Goal: Information Seeking & Learning: Learn about a topic

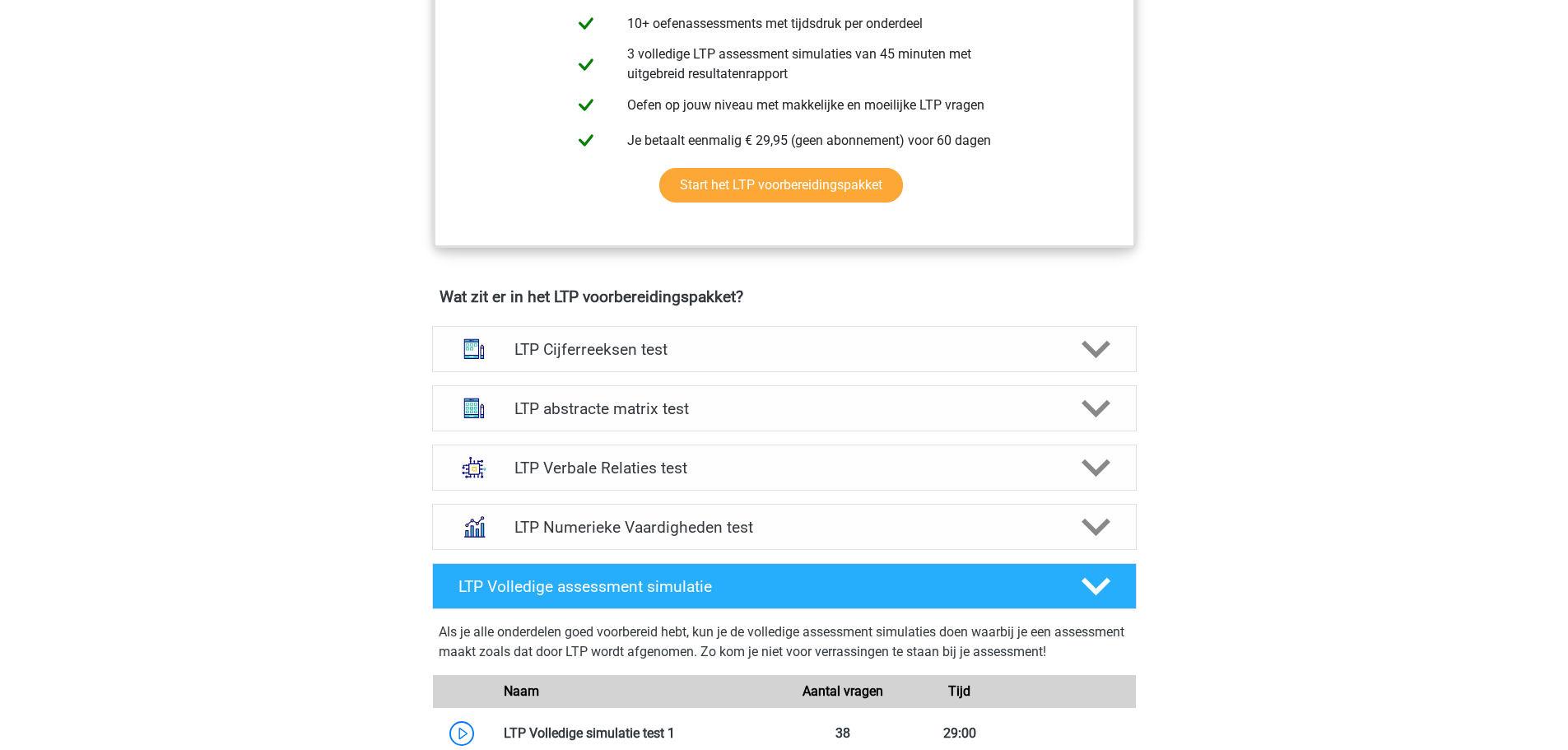
scroll to position [799, 0]
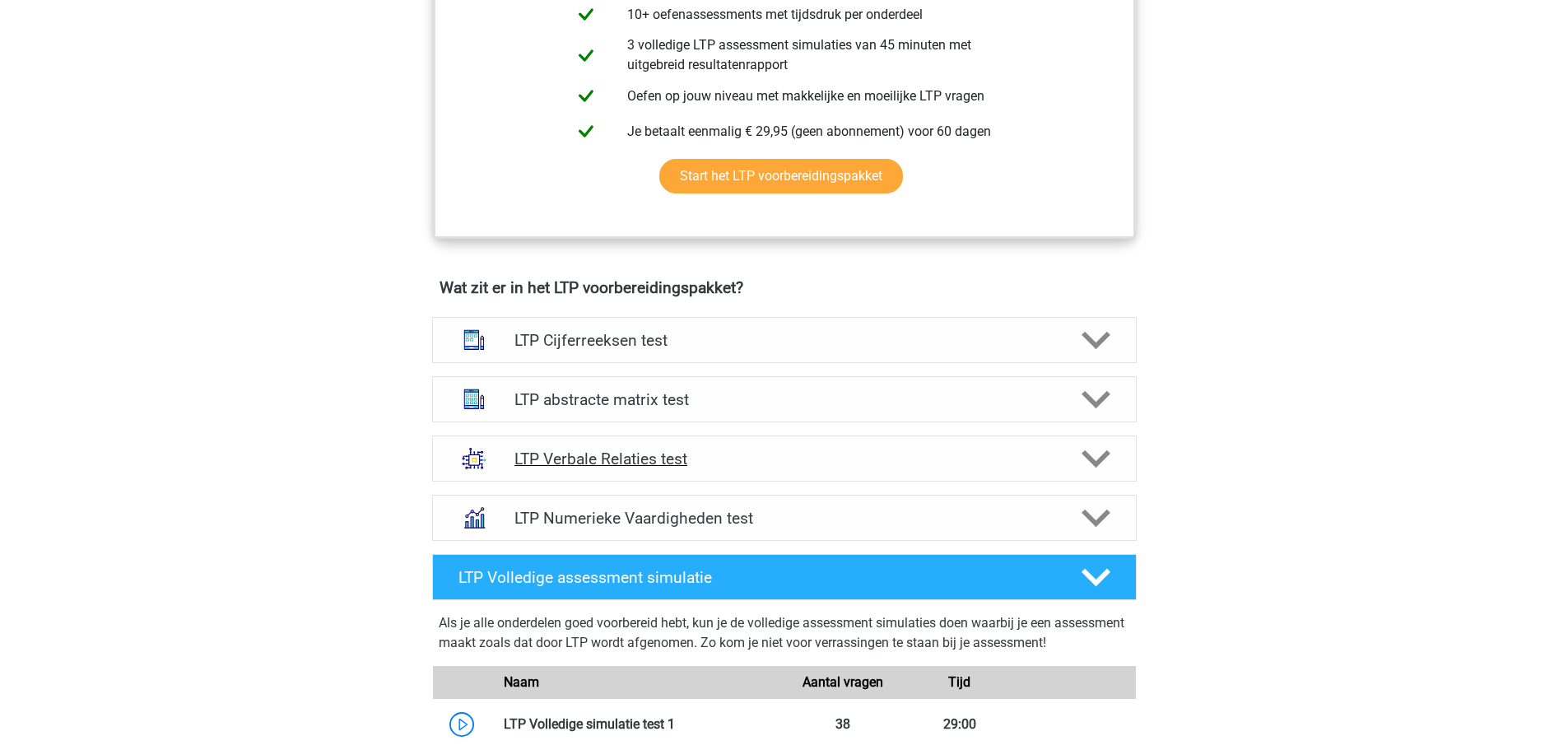
click at [992, 454] on h4 "LTP Verbale Relaties test" at bounding box center [784, 459] width 539 height 19
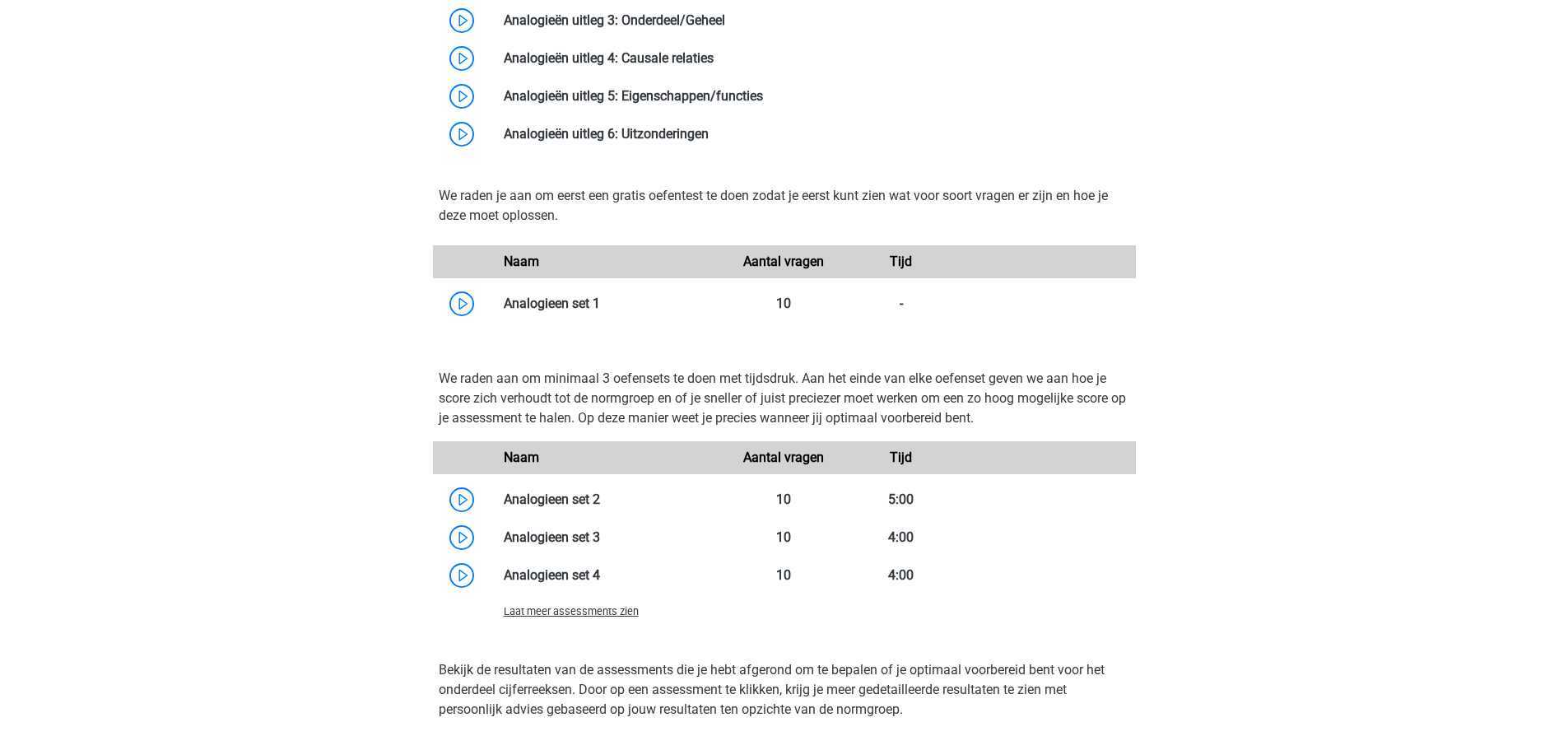
scroll to position [1619, 0]
click at [600, 302] on link at bounding box center [600, 303] width 0 height 15
click at [600, 495] on link at bounding box center [600, 498] width 0 height 15
click at [600, 532] on link at bounding box center [600, 536] width 0 height 15
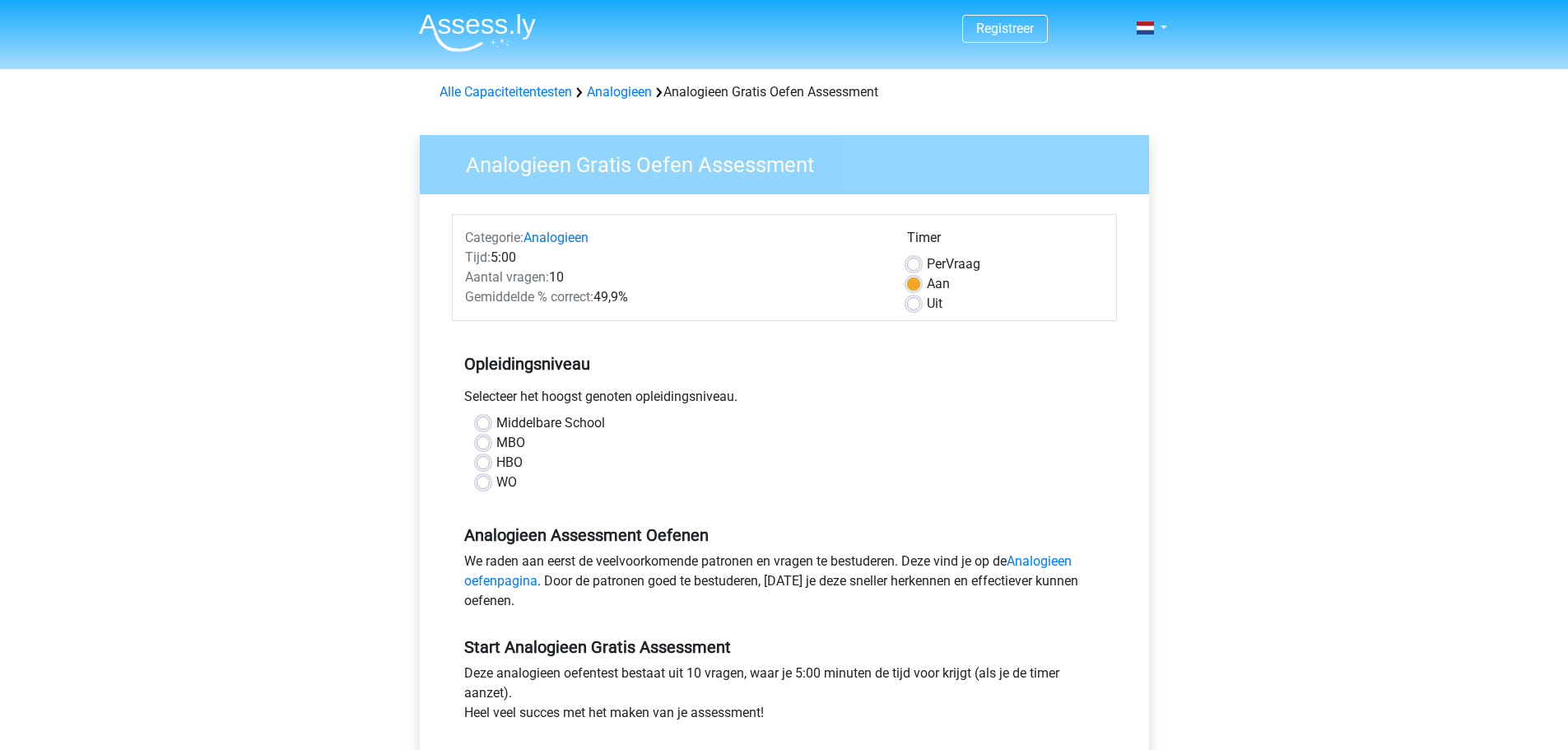
click at [496, 459] on label "HBO" at bounding box center [509, 462] width 27 height 20
click at [478, 459] on input "HBO" at bounding box center [483, 460] width 13 height 16
radio input "true"
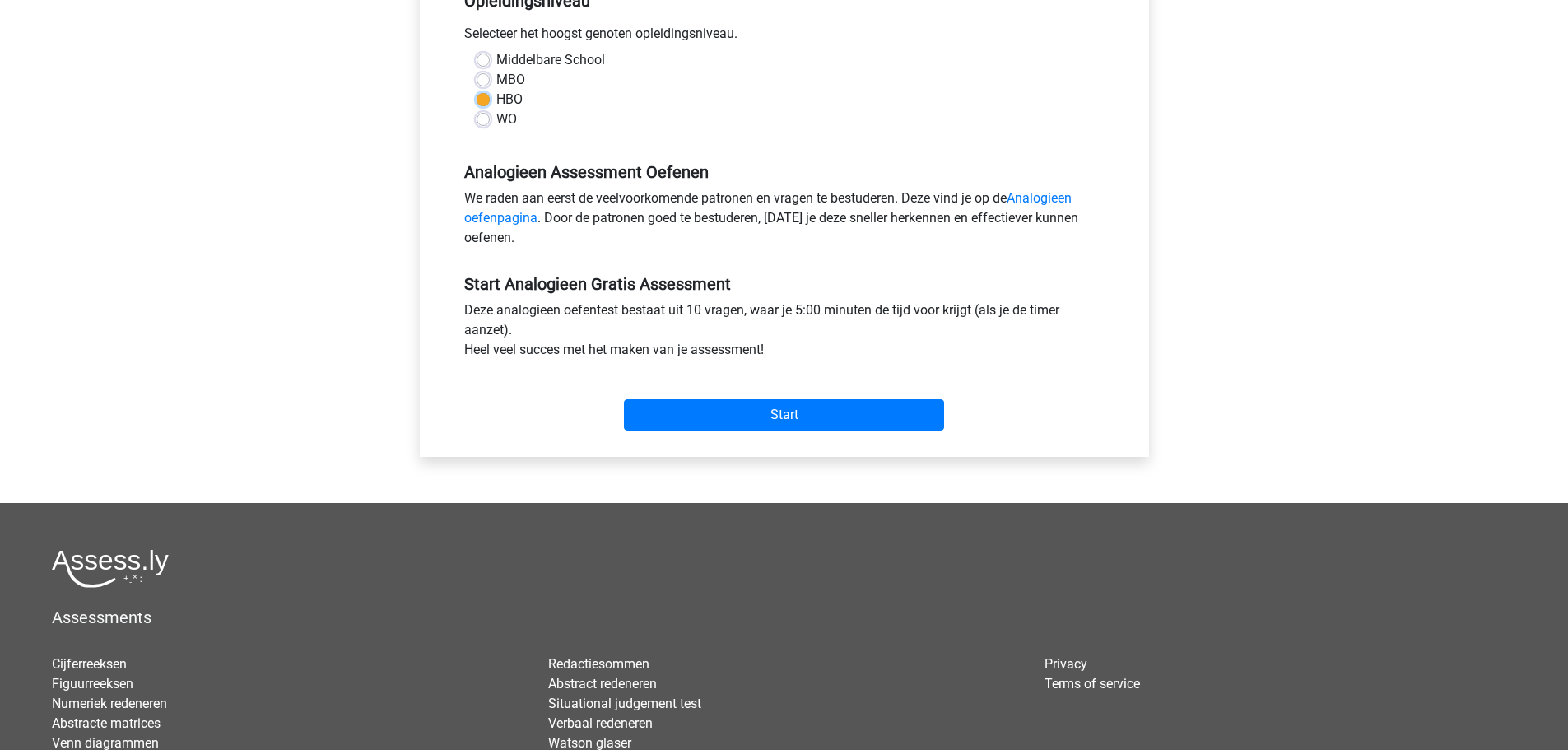
scroll to position [363, 0]
click at [819, 408] on input "Start" at bounding box center [784, 414] width 321 height 31
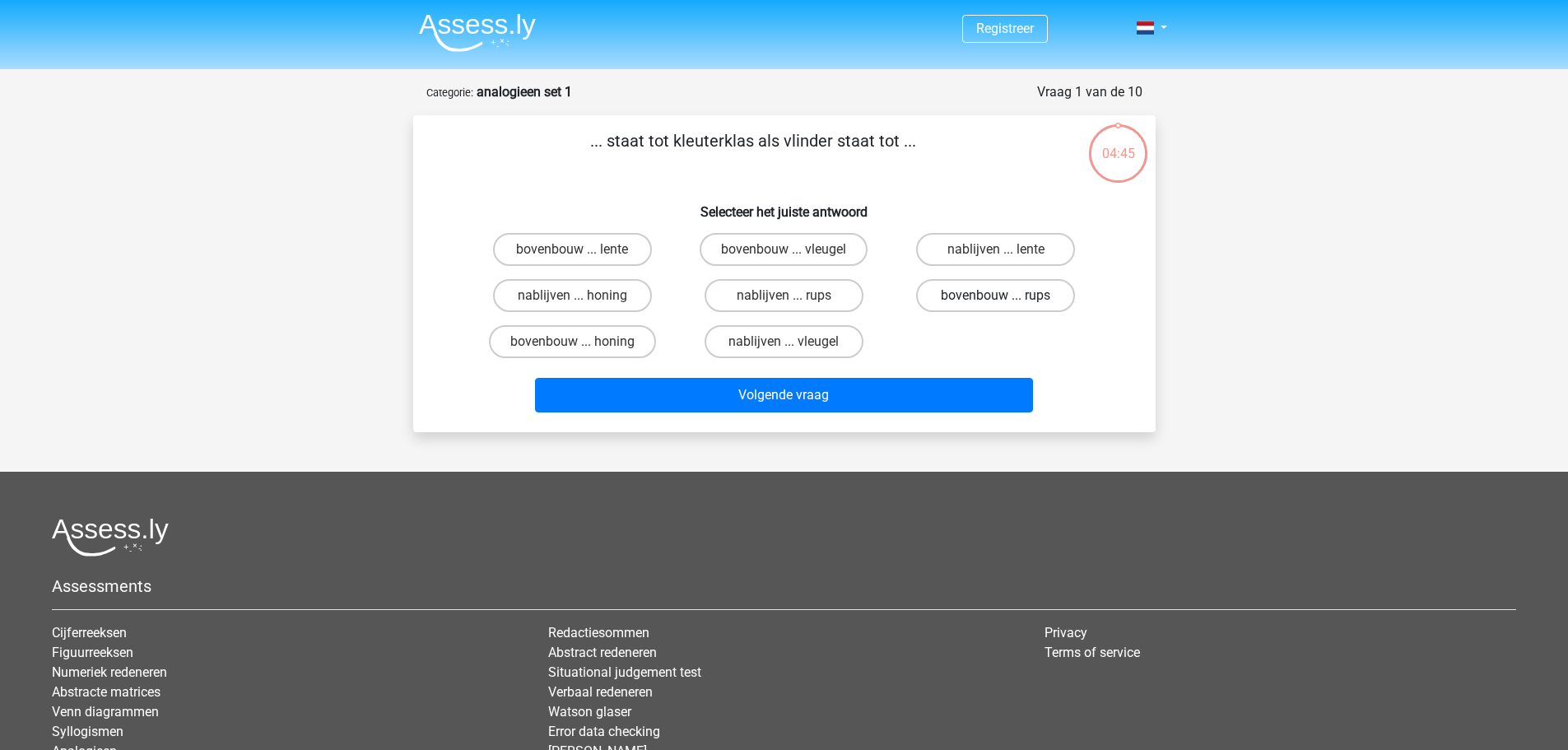
click at [990, 297] on label "bovenbouw ... rups" at bounding box center [995, 296] width 159 height 33
click at [996, 297] on input "bovenbouw ... rups" at bounding box center [1001, 301] width 10 height 10
radio input "true"
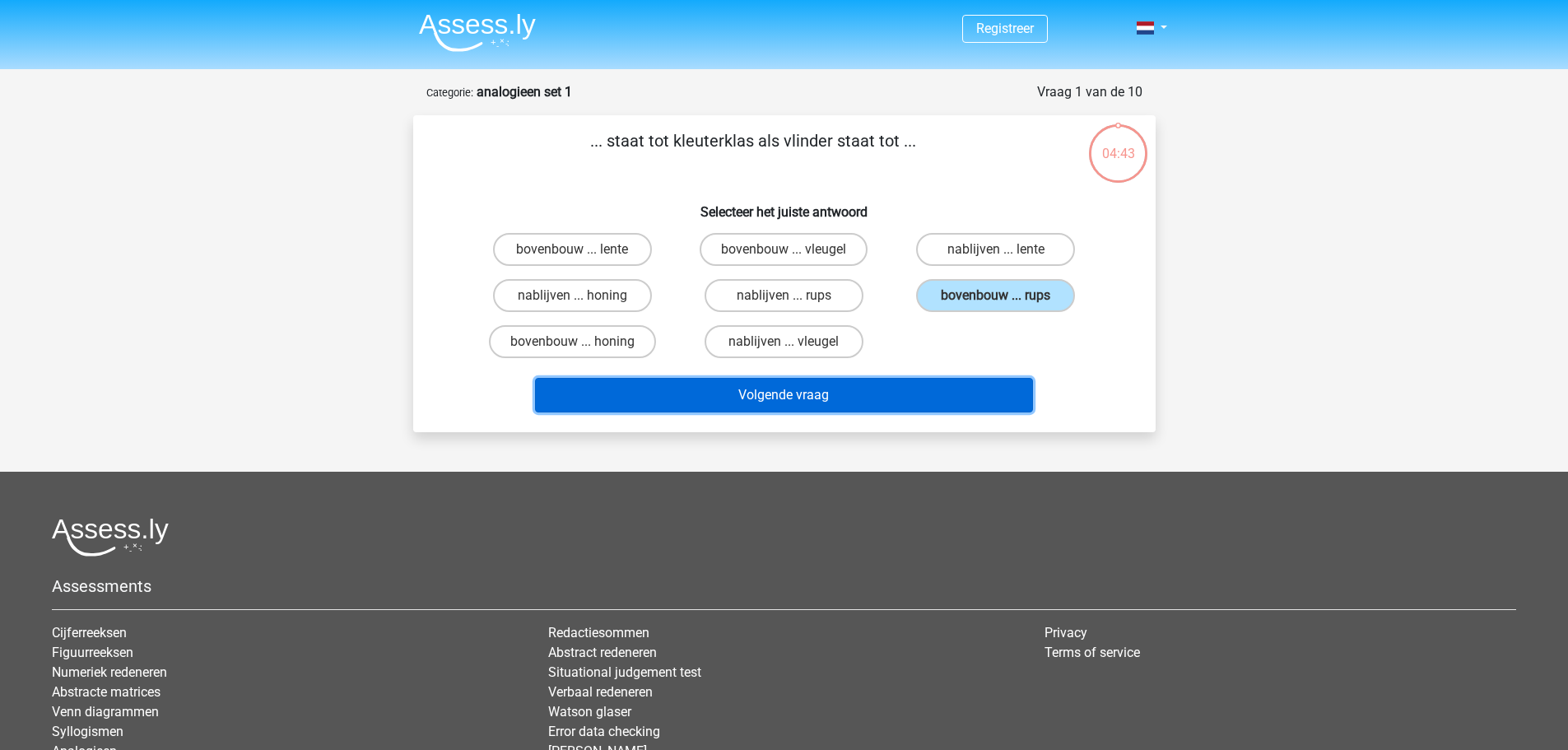
click at [950, 387] on button "Volgende vraag" at bounding box center [784, 395] width 498 height 34
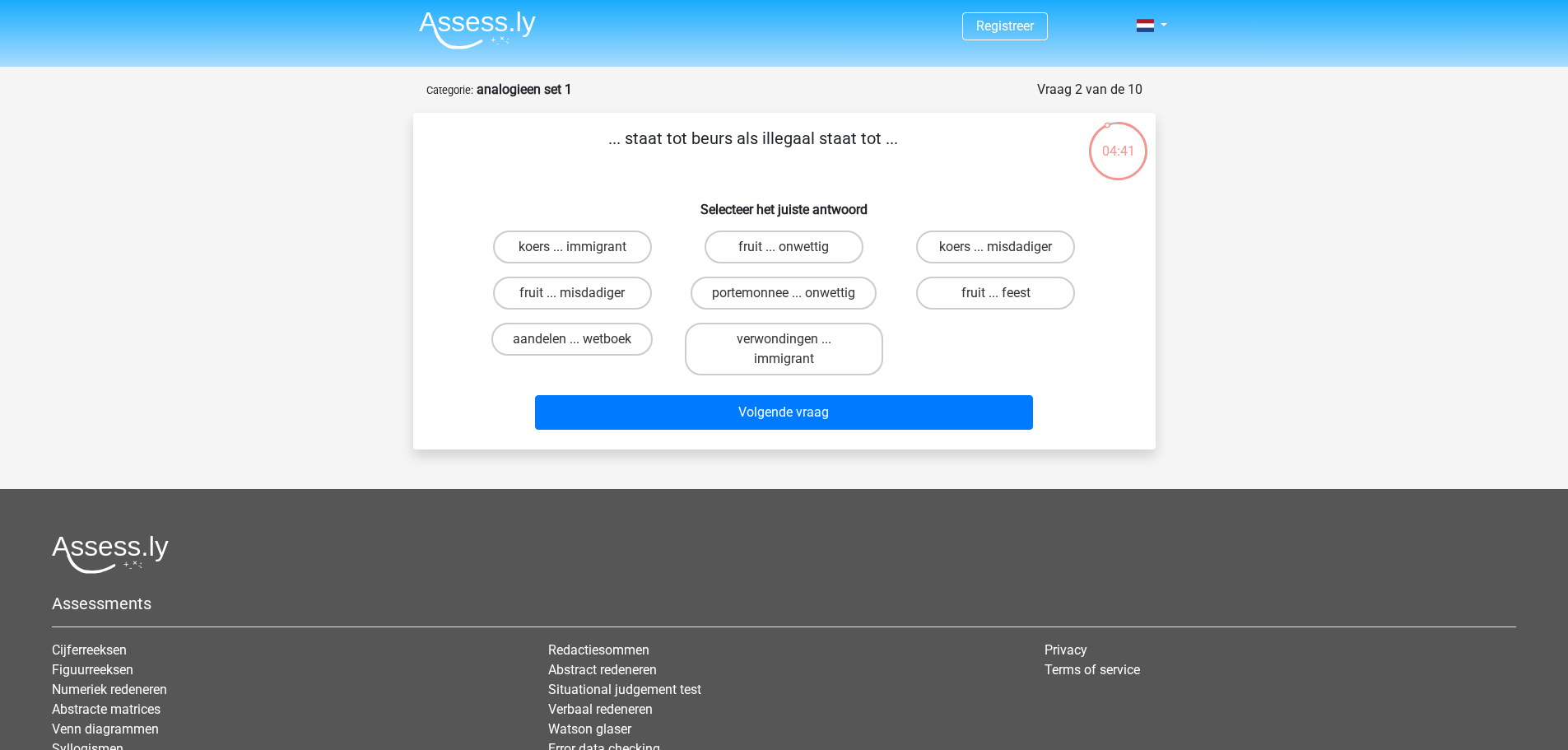
scroll to position [2, 0]
click at [850, 290] on label "portemonnee ... onwettig" at bounding box center [784, 294] width 186 height 33
click at [795, 294] on input "portemonnee ... onwettig" at bounding box center [789, 299] width 10 height 10
radio input "true"
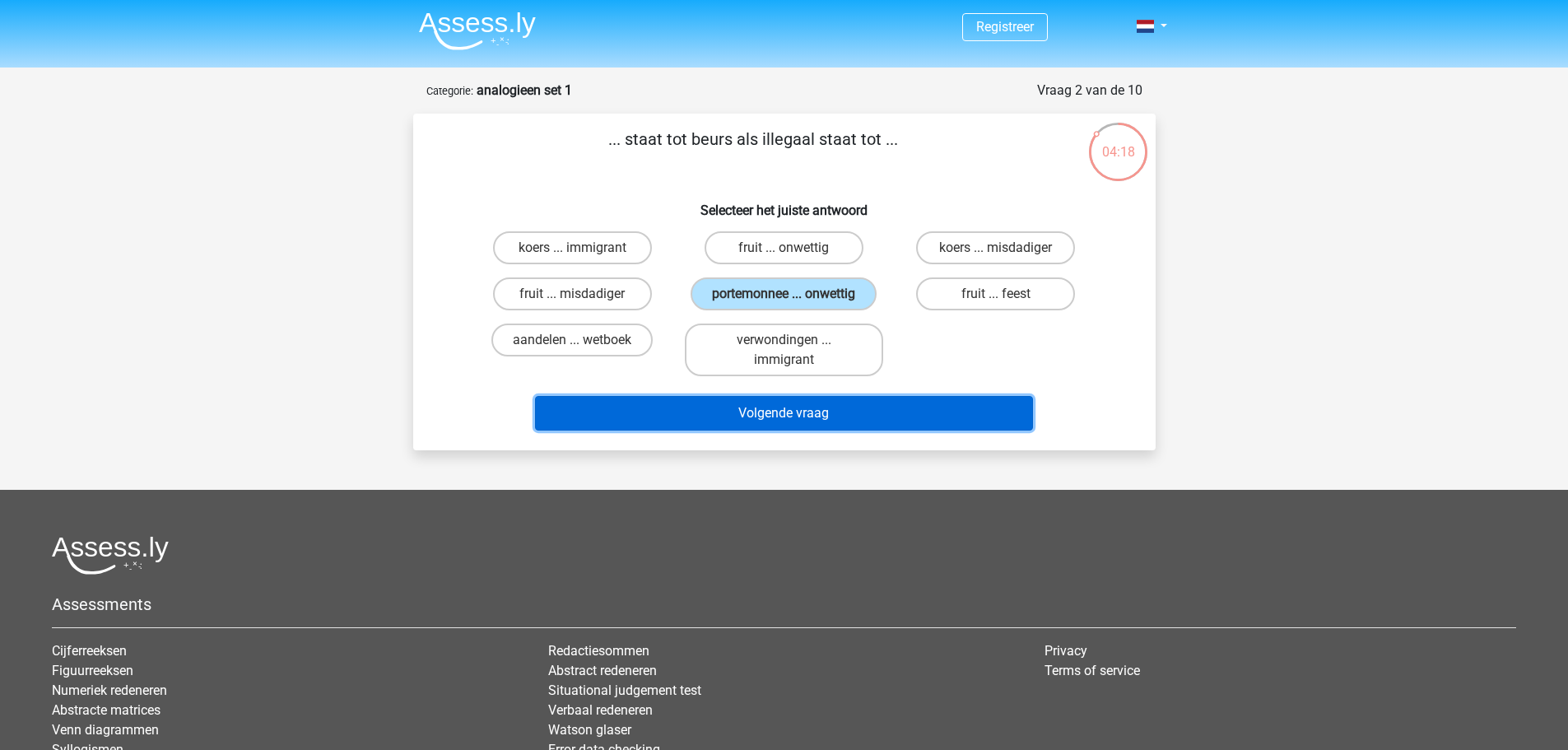
click at [808, 414] on button "Volgende vraag" at bounding box center [784, 413] width 498 height 34
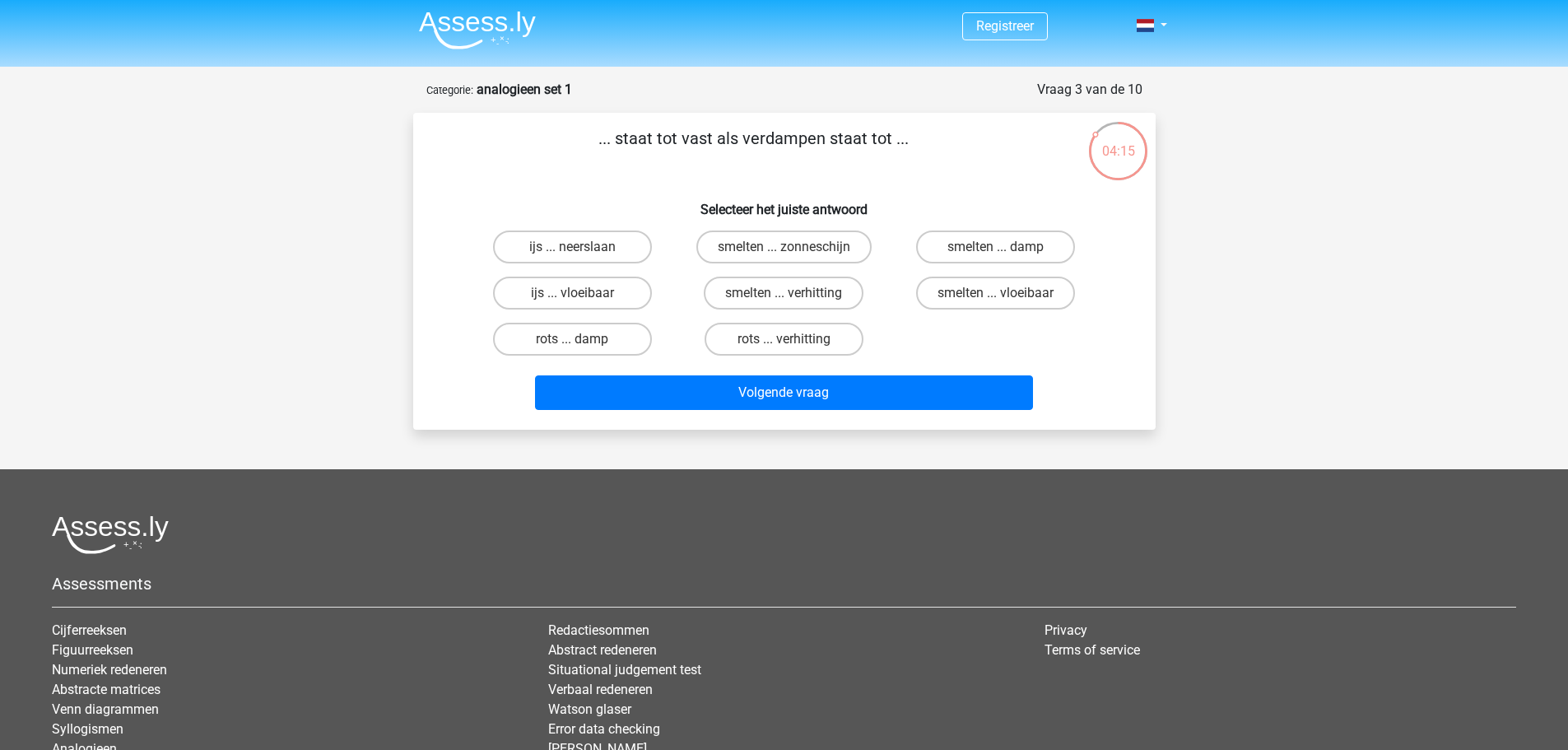
scroll to position [0, 0]
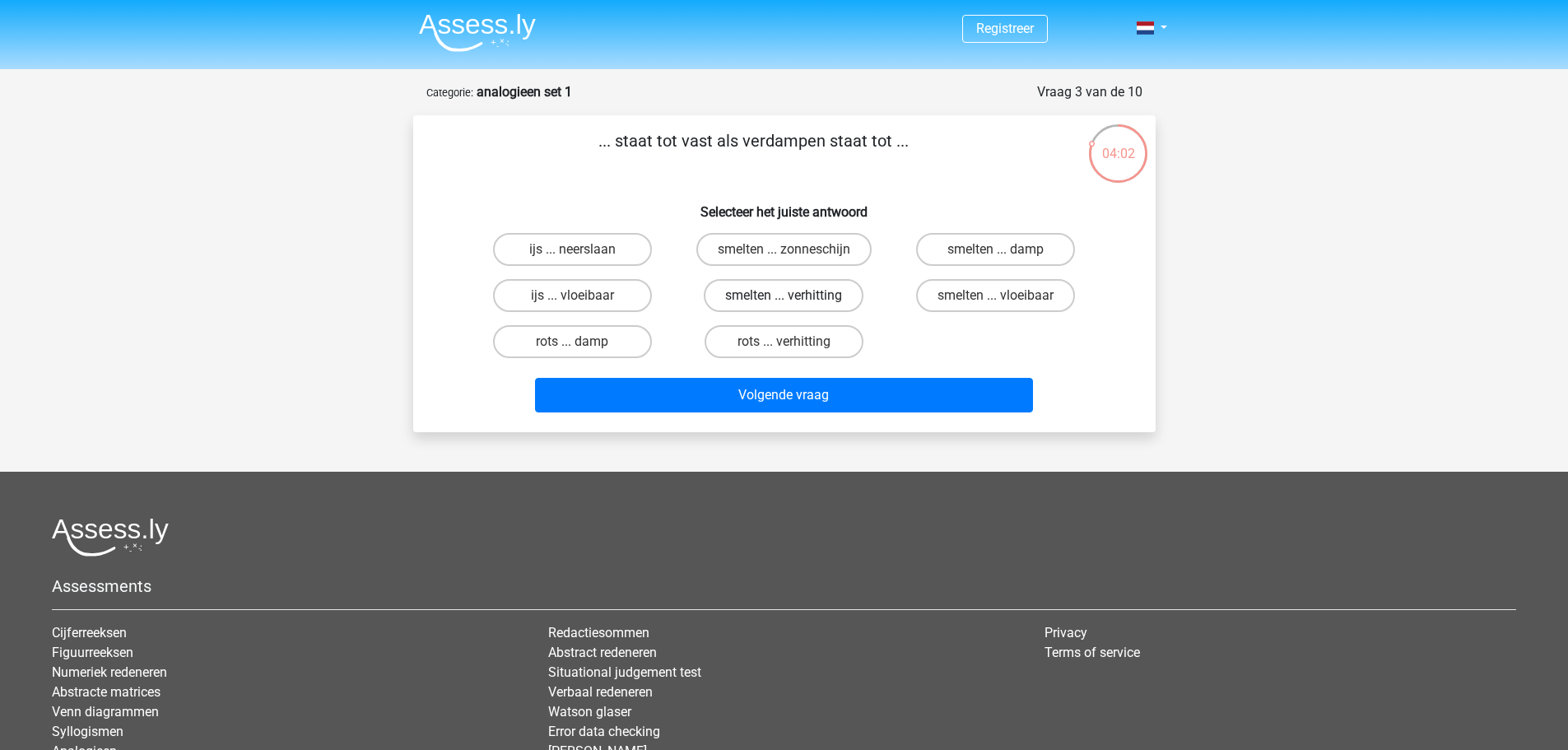
click at [833, 291] on label "smelten ... verhitting" at bounding box center [784, 296] width 159 height 33
click at [795, 296] on input "smelten ... verhitting" at bounding box center [789, 301] width 10 height 10
radio input "true"
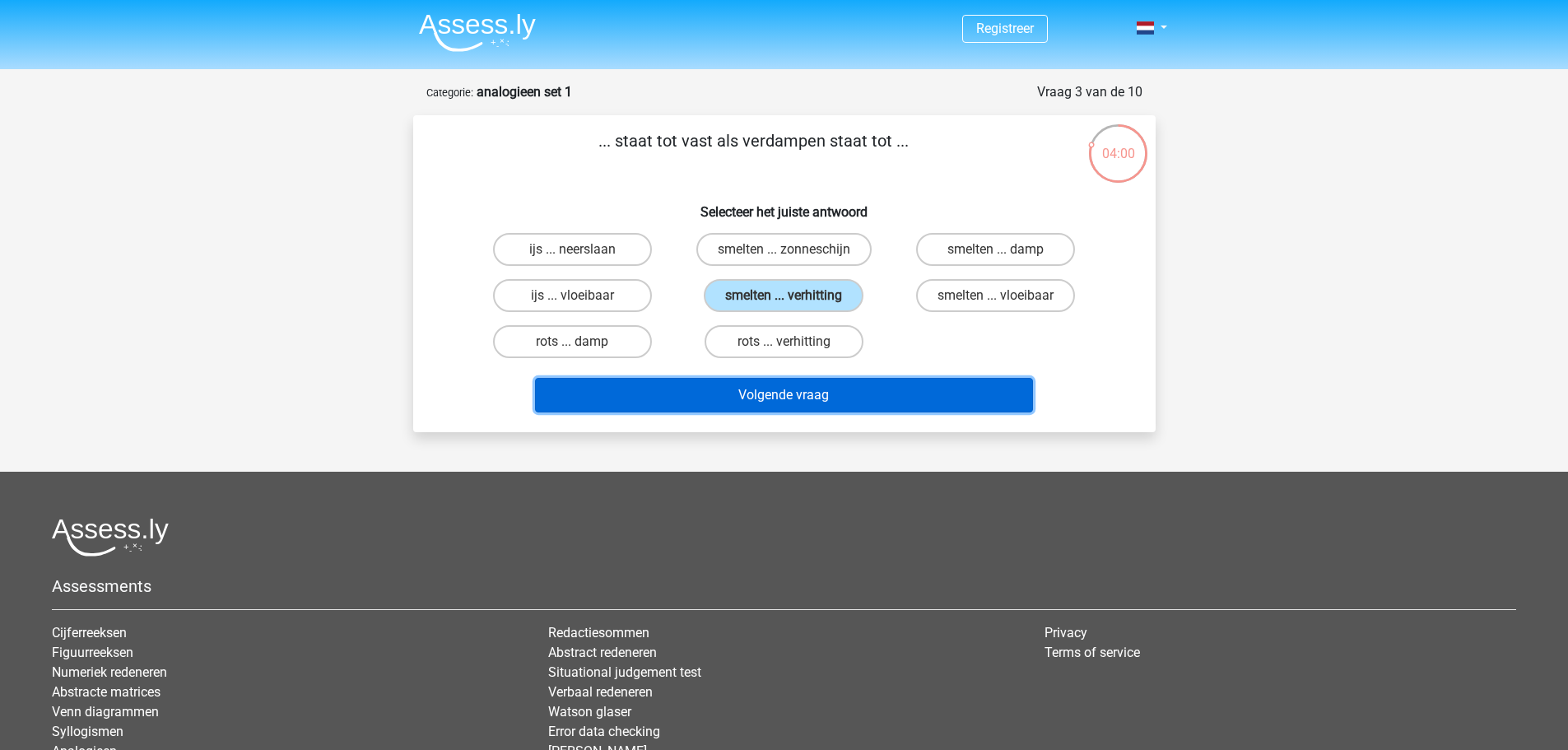
click at [845, 398] on button "Volgende vraag" at bounding box center [784, 395] width 498 height 34
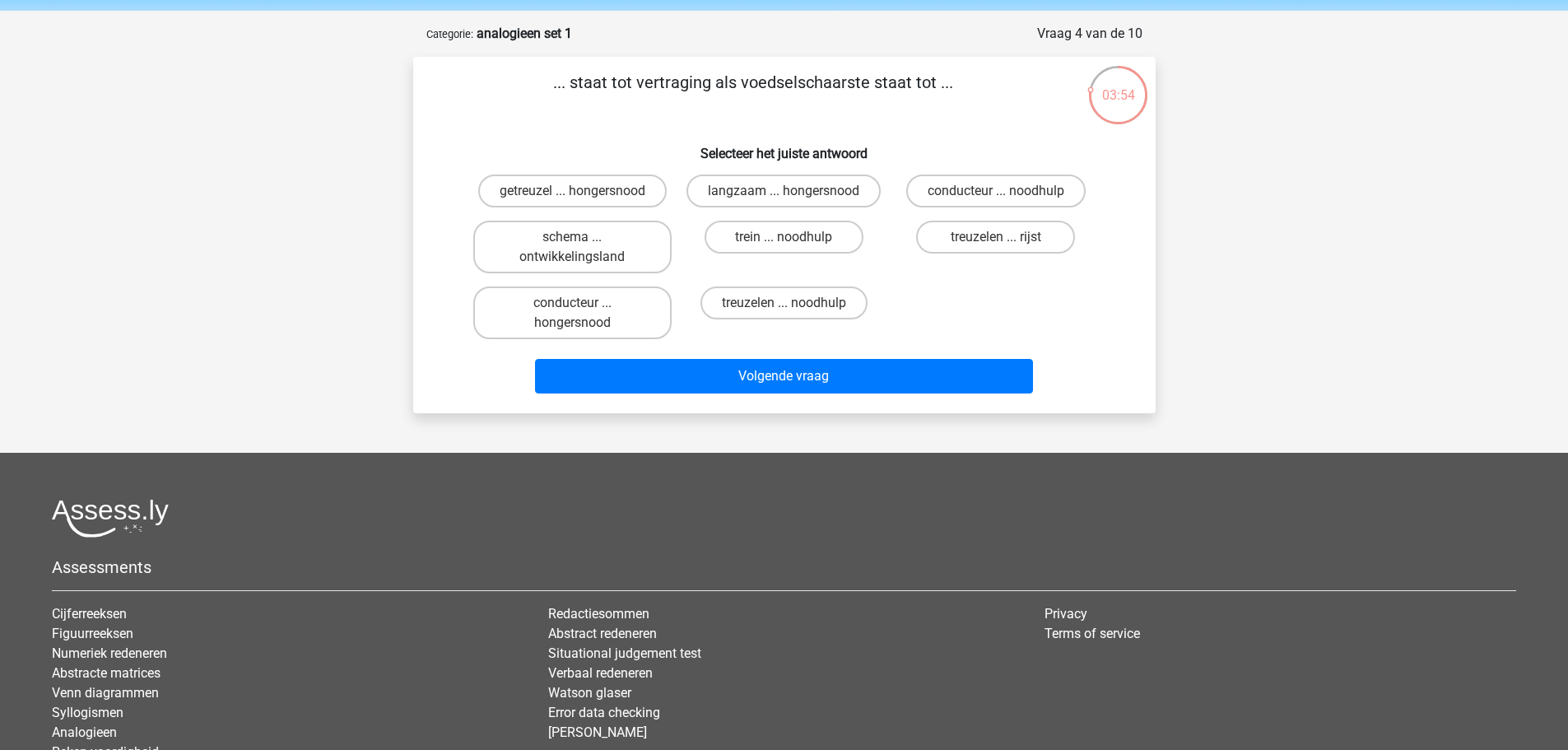
scroll to position [57, 0]
click at [621, 192] on label "getreuzel ... hongersnood" at bounding box center [573, 192] width 189 height 33
click at [583, 192] on input "getreuzel ... hongersnood" at bounding box center [577, 197] width 10 height 10
radio input "true"
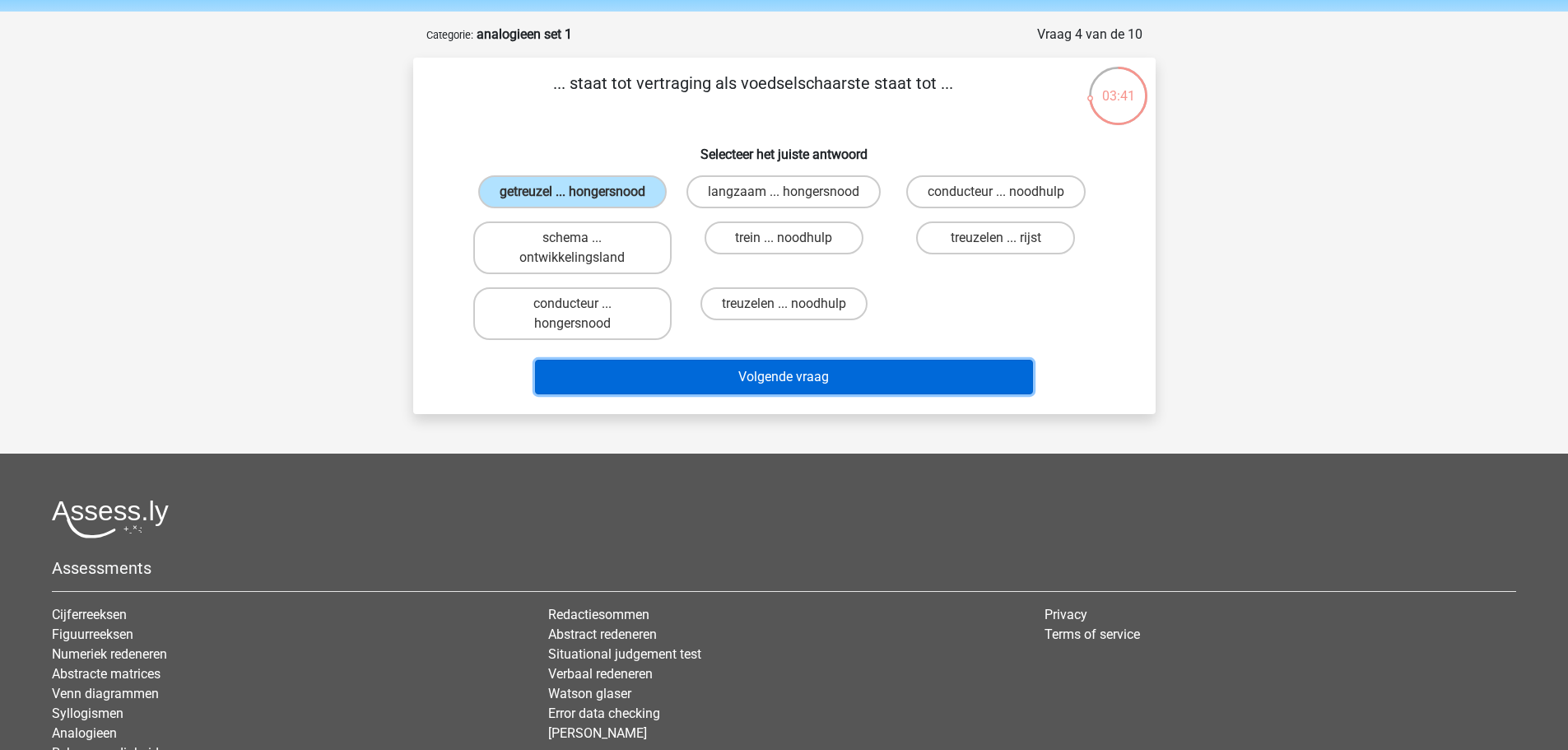
click at [788, 373] on button "Volgende vraag" at bounding box center [784, 377] width 498 height 34
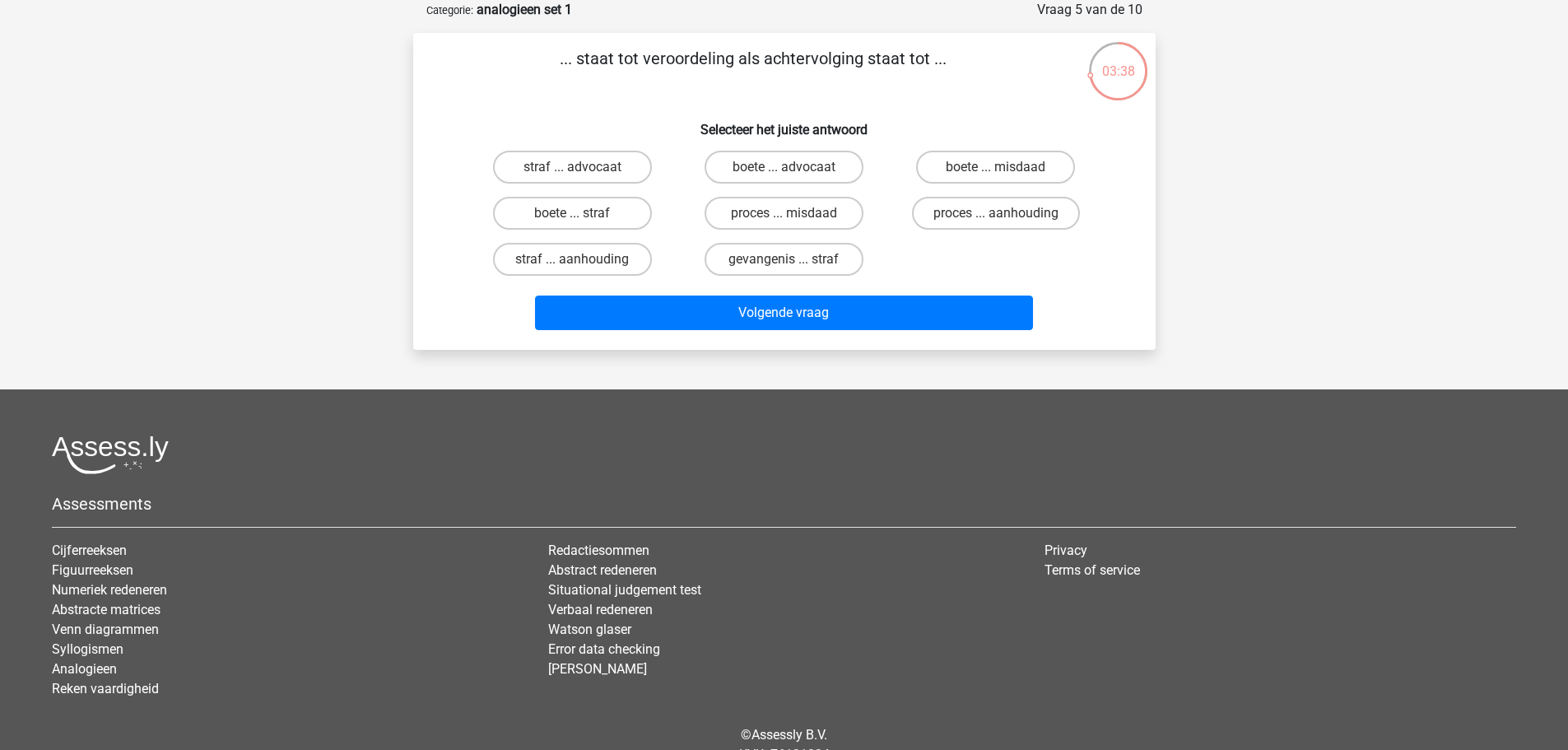
scroll to position [0, 0]
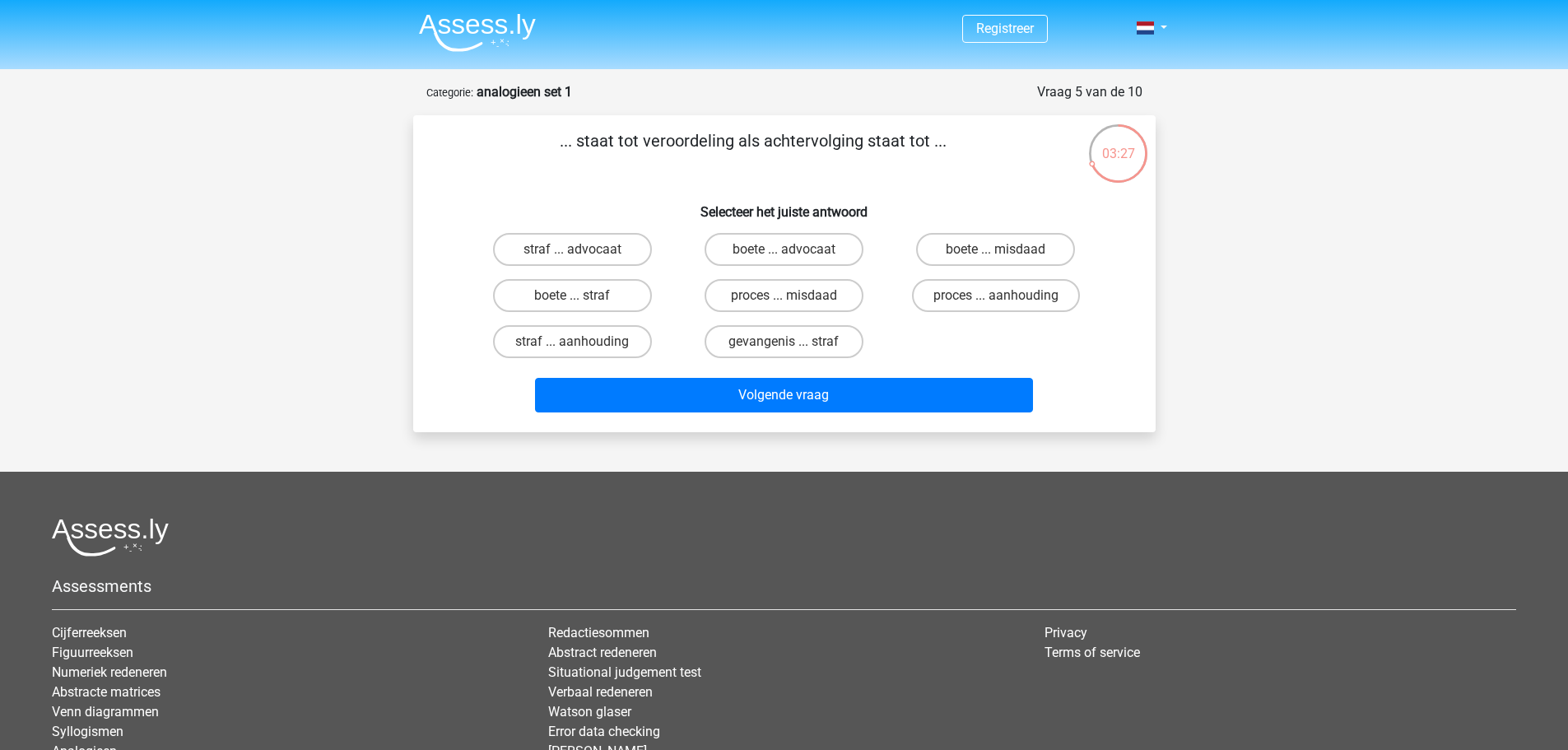
click at [1000, 302] on input "proces ... aanhouding" at bounding box center [1001, 301] width 10 height 10
radio input "true"
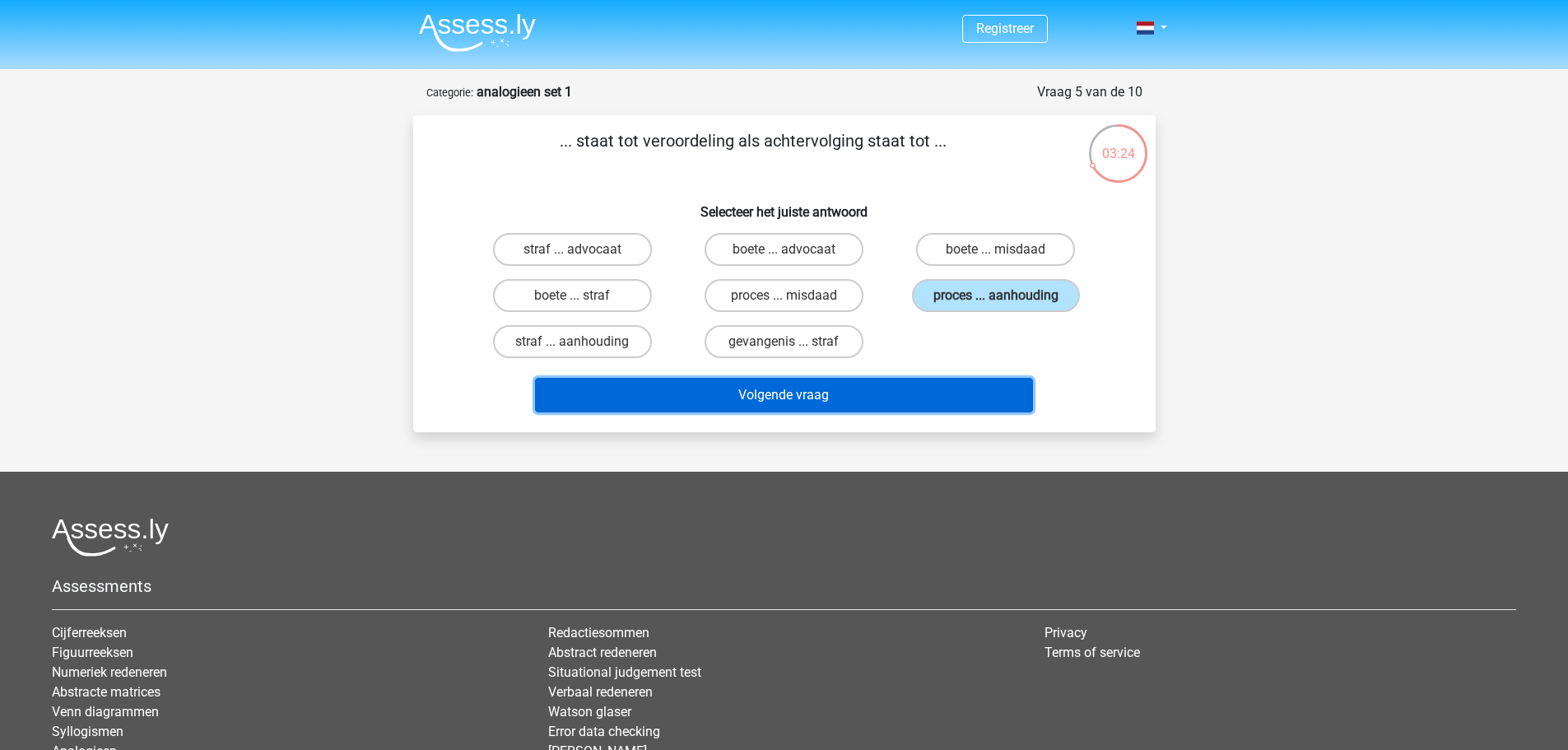
click at [888, 396] on button "Volgende vraag" at bounding box center [784, 395] width 498 height 34
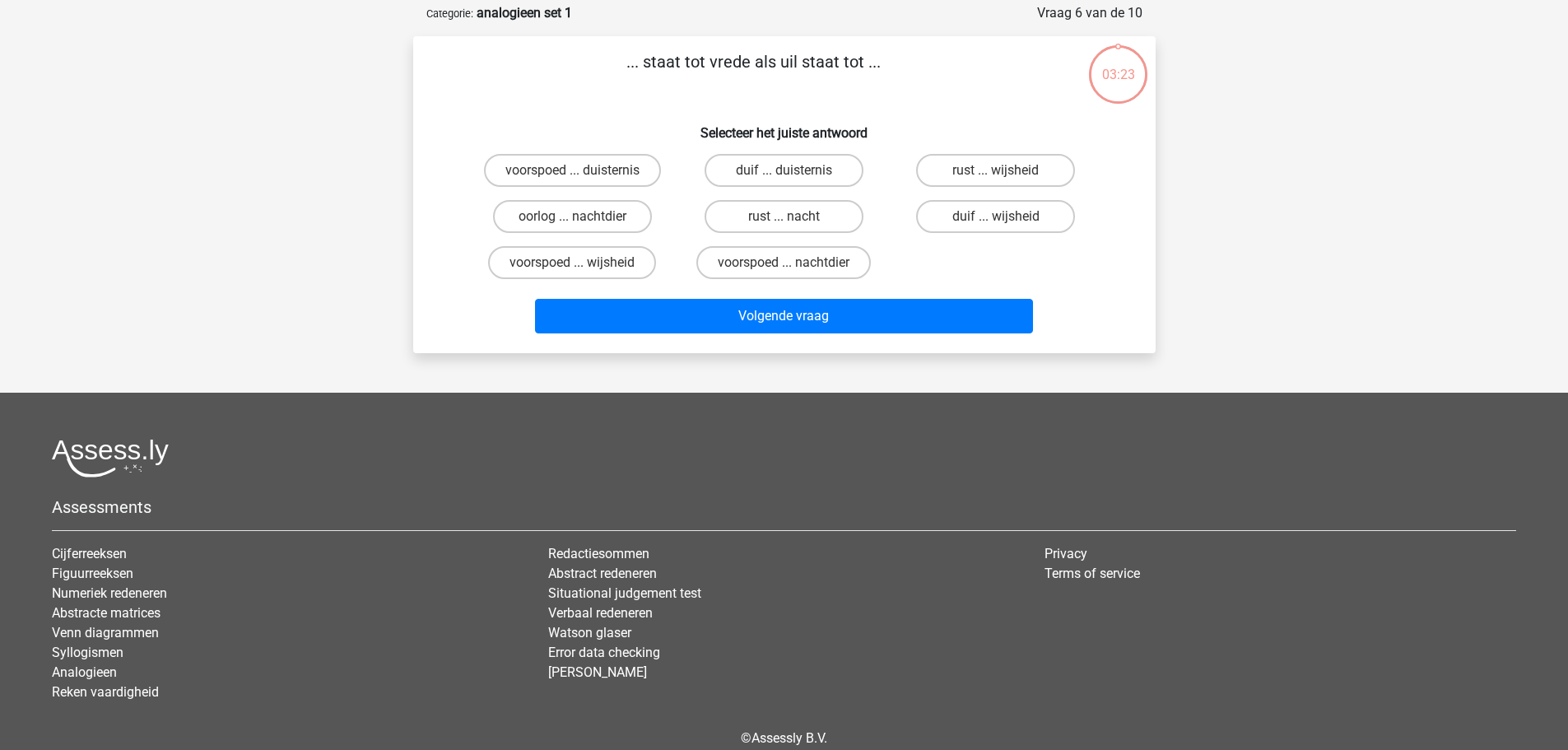
scroll to position [82, 0]
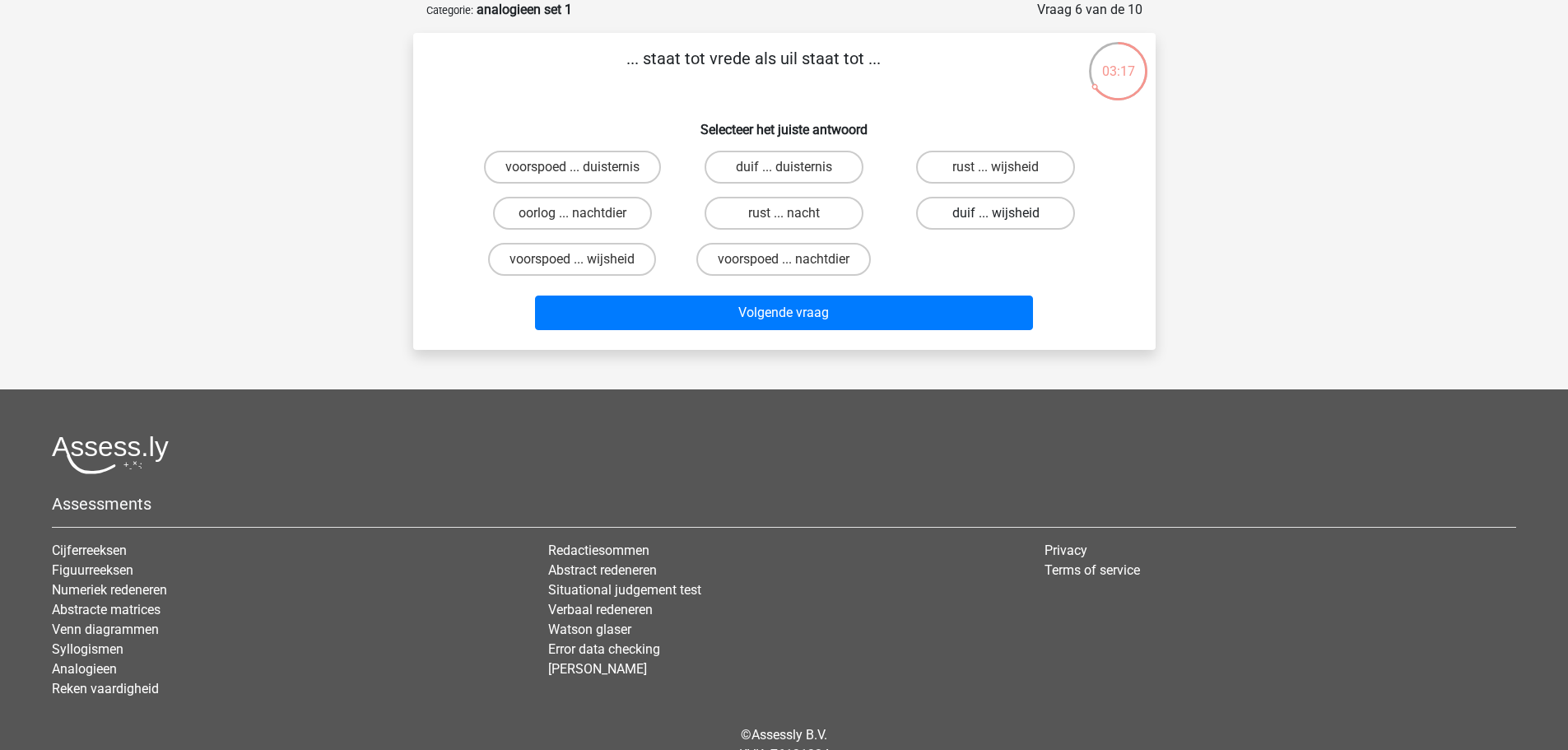
click at [1016, 207] on label "duif ... wijsheid" at bounding box center [995, 213] width 159 height 33
click at [1006, 213] on input "duif ... wijsheid" at bounding box center [1001, 219] width 10 height 10
radio input "true"
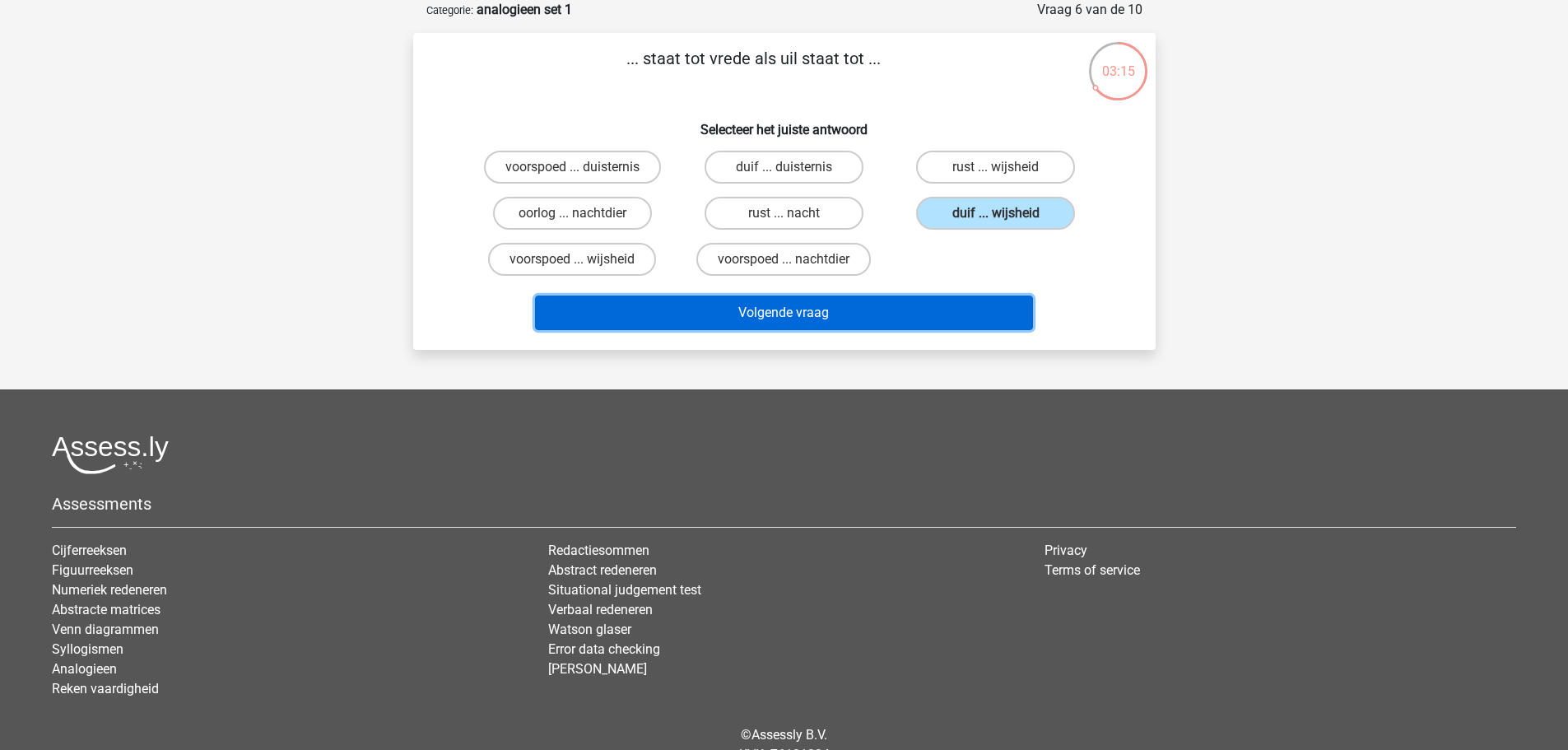
click at [927, 322] on button "Volgende vraag" at bounding box center [784, 313] width 498 height 34
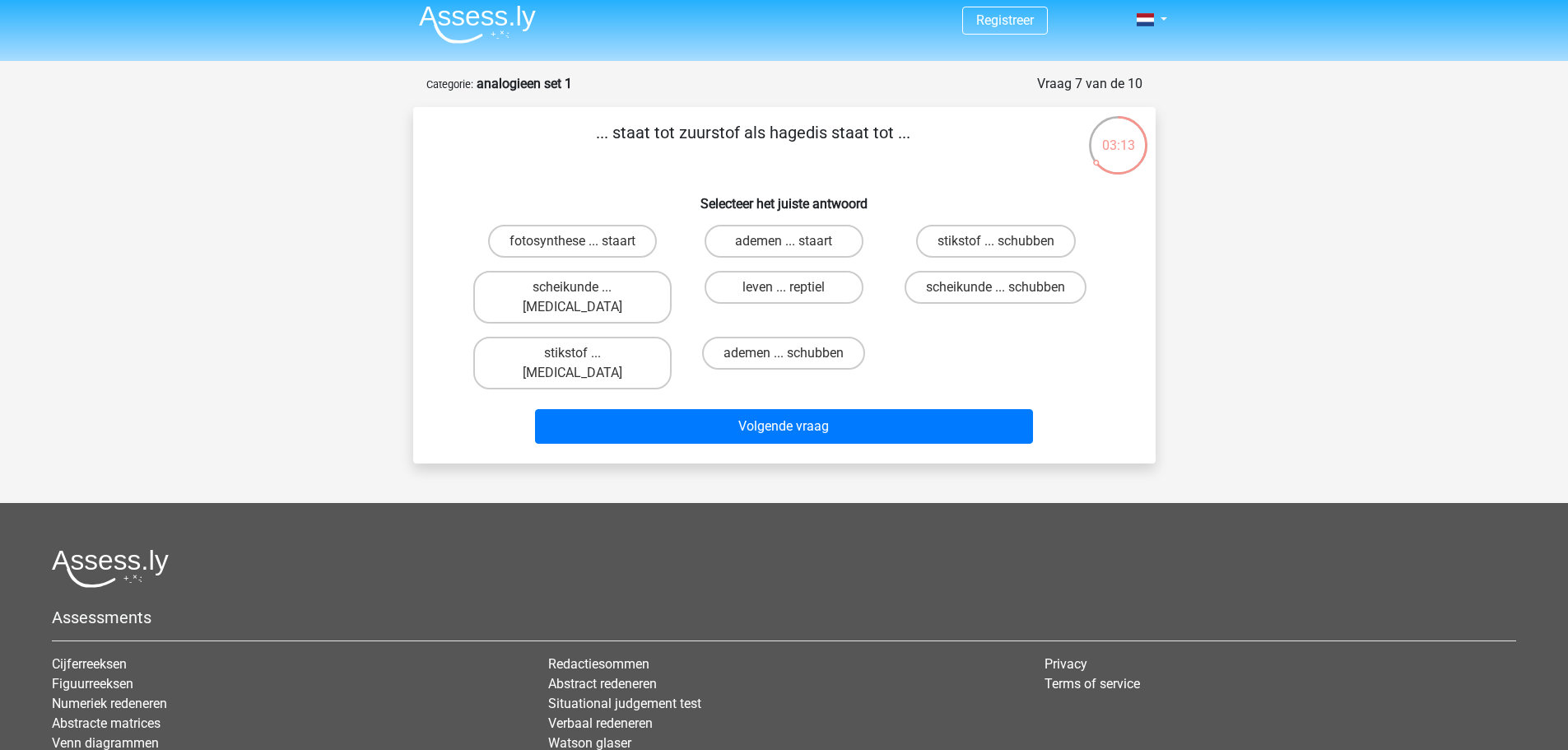
scroll to position [8, 0]
click at [607, 248] on label "fotosynthese ... staart" at bounding box center [572, 242] width 169 height 33
click at [583, 248] on input "fotosynthese ... staart" at bounding box center [577, 247] width 10 height 10
radio input "true"
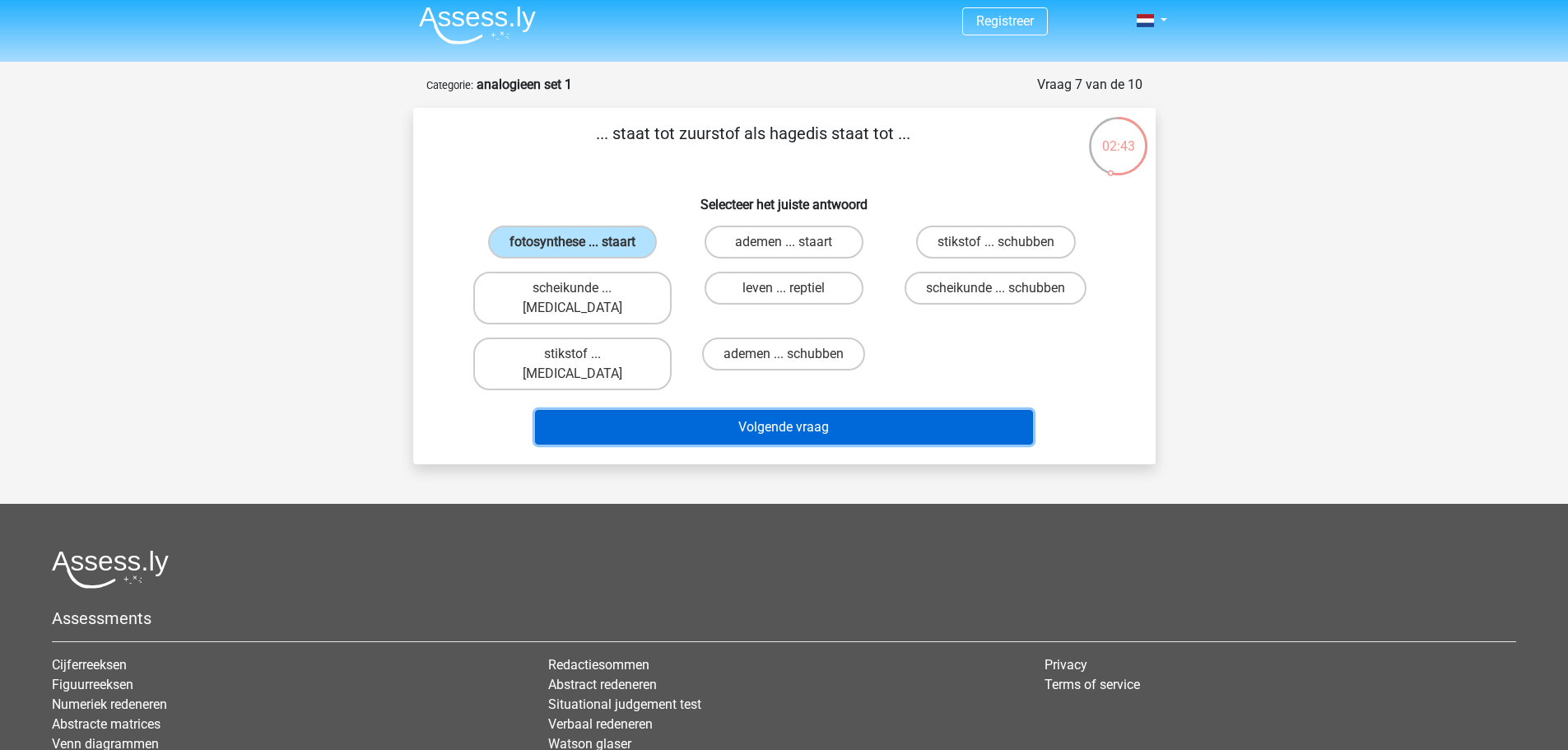
click at [726, 410] on button "Volgende vraag" at bounding box center [784, 427] width 498 height 34
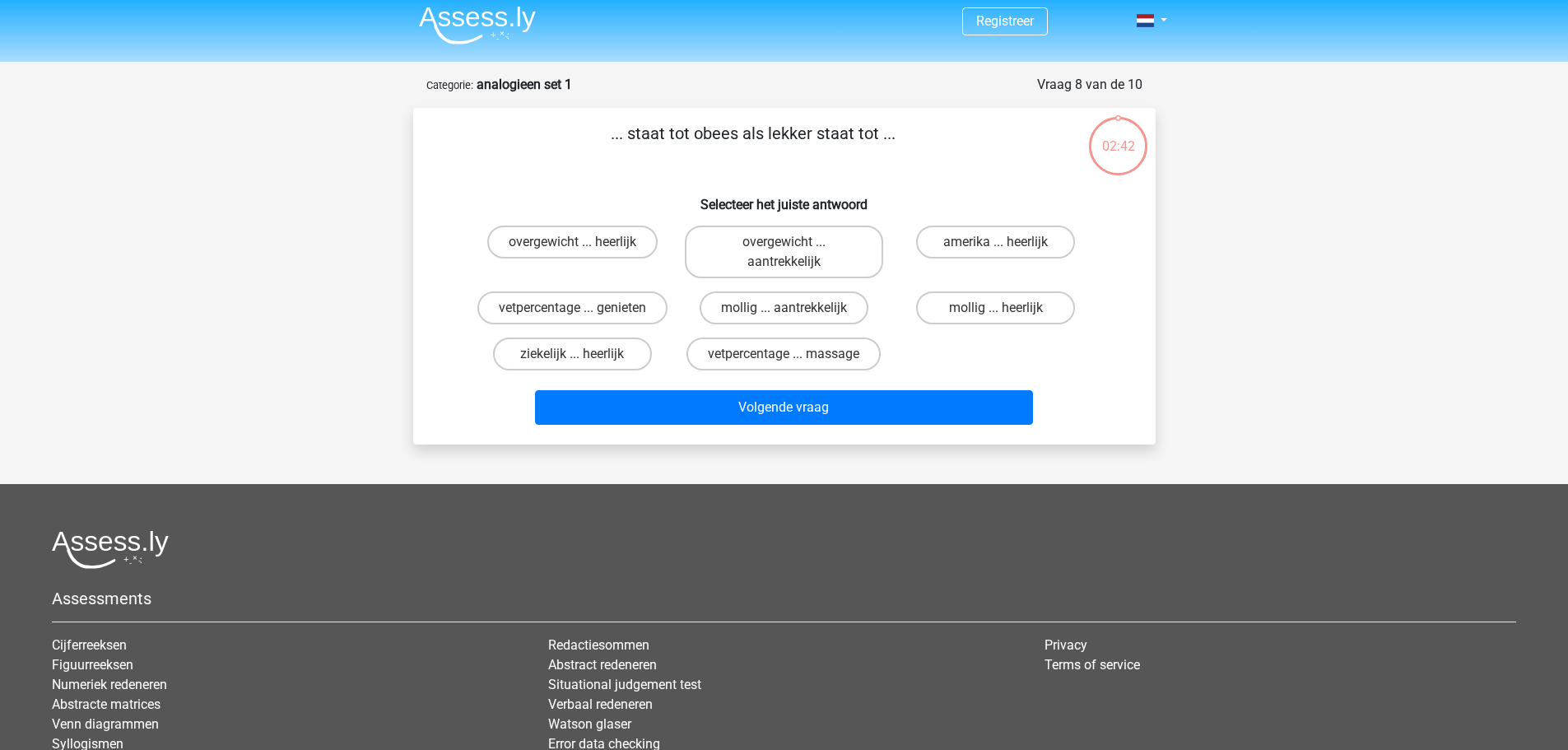
scroll to position [82, 0]
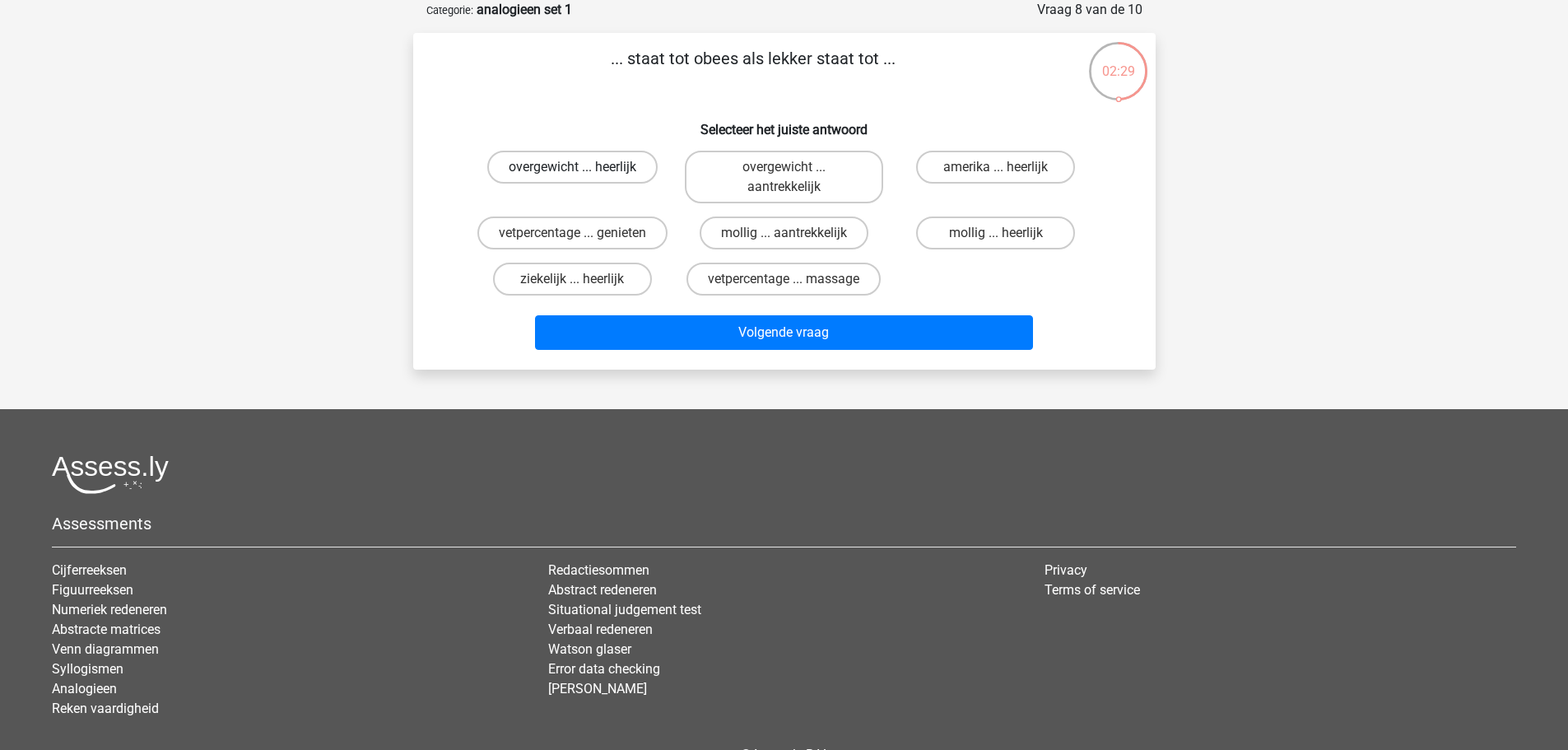
click at [617, 164] on label "overgewicht ... heerlijk" at bounding box center [572, 167] width 171 height 33
click at [583, 167] on input "overgewicht ... heerlijk" at bounding box center [577, 172] width 10 height 10
radio input "true"
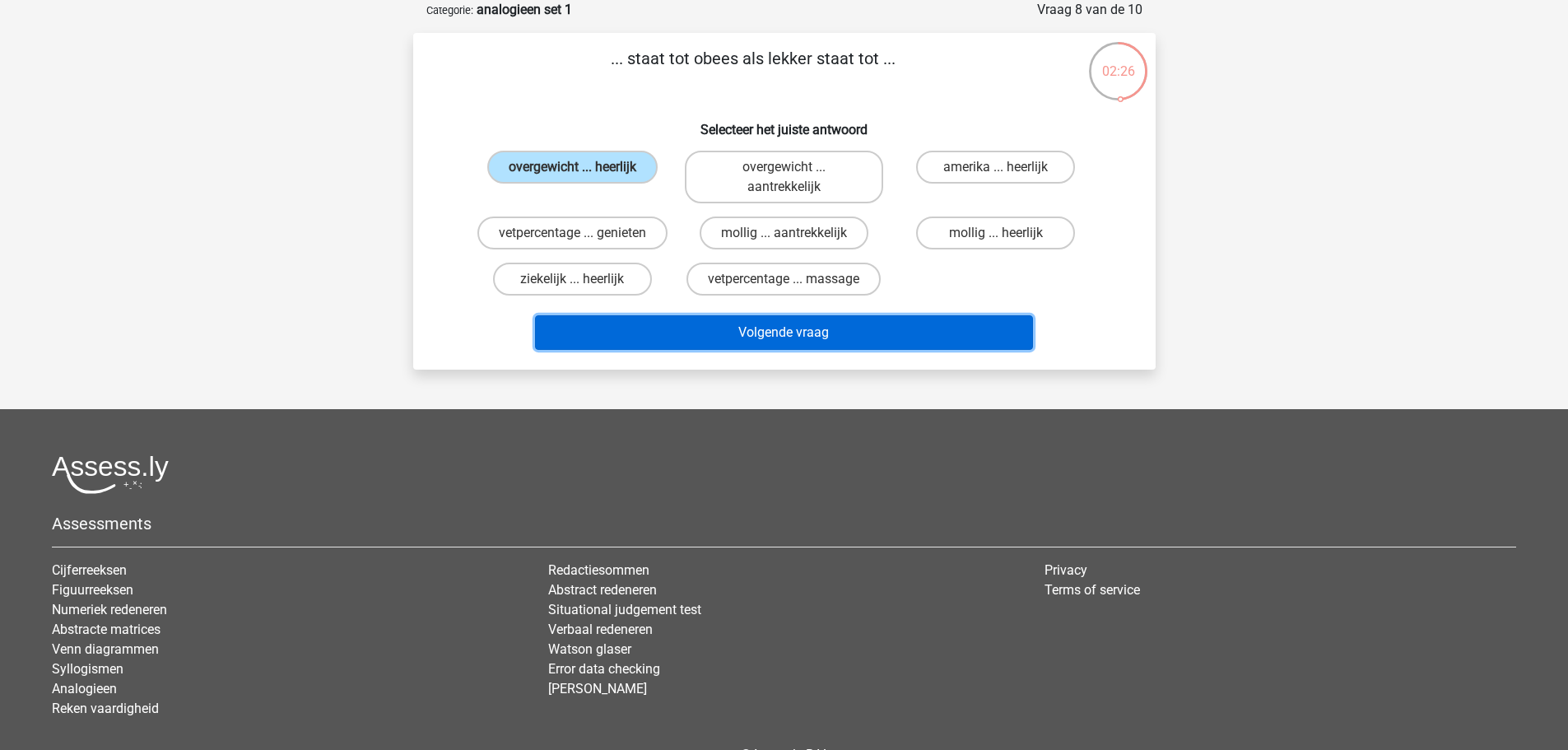
click at [792, 334] on button "Volgende vraag" at bounding box center [784, 333] width 498 height 34
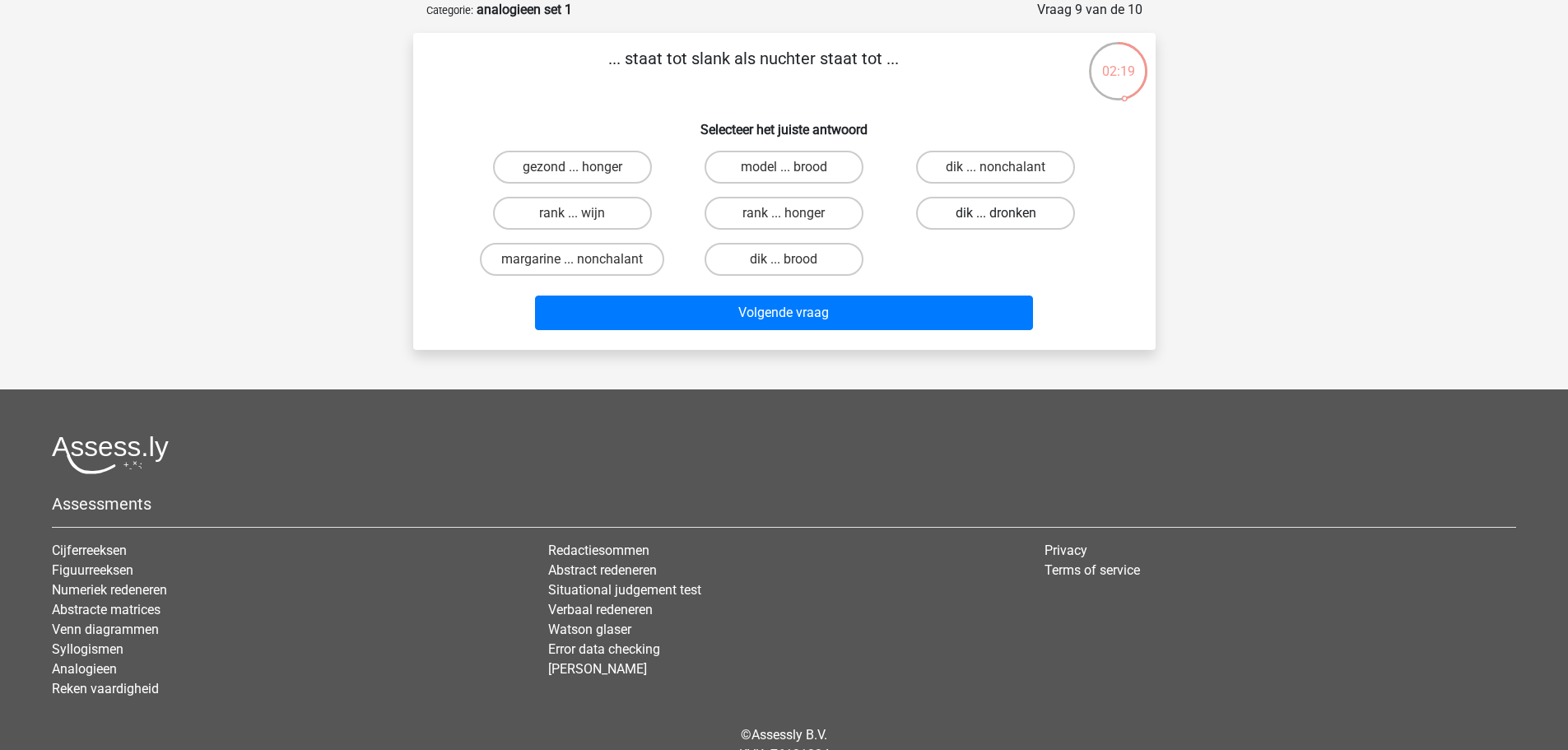
click at [1014, 219] on label "dik ... dronken" at bounding box center [995, 213] width 159 height 33
click at [1006, 219] on input "dik ... dronken" at bounding box center [1001, 219] width 10 height 10
radio input "true"
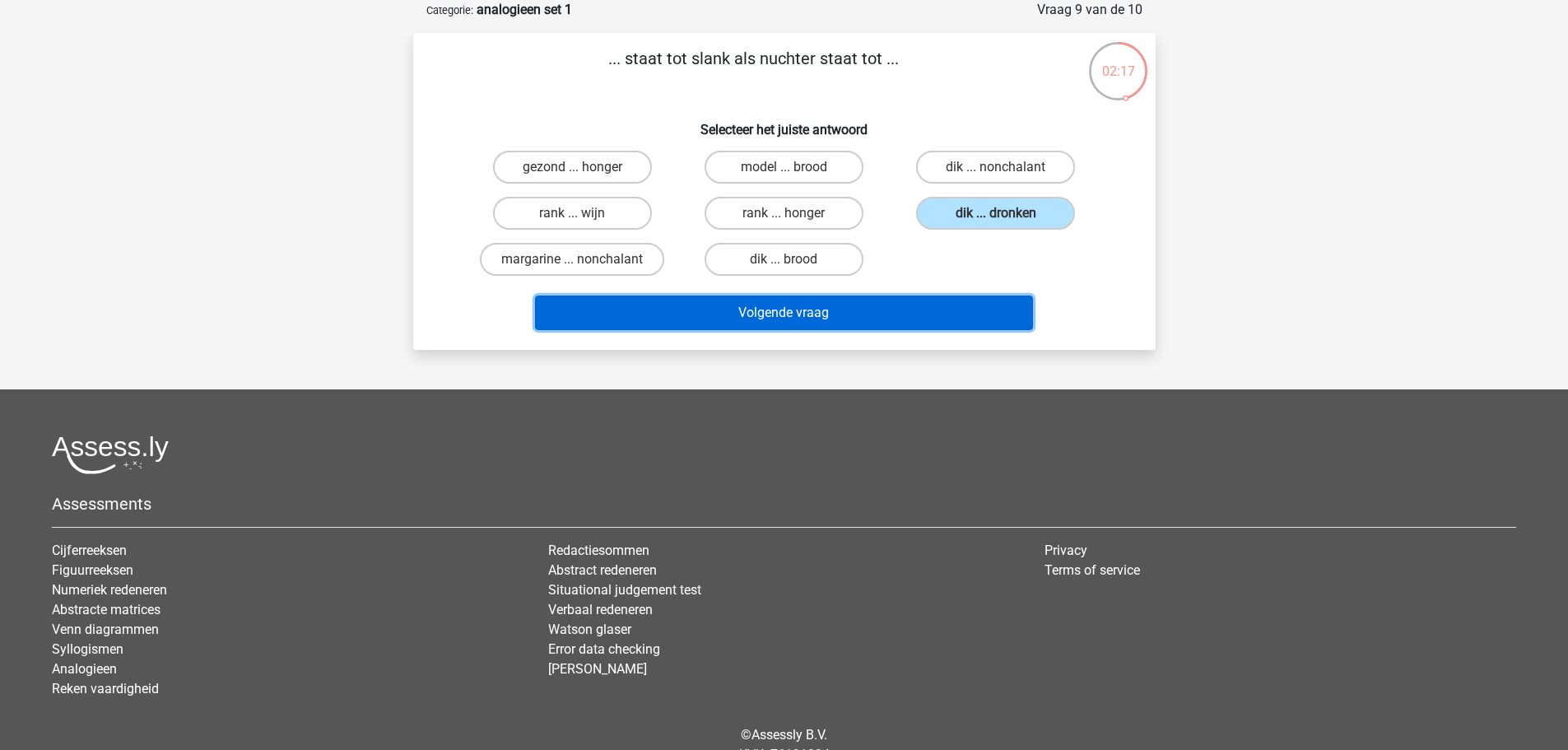
click at [964, 300] on button "Volgende vraag" at bounding box center [784, 313] width 498 height 34
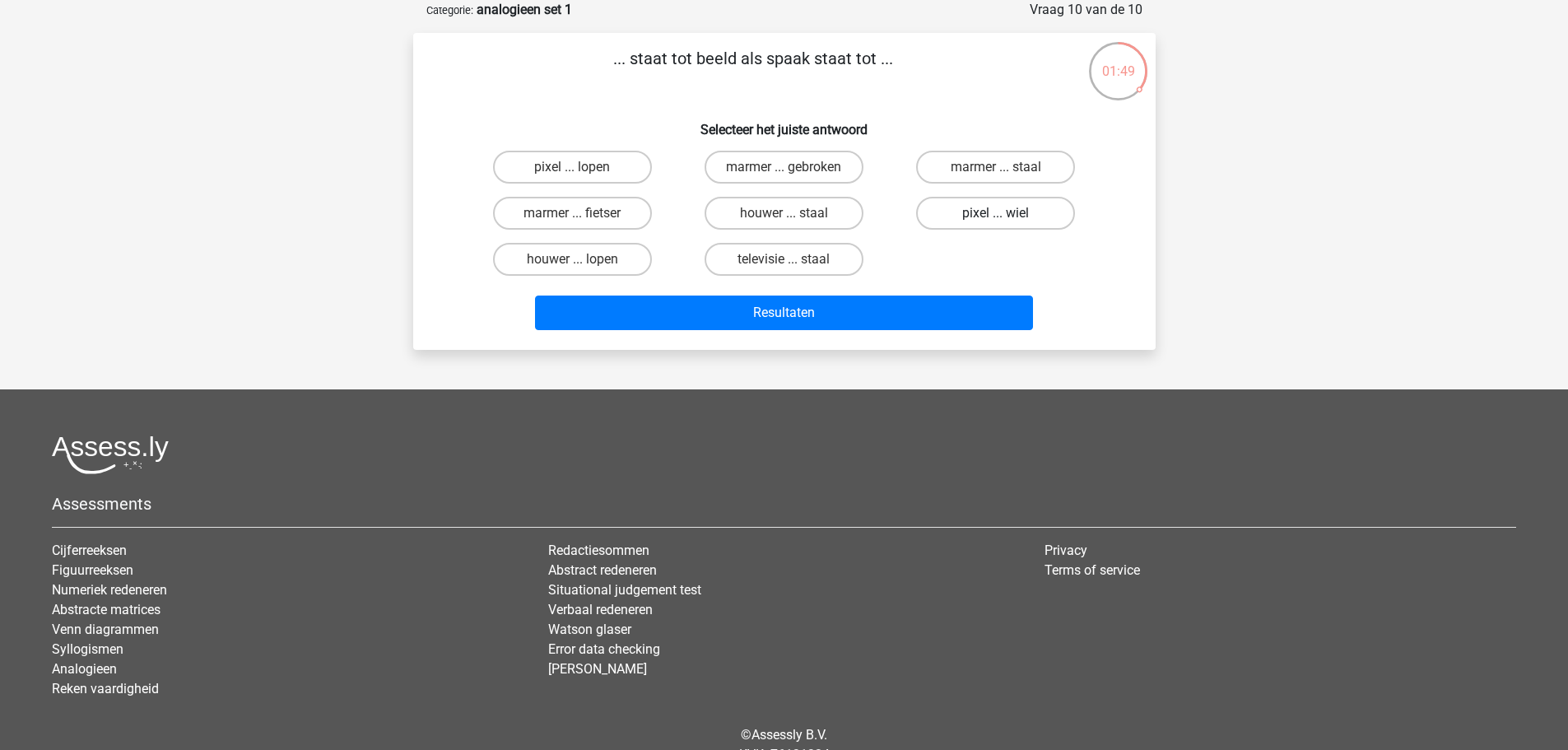
click at [1033, 210] on label "pixel ... wiel" at bounding box center [995, 213] width 159 height 33
click at [1006, 213] on input "pixel ... wiel" at bounding box center [1001, 219] width 10 height 10
radio input "true"
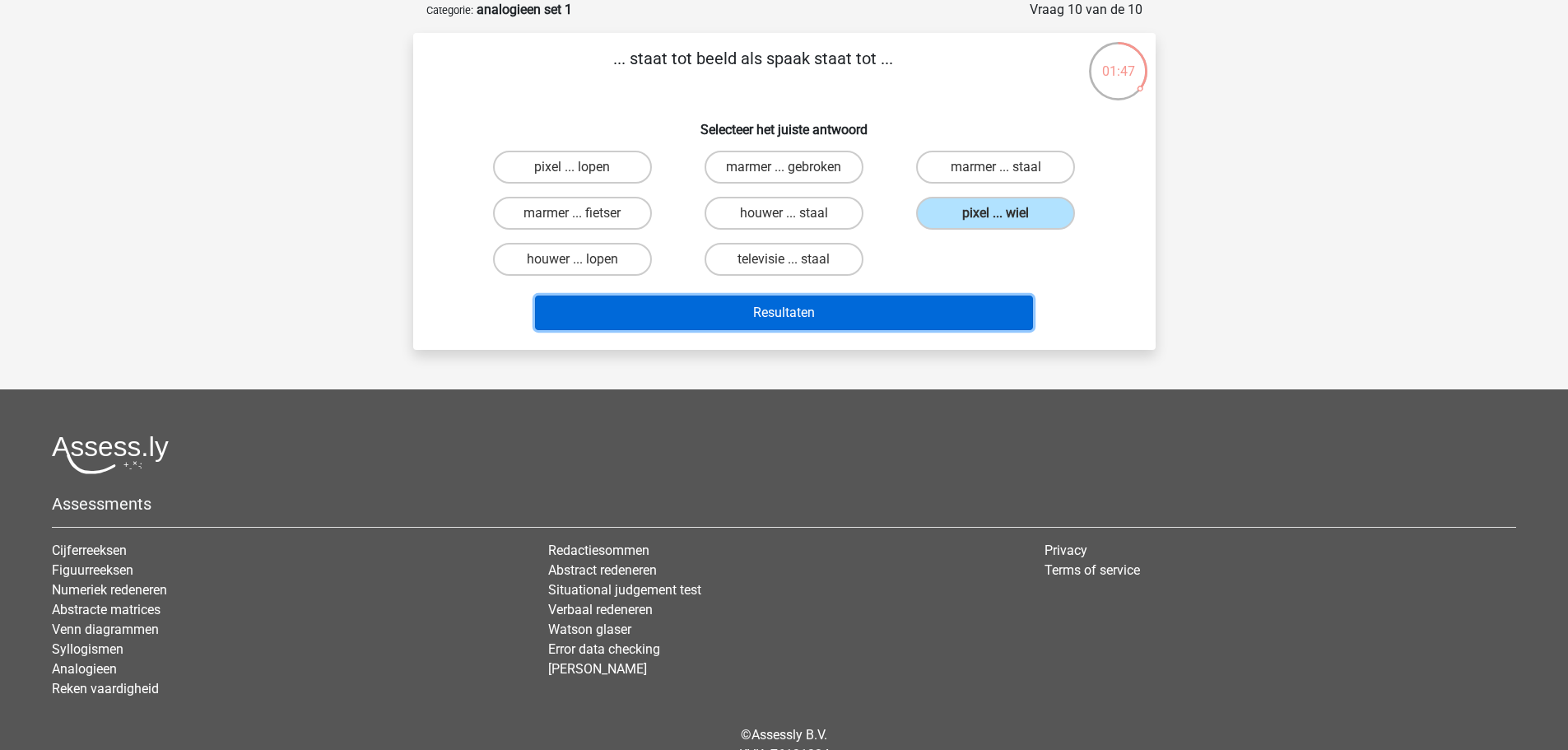
click at [933, 315] on button "Resultaten" at bounding box center [784, 313] width 498 height 34
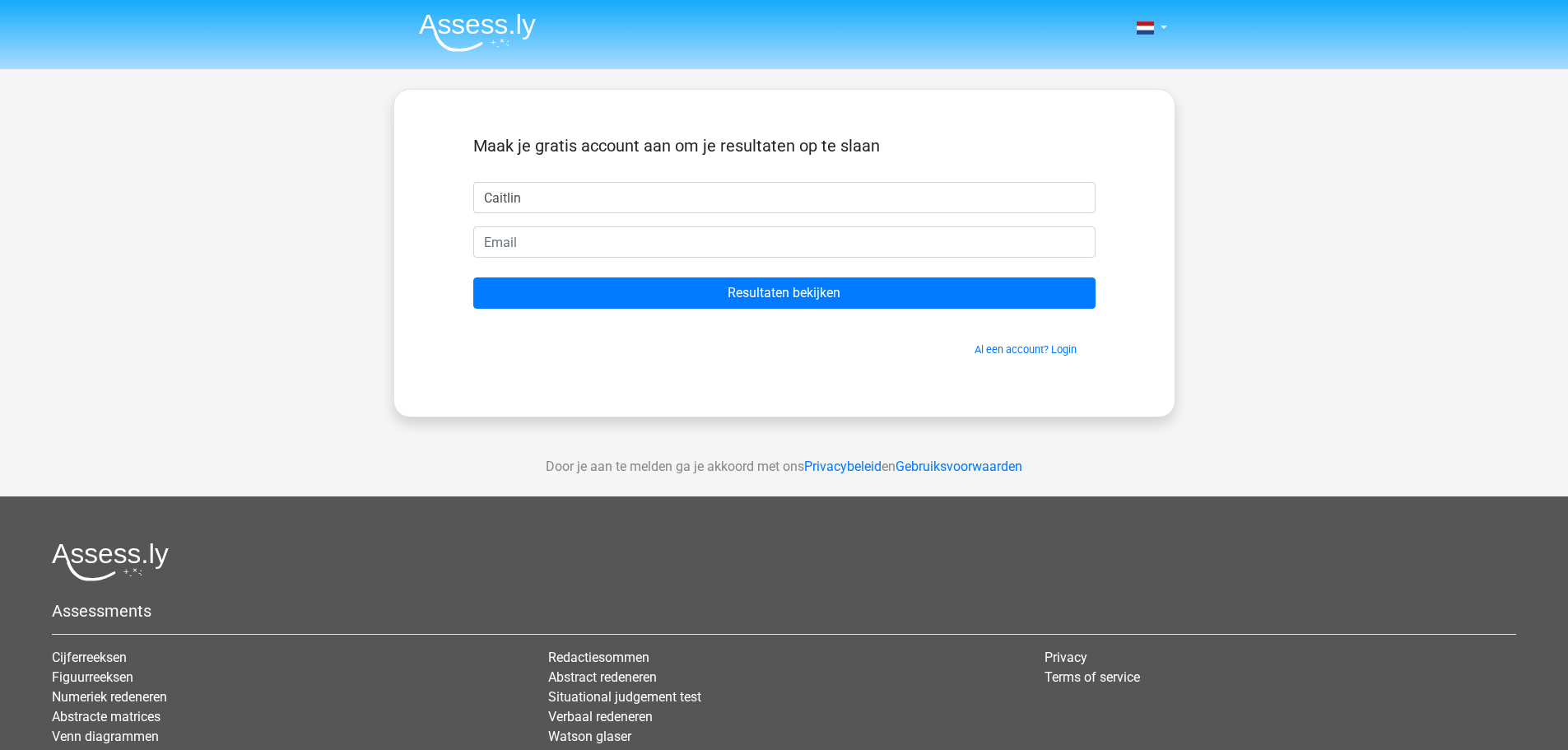
type input "Caitlin"
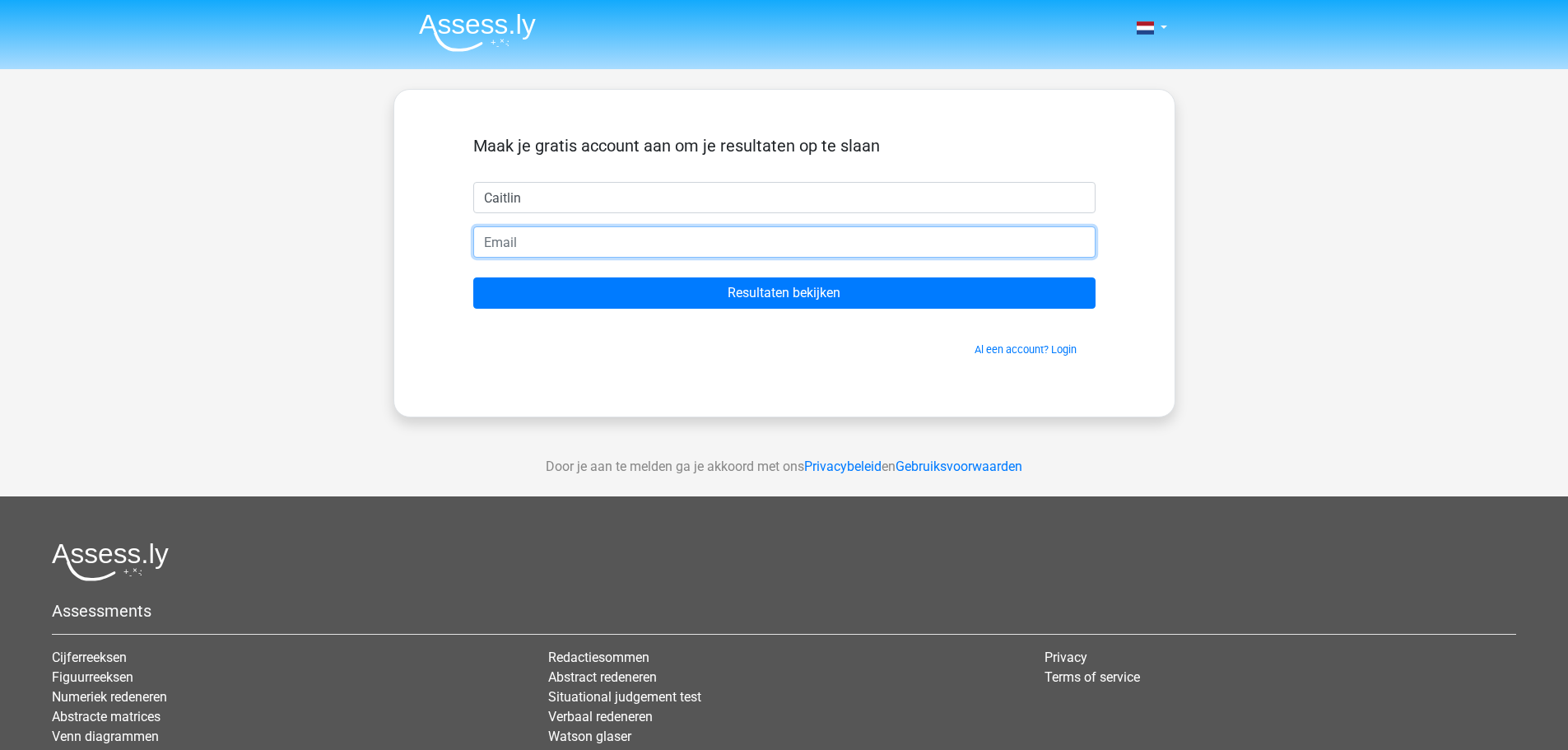
click at [834, 248] on input "email" at bounding box center [784, 242] width 622 height 31
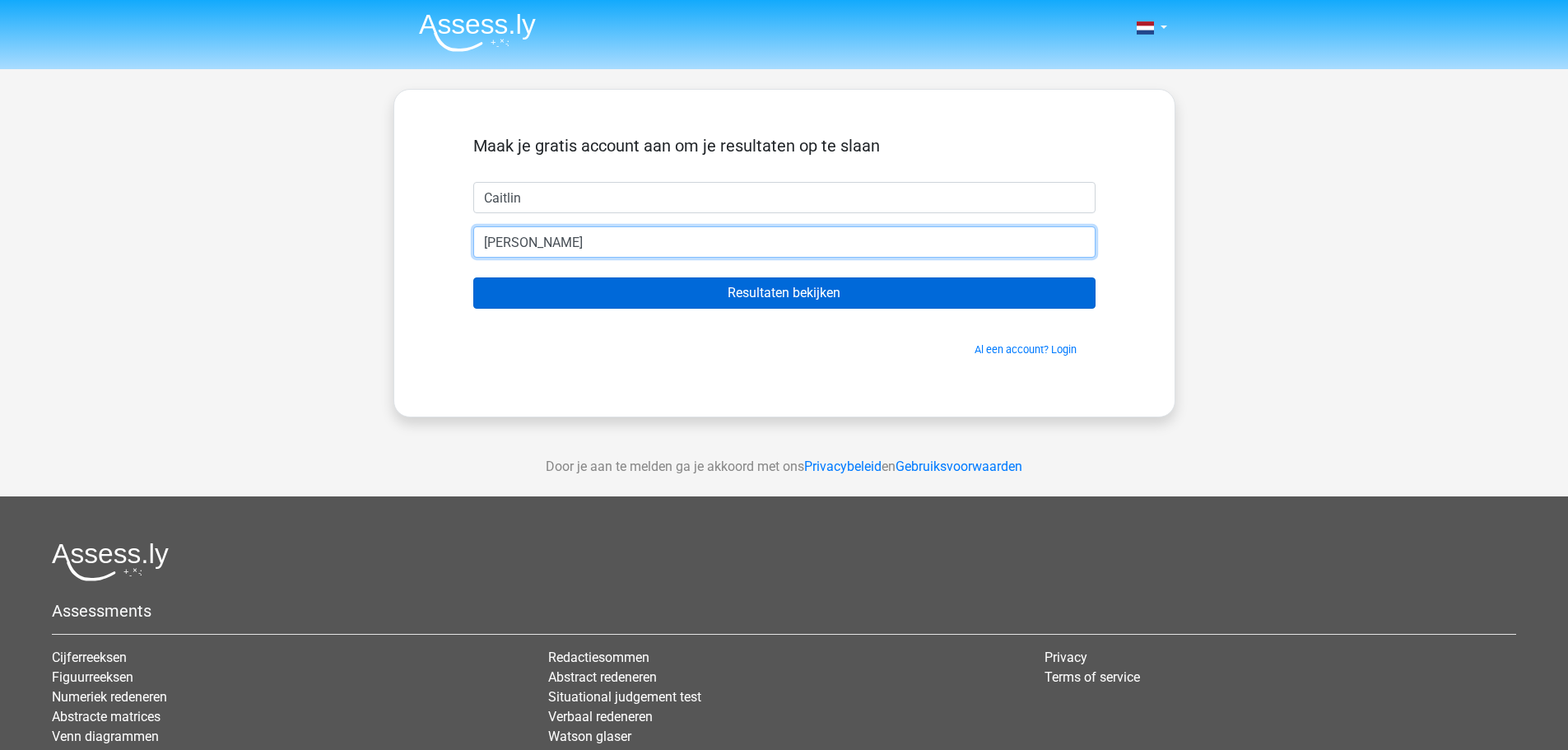
type input "caitlinderuyter@gmail.com"
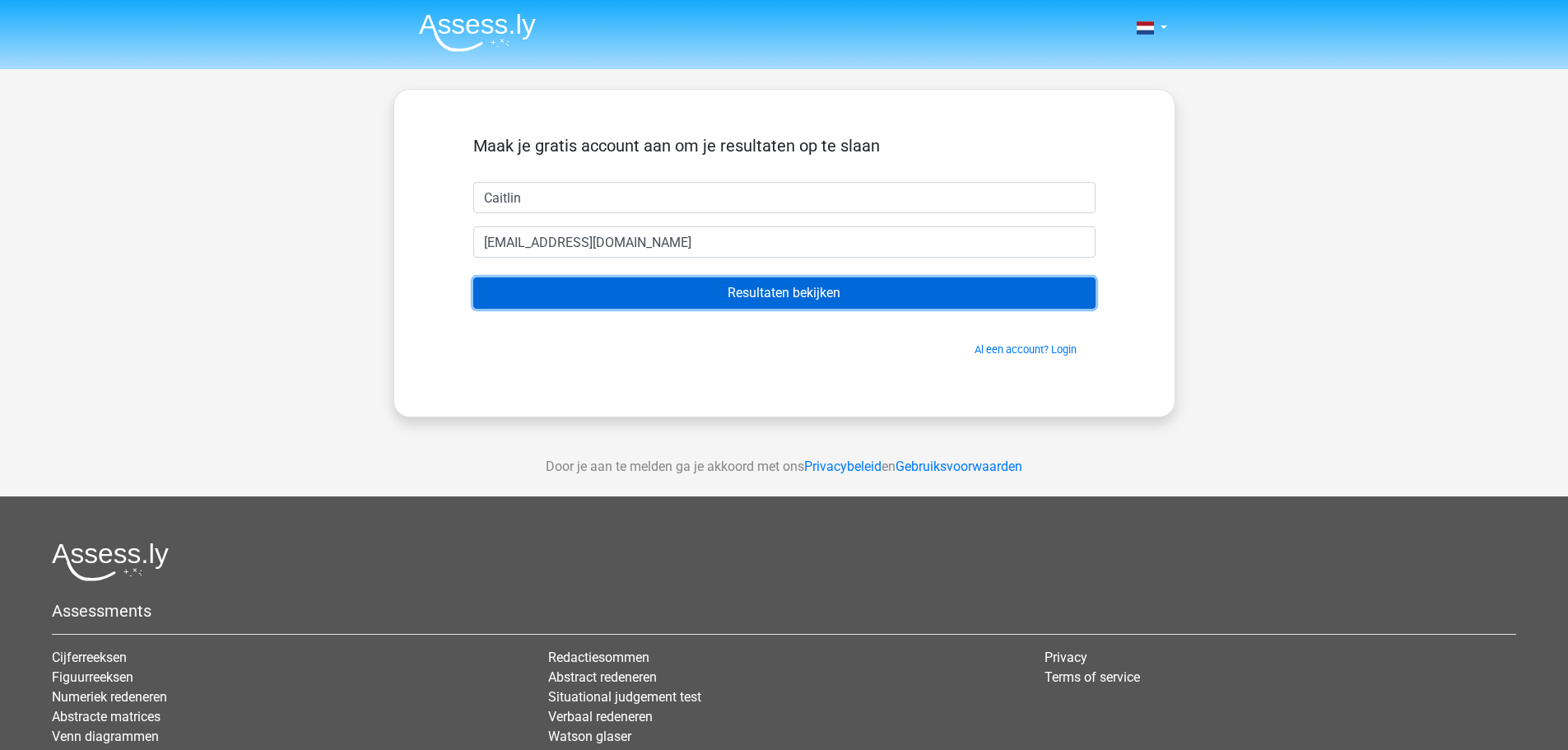
click at [742, 298] on input "Resultaten bekijken" at bounding box center [784, 293] width 622 height 31
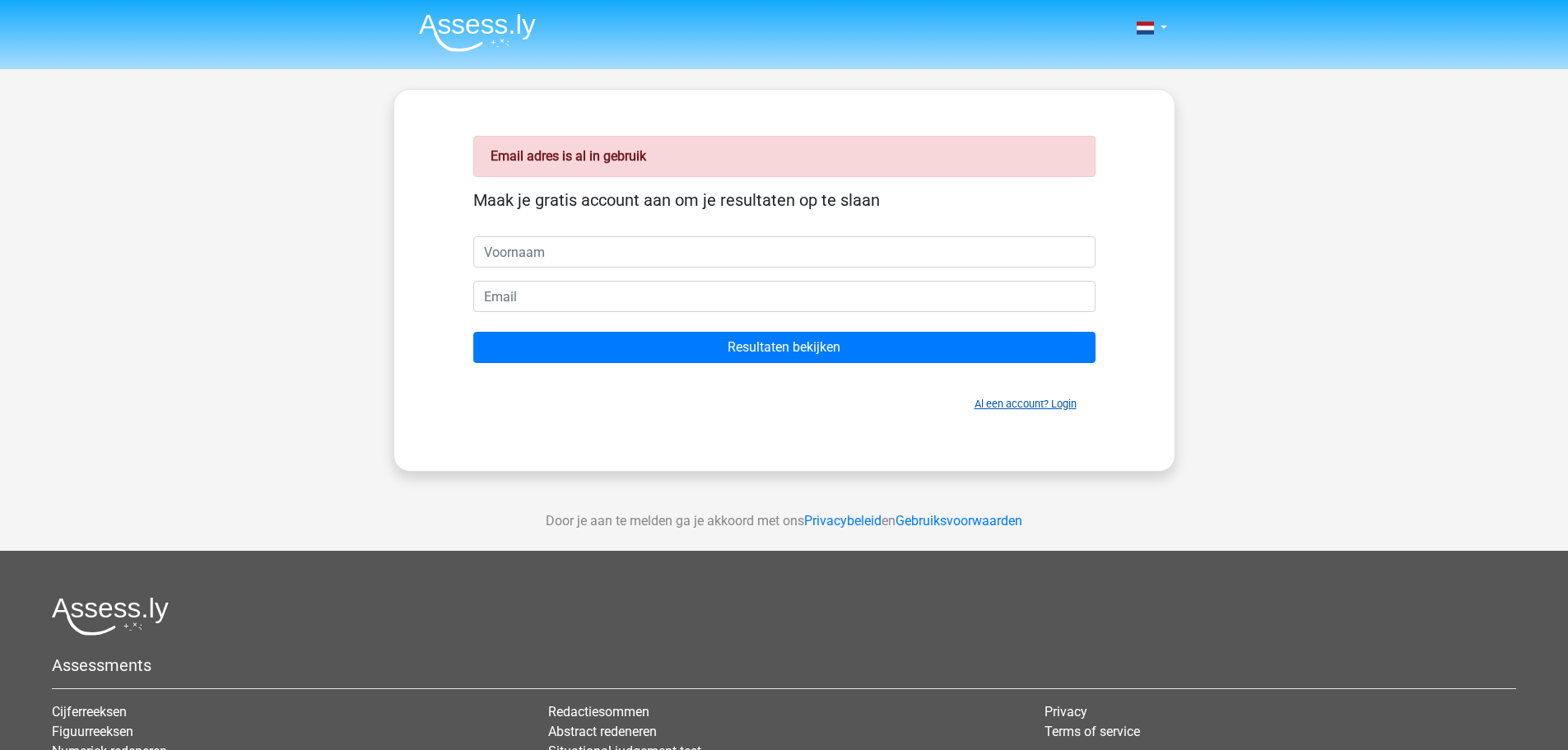
click at [991, 402] on link "Al een account? Login" at bounding box center [1025, 404] width 102 height 12
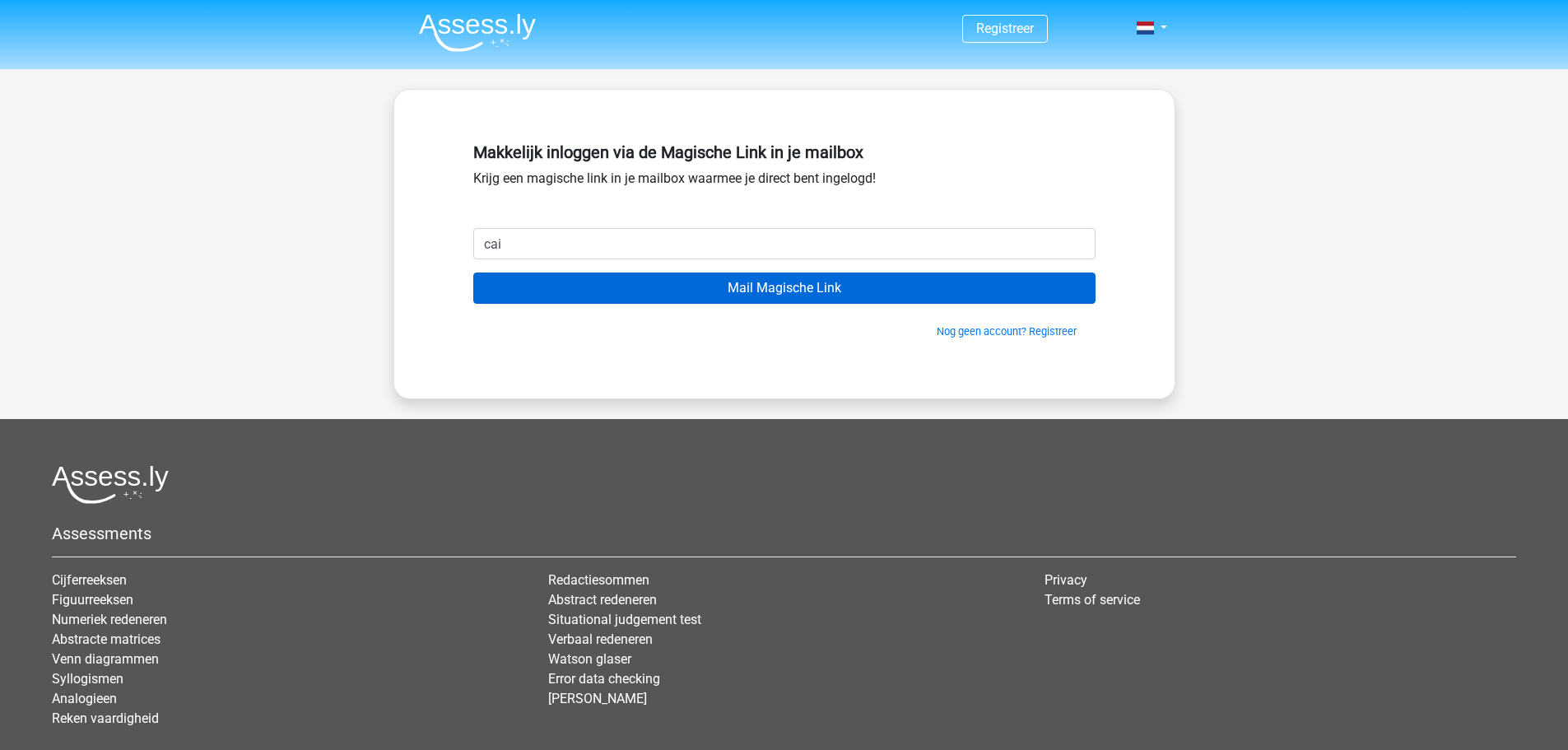
type input "caitlinderuyter@gmail.com"
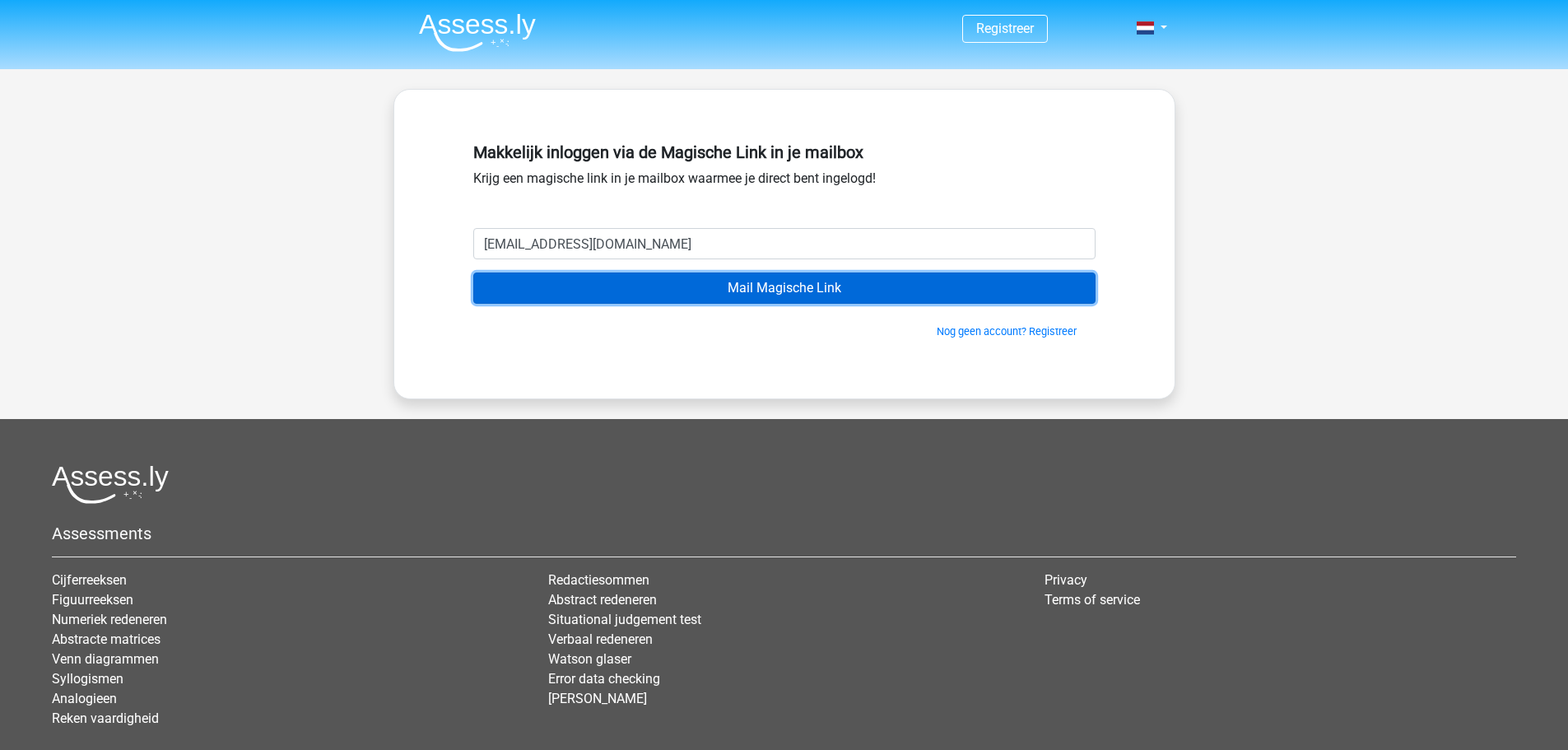
click at [782, 293] on input "Mail Magische Link" at bounding box center [784, 288] width 622 height 31
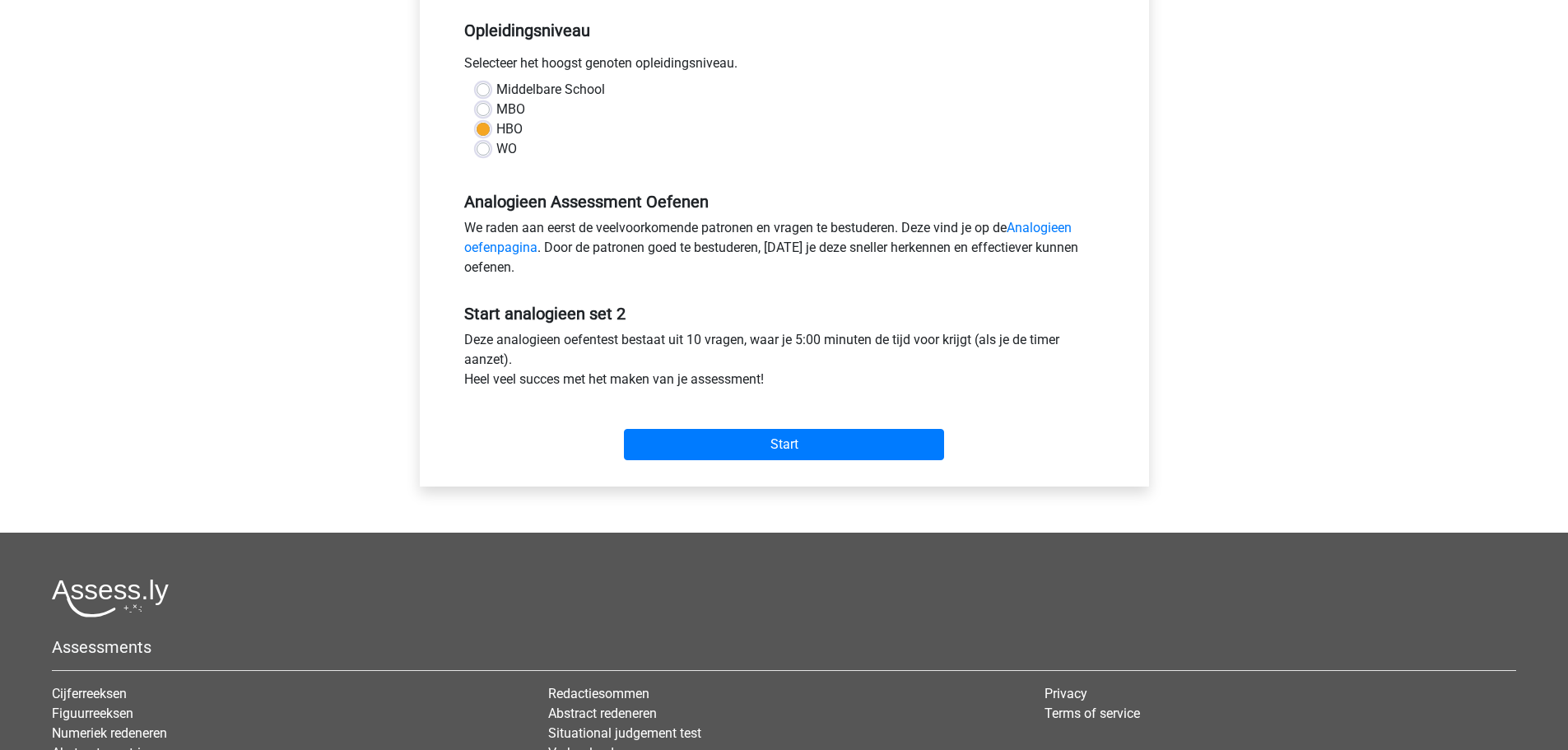
scroll to position [340, 0]
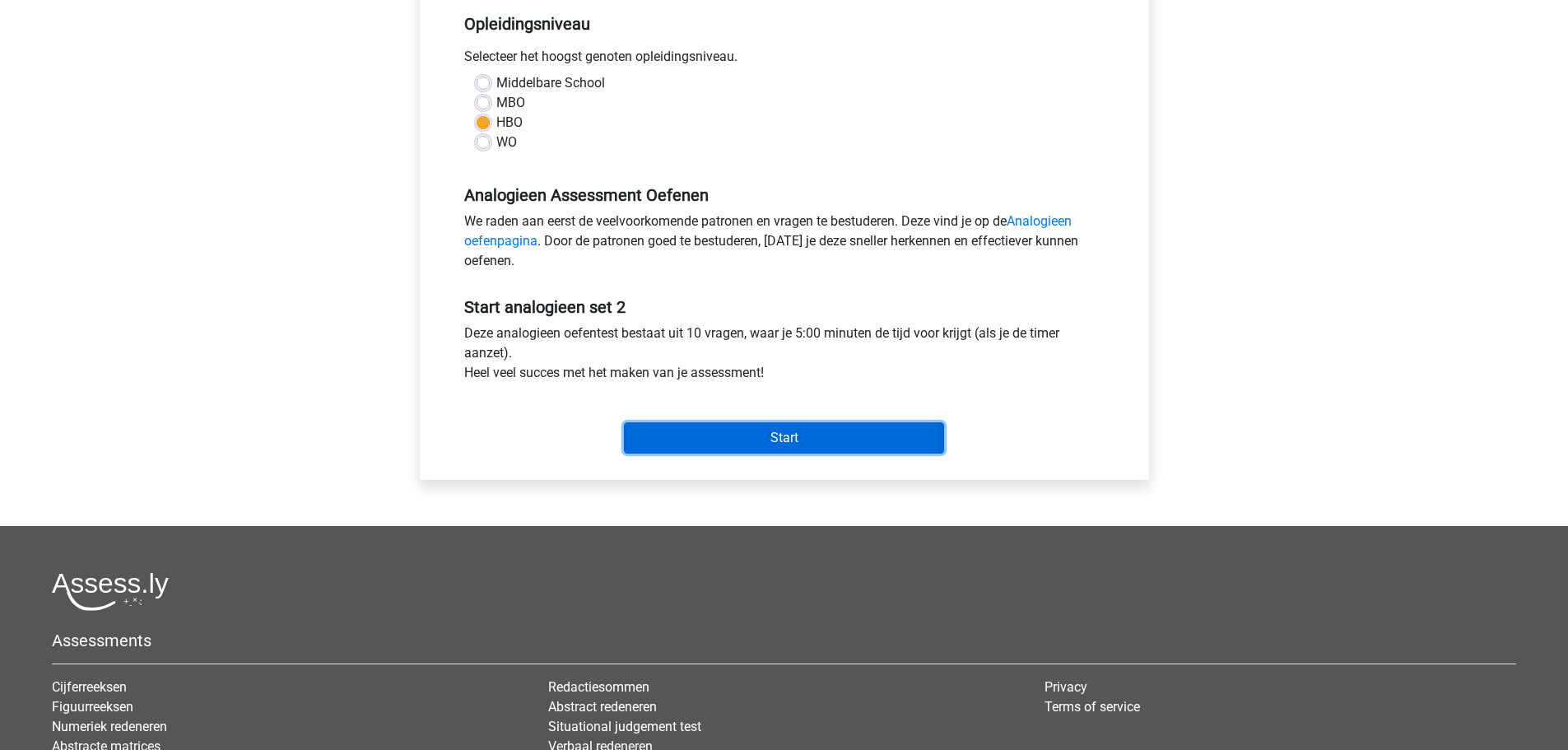
click at [762, 441] on input "Start" at bounding box center [784, 438] width 321 height 31
click at [771, 435] on input "Start" at bounding box center [784, 438] width 321 height 31
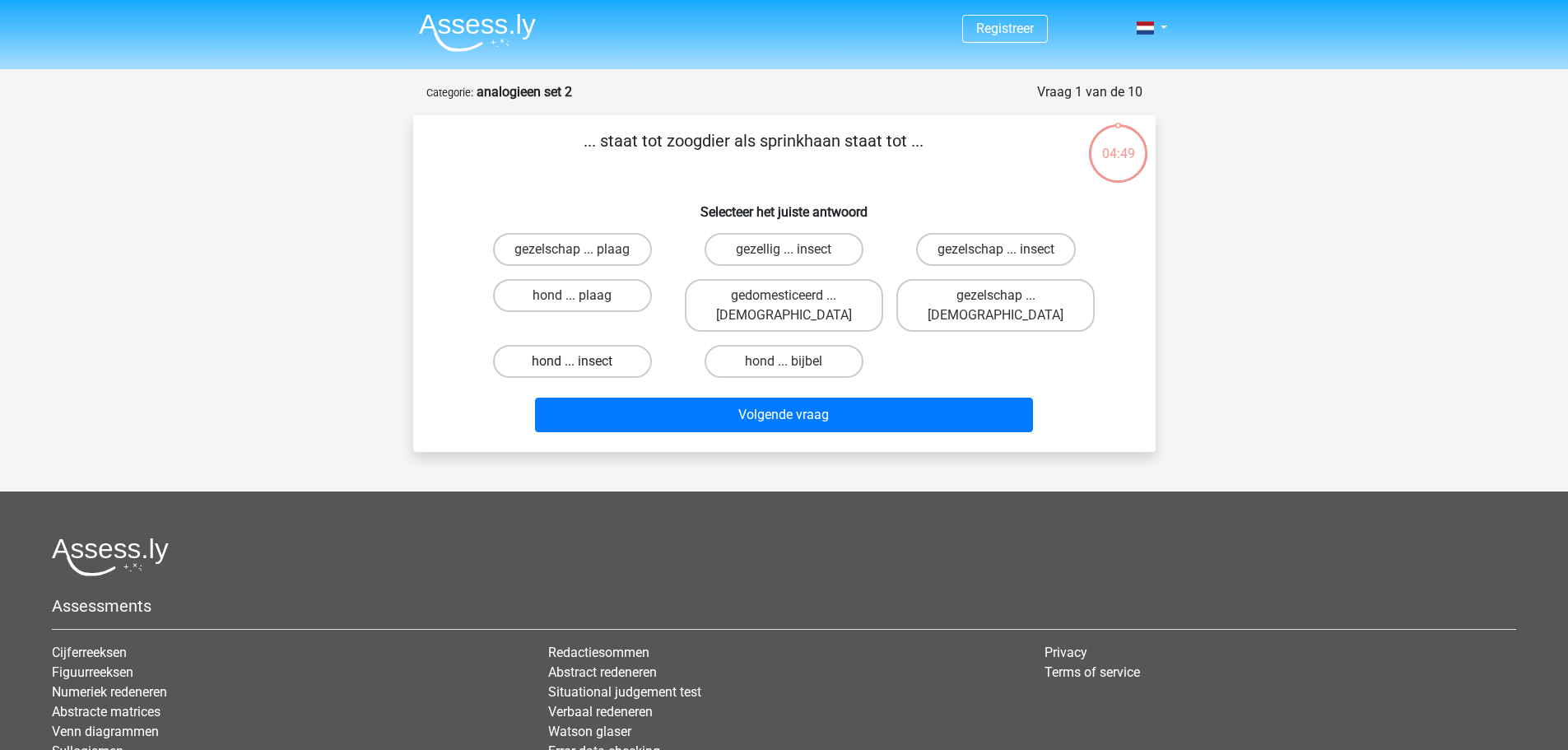
click at [623, 350] on label "hond ... insect" at bounding box center [572, 361] width 159 height 33
click at [583, 362] on input "hond ... insect" at bounding box center [577, 367] width 10 height 10
radio input "true"
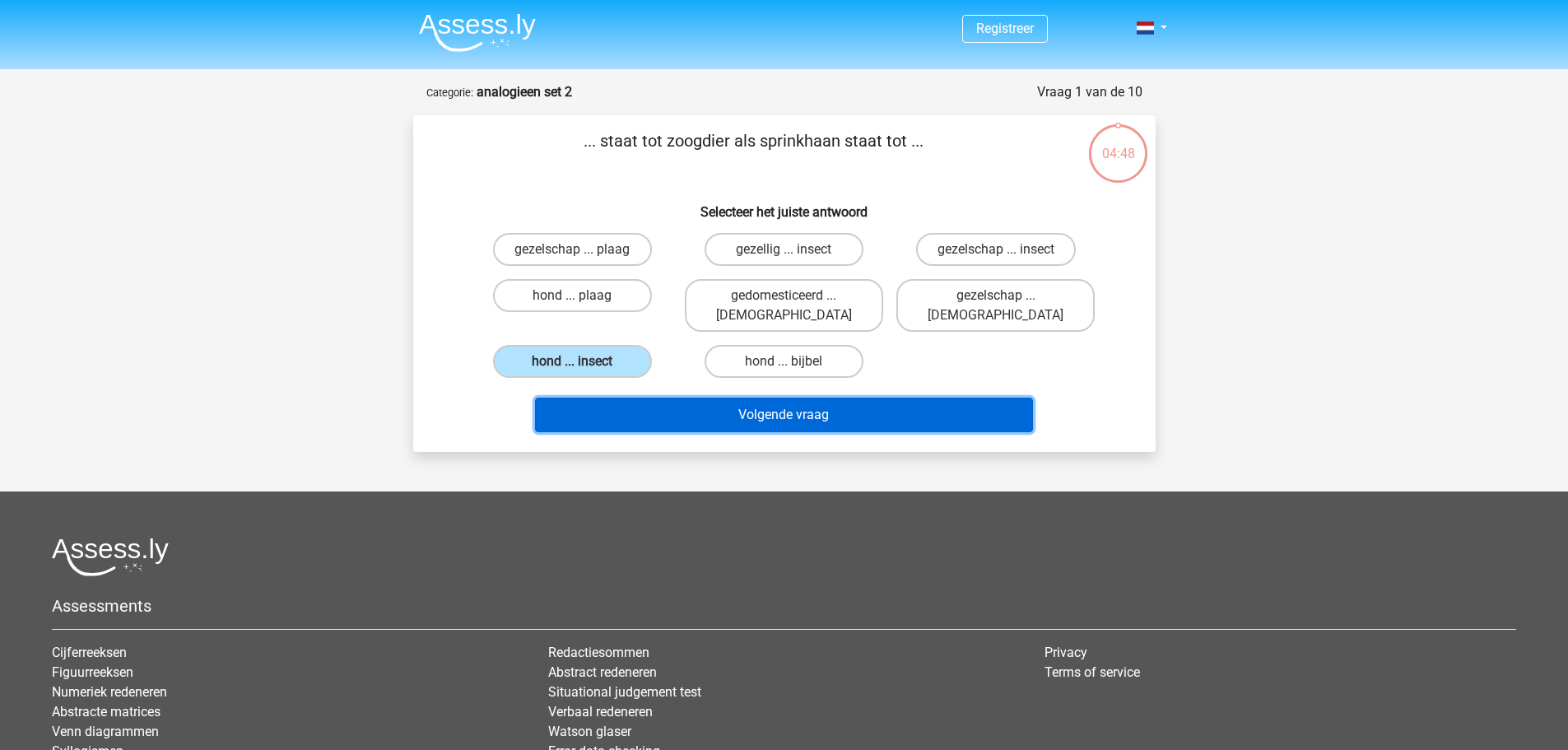
click at [668, 398] on button "Volgende vraag" at bounding box center [784, 415] width 498 height 34
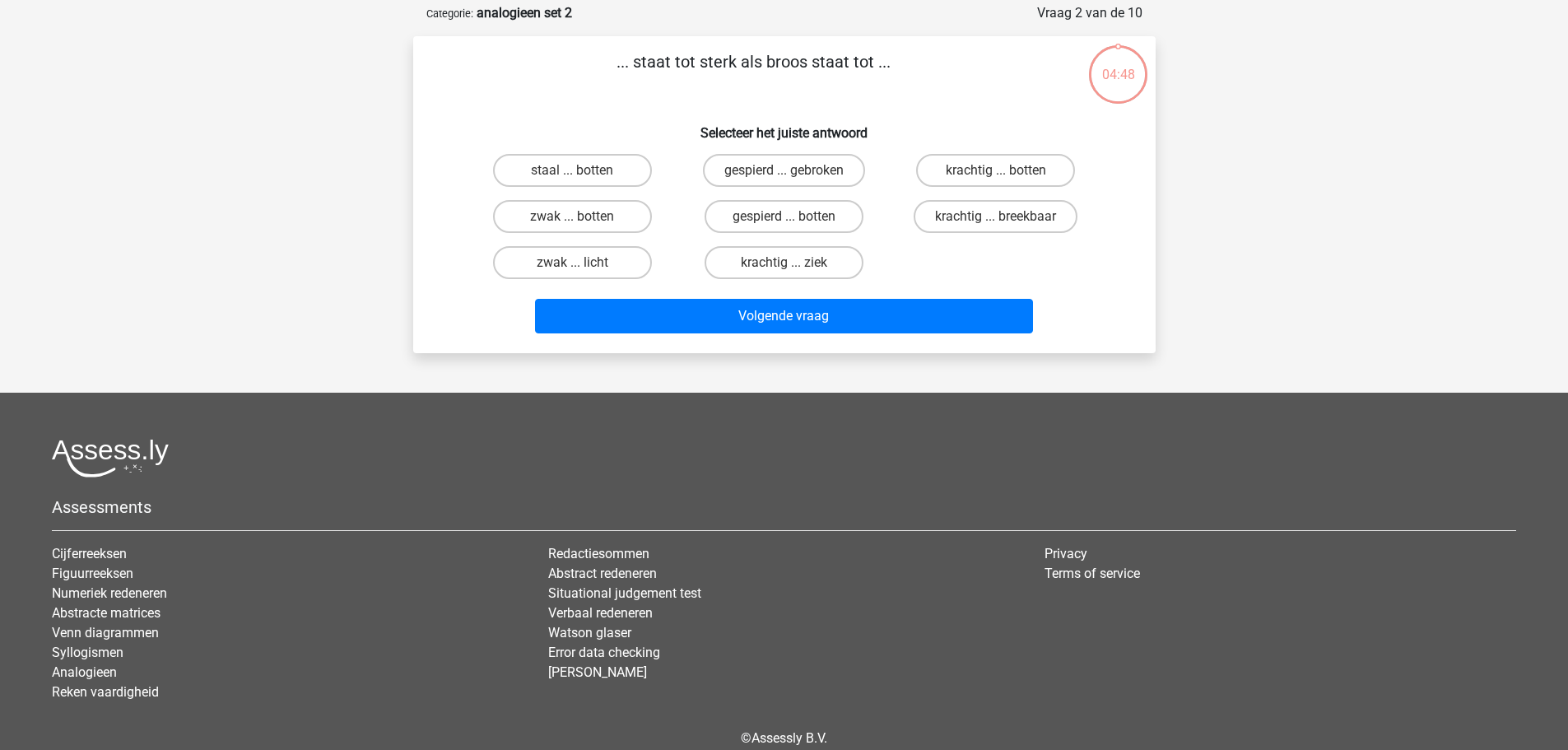
scroll to position [82, 0]
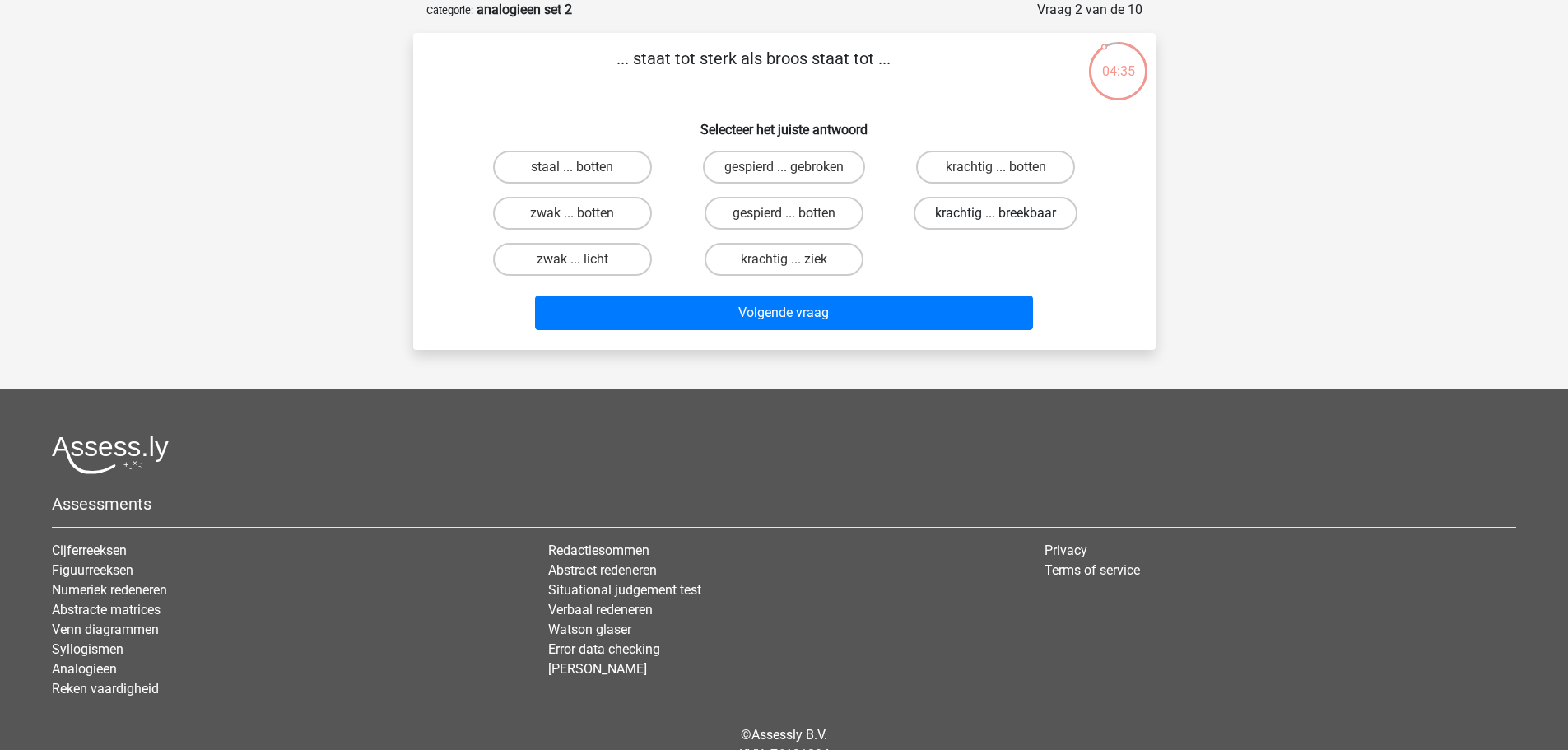
click at [1021, 200] on label "krachtig ... breekbaar" at bounding box center [995, 213] width 164 height 33
click at [1006, 213] on input "krachtig ... breekbaar" at bounding box center [1001, 219] width 10 height 10
radio input "true"
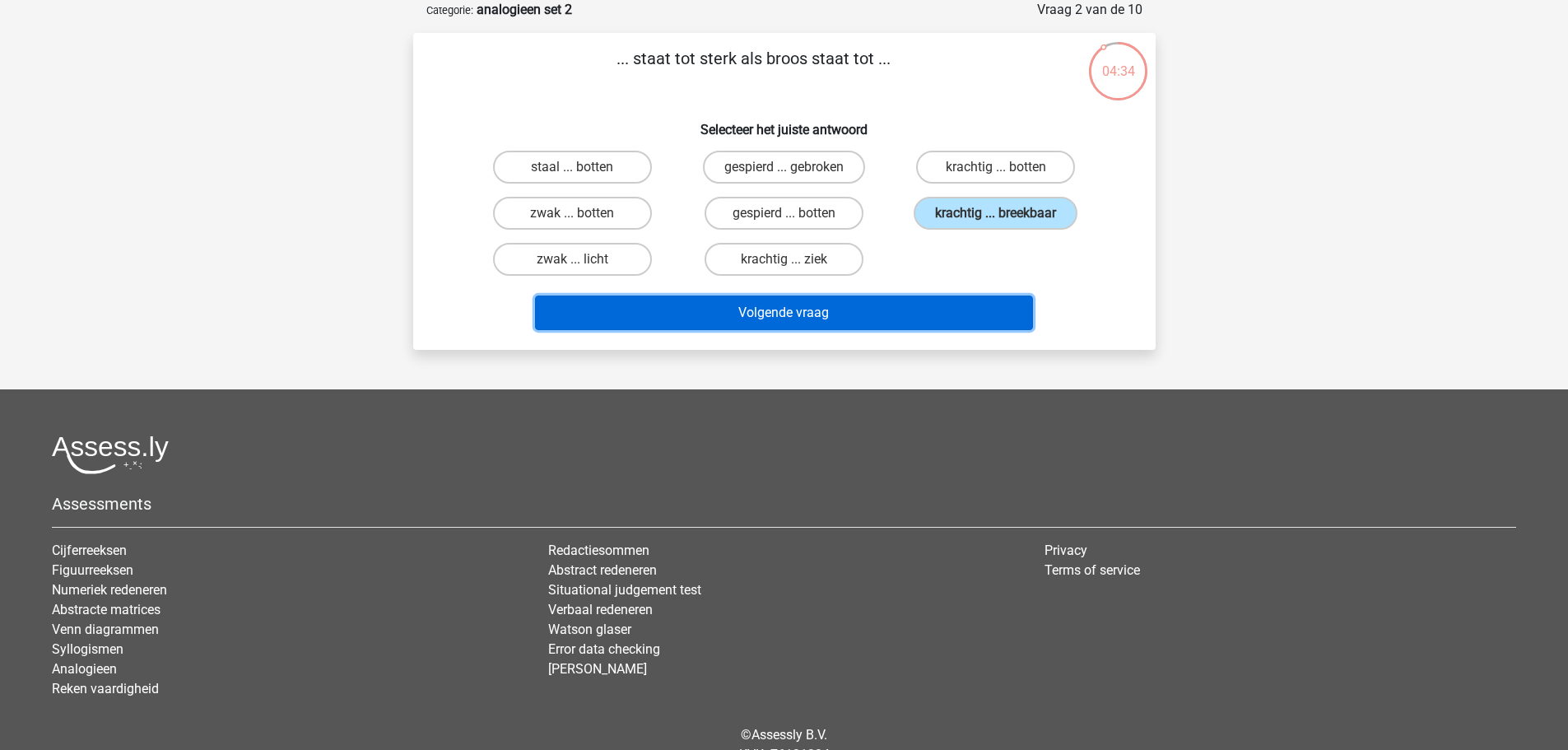
click at [905, 302] on button "Volgende vraag" at bounding box center [784, 313] width 498 height 34
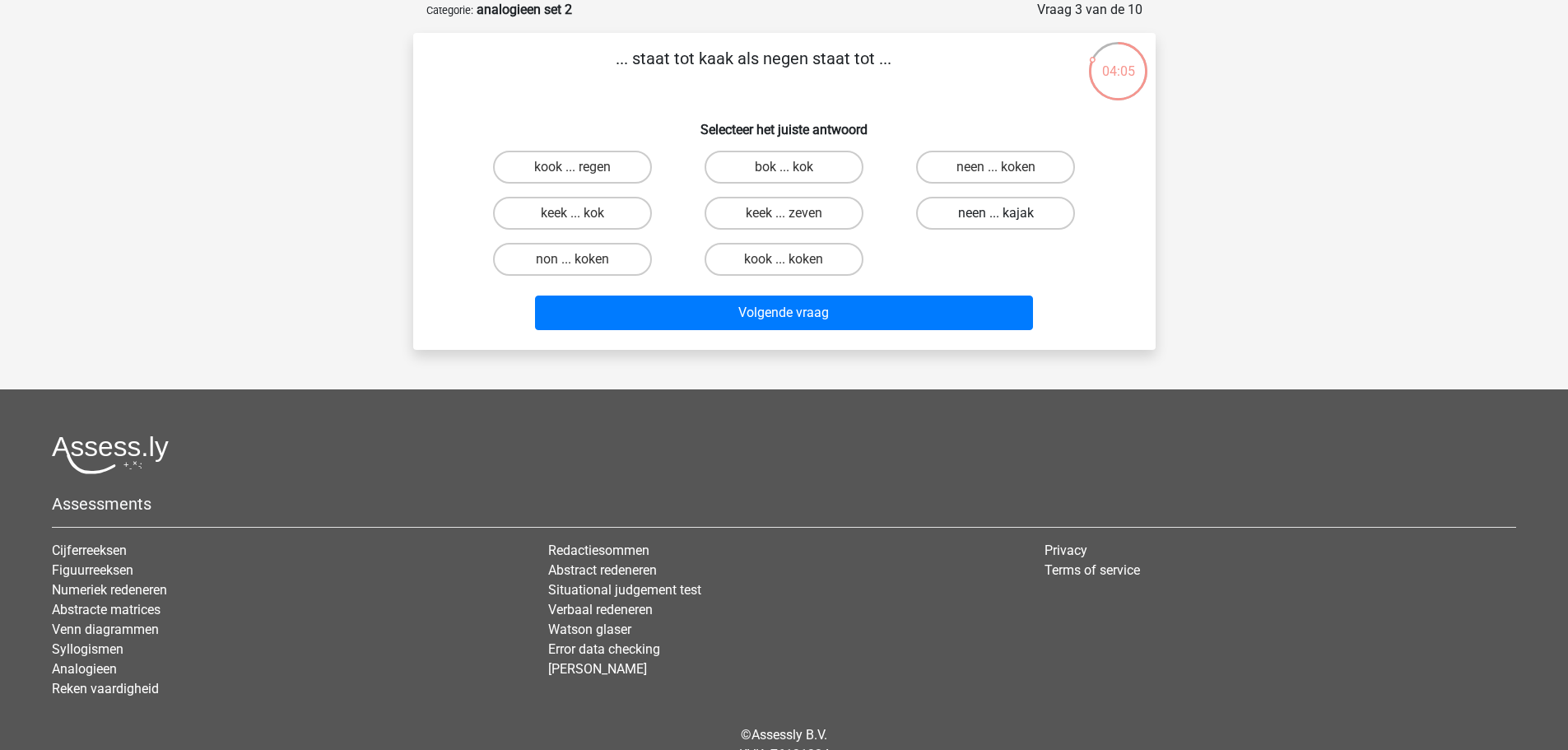
click at [980, 207] on label "neen ... kajak" at bounding box center [995, 213] width 159 height 33
click at [996, 213] on input "neen ... kajak" at bounding box center [1001, 219] width 10 height 10
radio input "true"
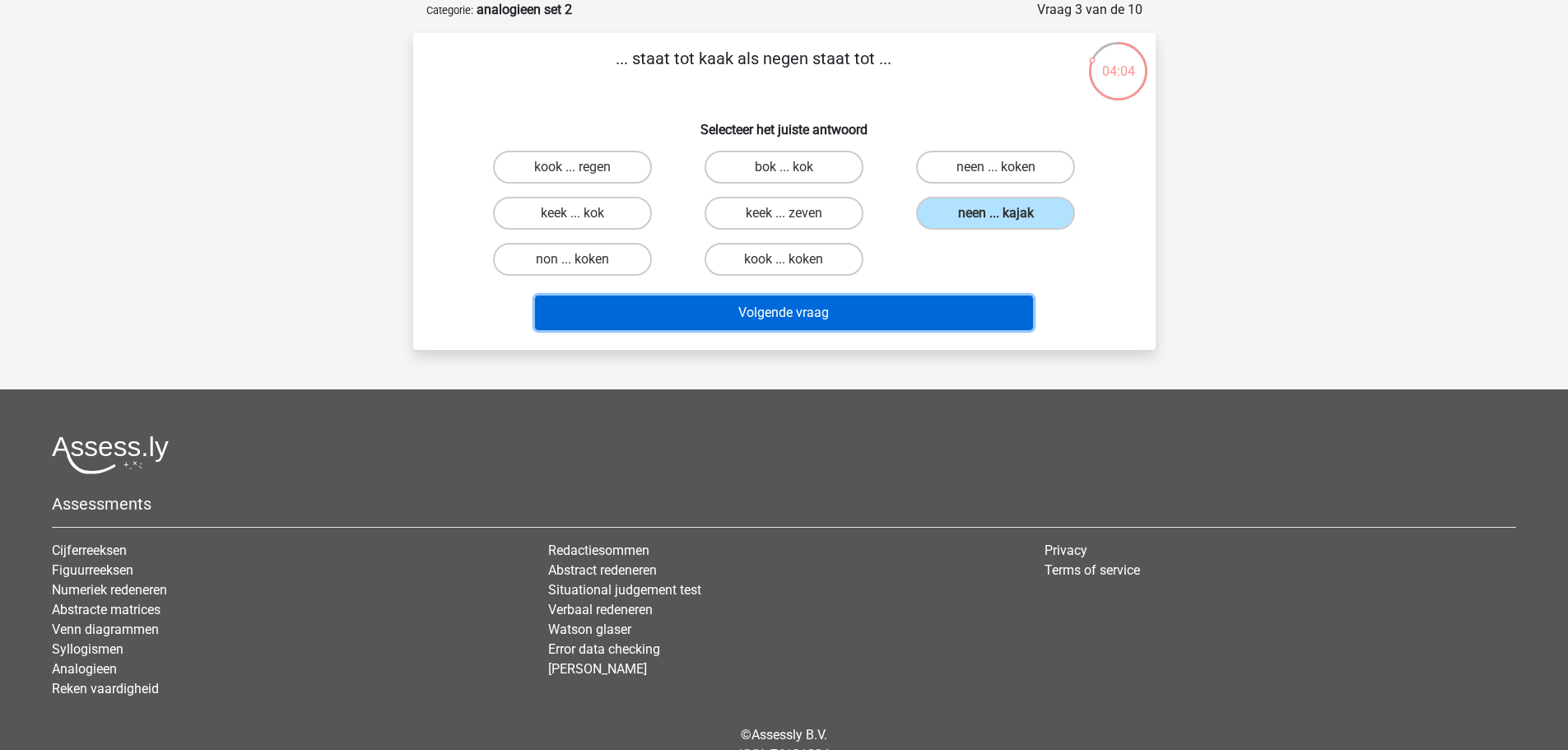
click at [922, 300] on button "Volgende vraag" at bounding box center [784, 313] width 498 height 34
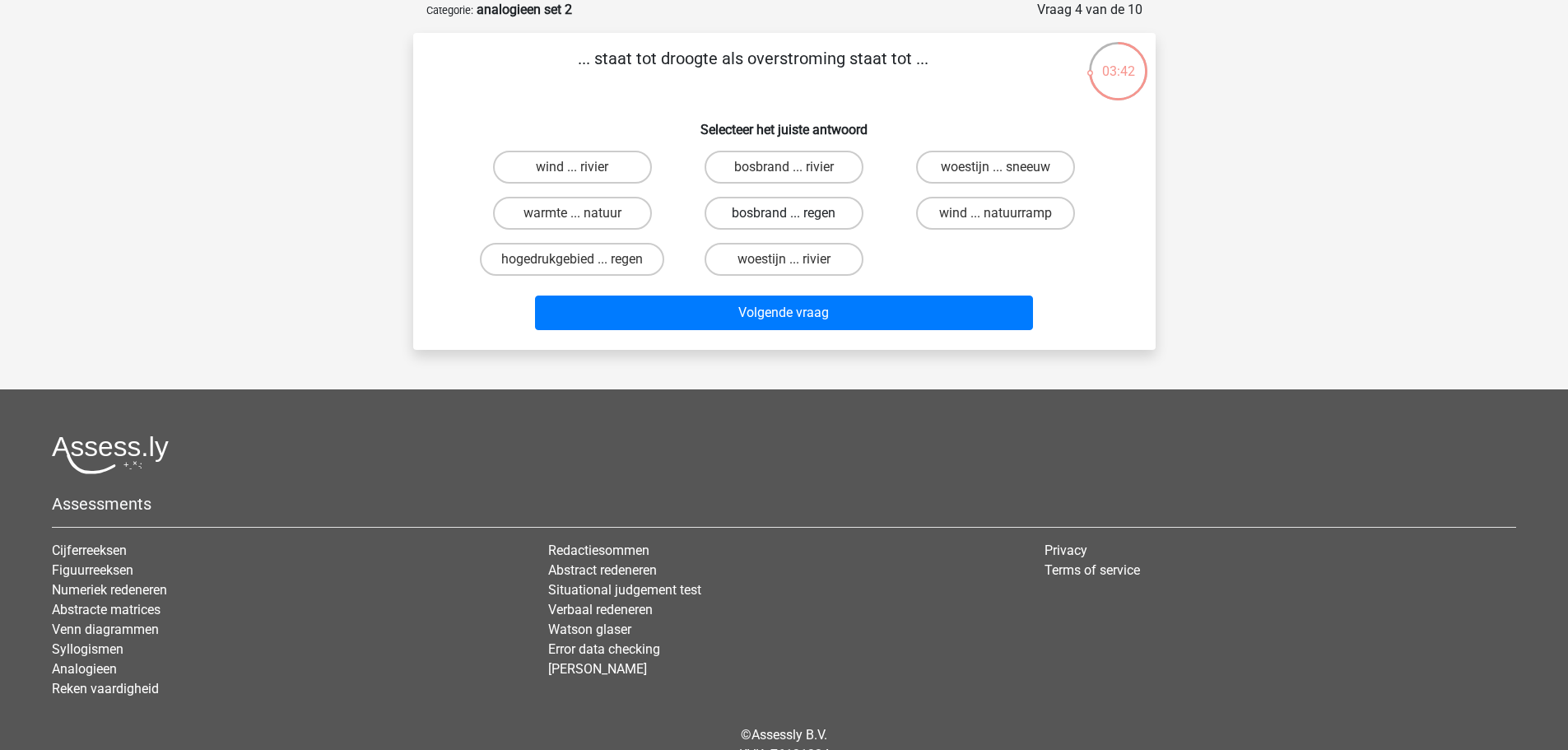
click at [808, 221] on label "bosbrand ... regen" at bounding box center [784, 213] width 159 height 33
click at [795, 221] on input "bosbrand ... regen" at bounding box center [789, 219] width 10 height 10
radio input "true"
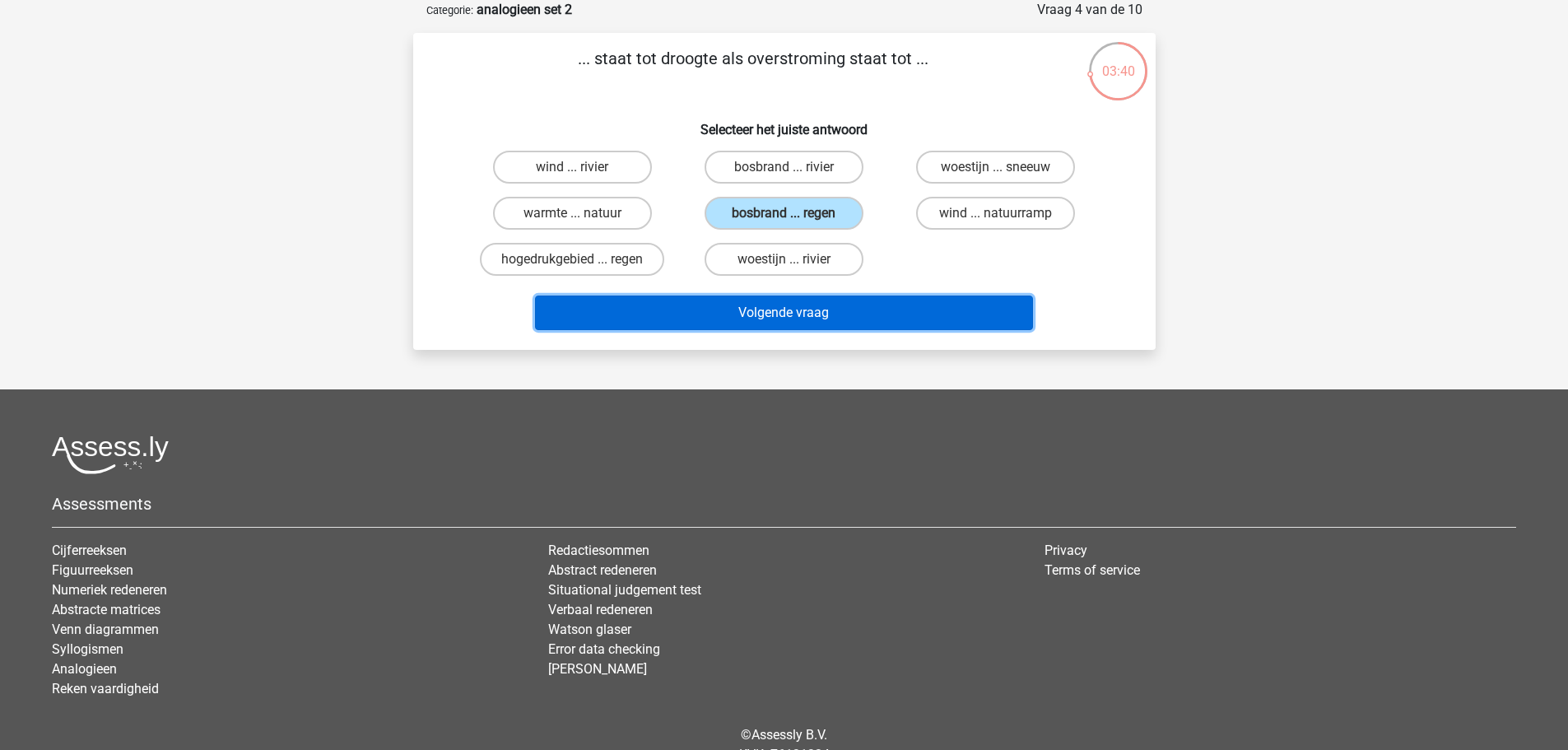
click at [822, 300] on button "Volgende vraag" at bounding box center [784, 313] width 498 height 34
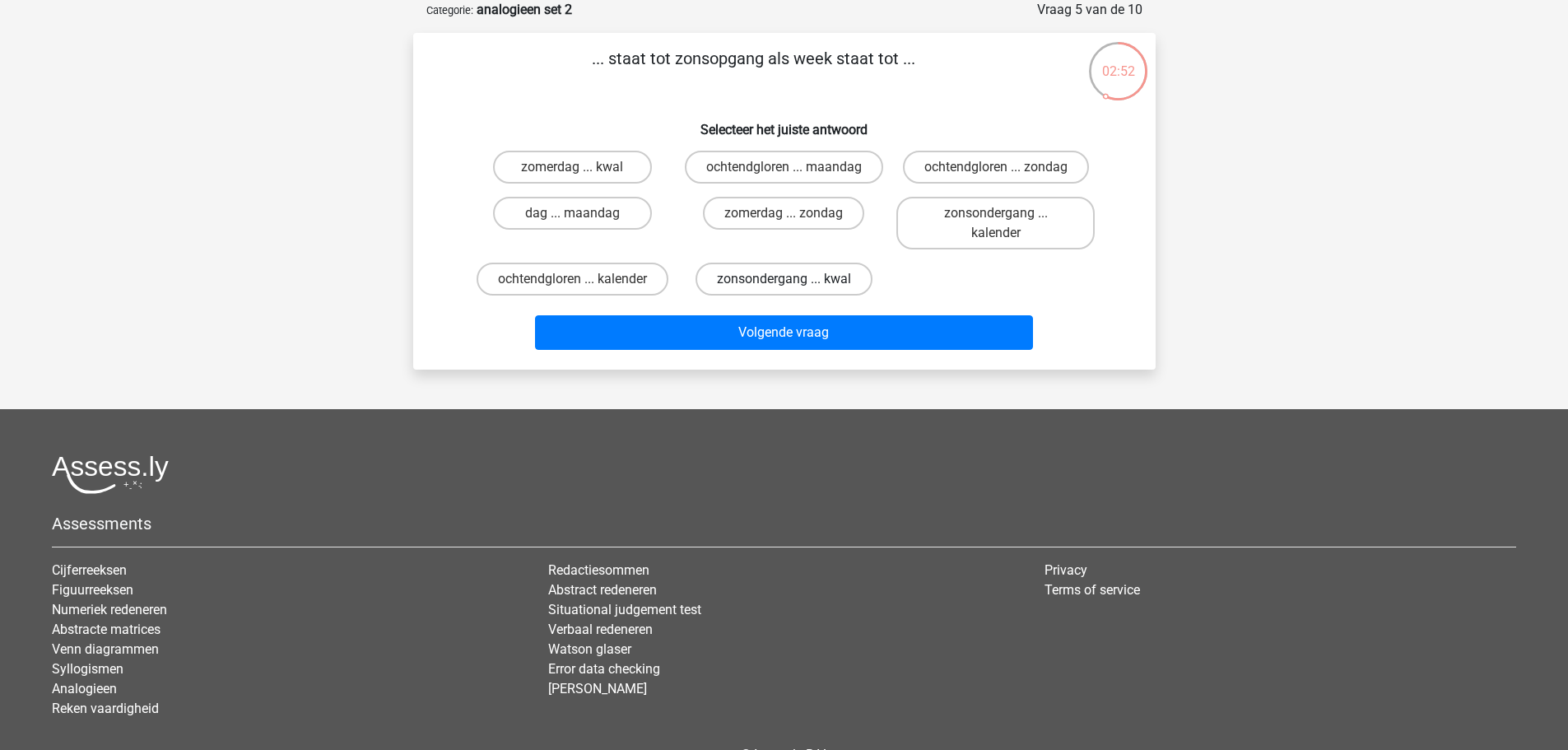
click at [770, 293] on label "zonsondergang ... kwal" at bounding box center [784, 279] width 177 height 33
click at [784, 290] on input "zonsondergang ... kwal" at bounding box center [789, 285] width 10 height 10
radio input "true"
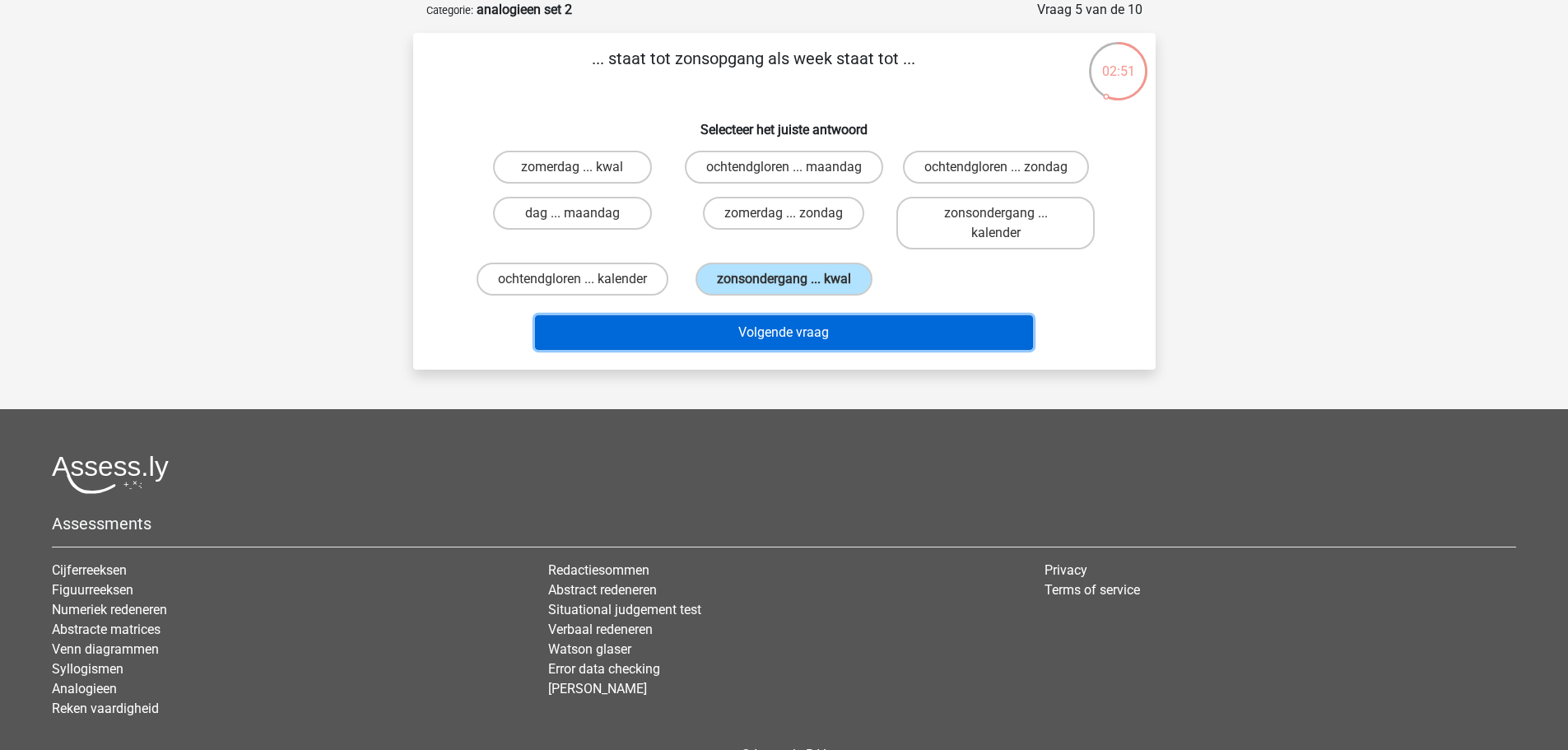
click at [794, 350] on button "Volgende vraag" at bounding box center [784, 333] width 498 height 34
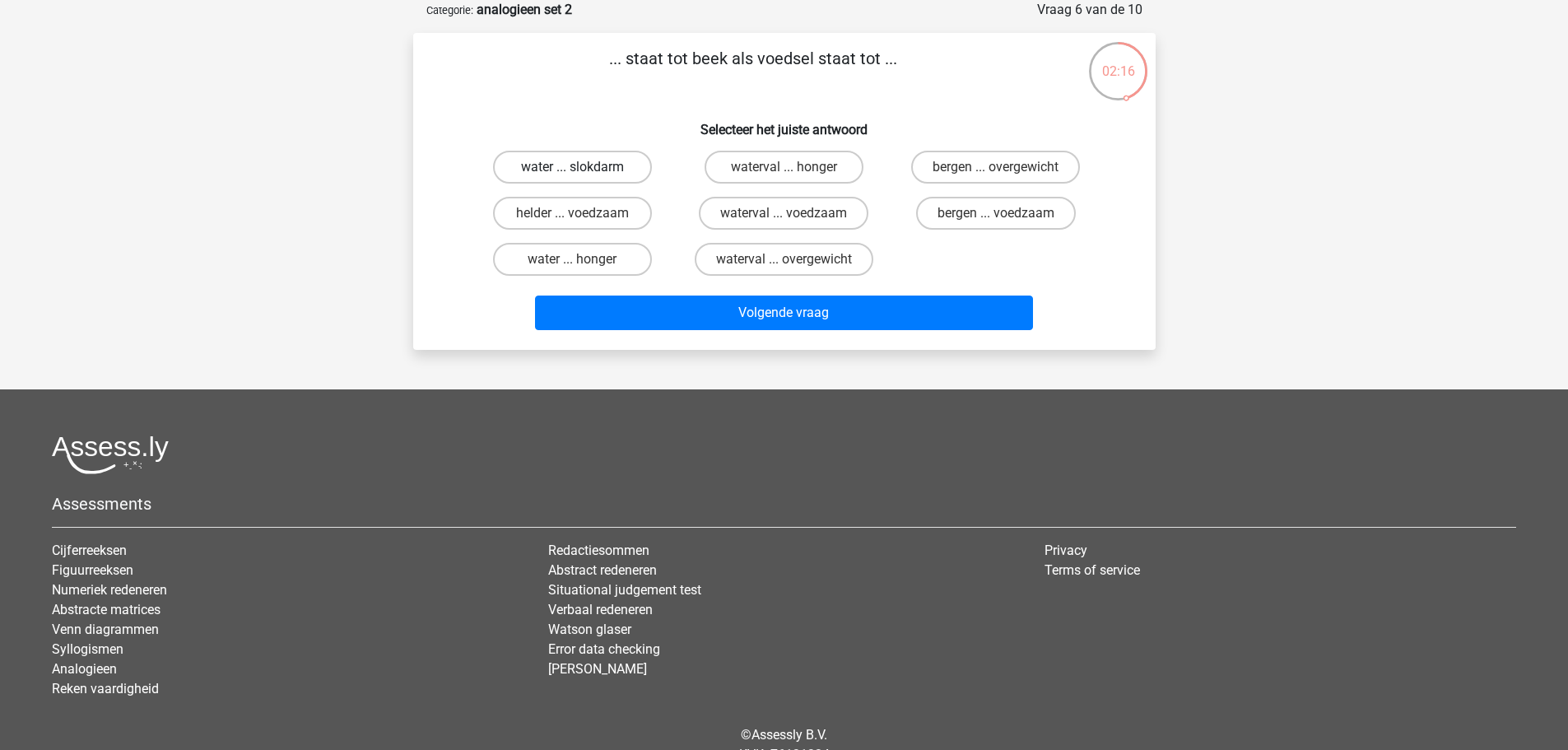
click at [622, 177] on label "water ... slokdarm" at bounding box center [572, 167] width 159 height 33
click at [583, 177] on input "water ... slokdarm" at bounding box center [577, 172] width 10 height 10
radio input "true"
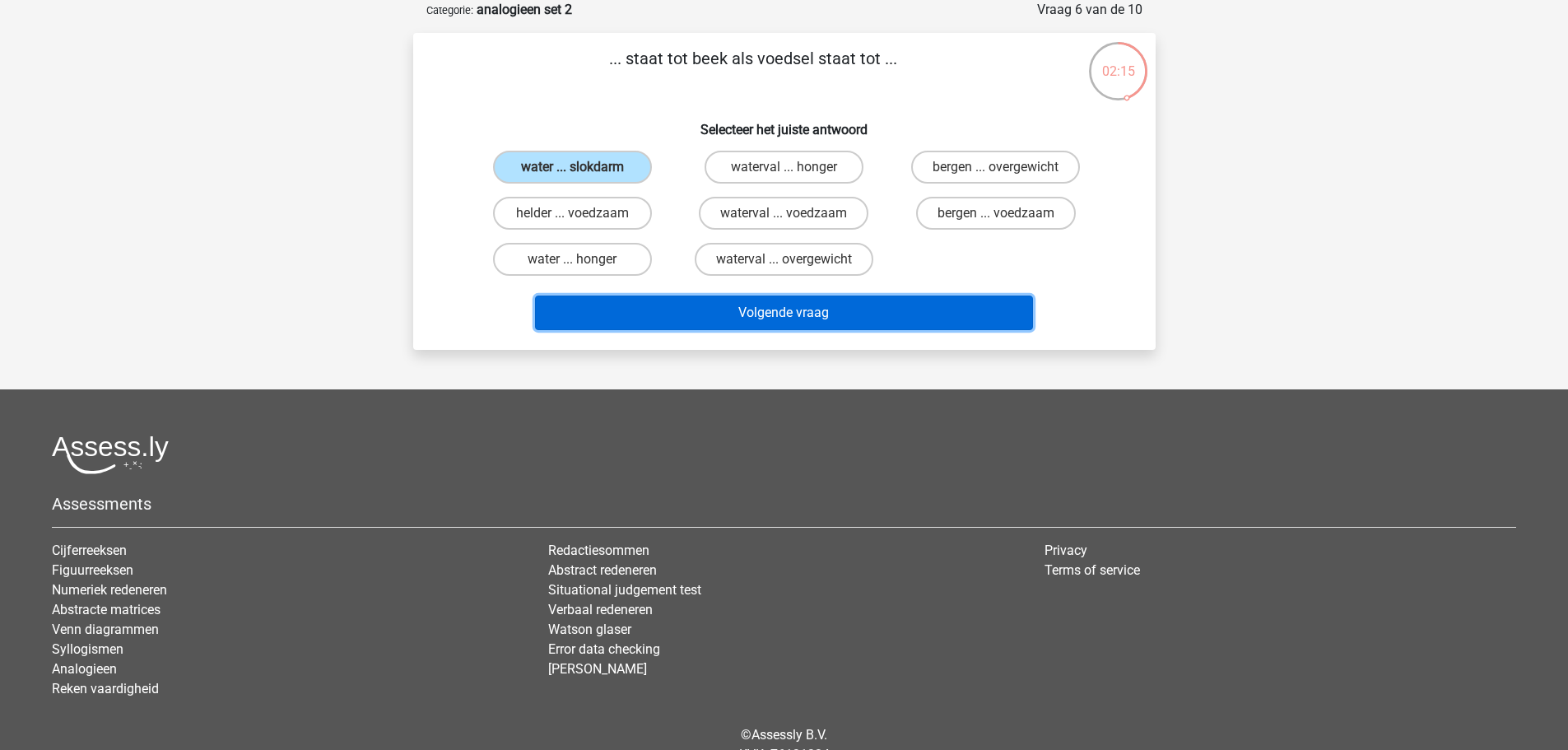
click at [720, 309] on button "Volgende vraag" at bounding box center [784, 313] width 498 height 34
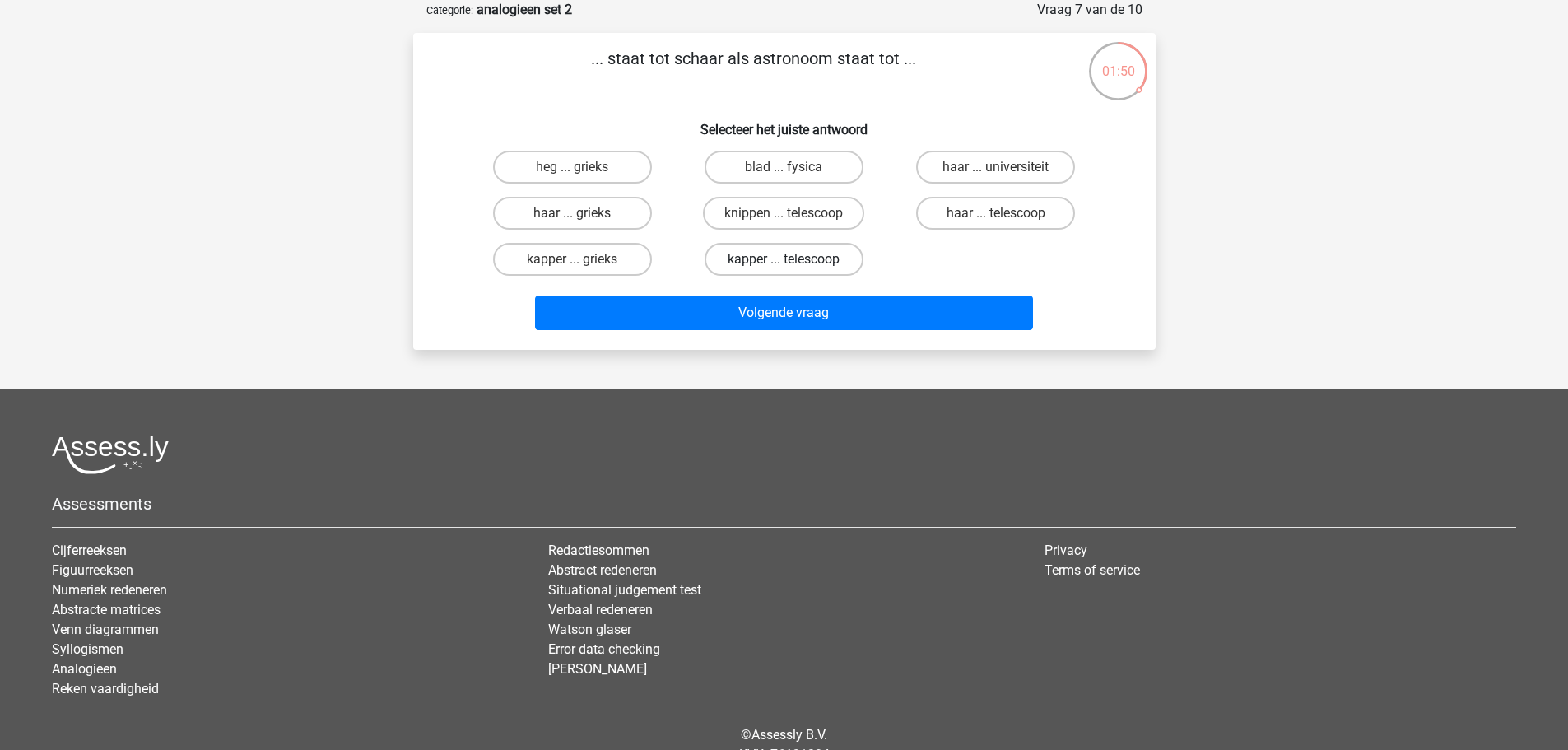
click at [781, 256] on label "kapper ... telescoop" at bounding box center [784, 259] width 159 height 33
click at [784, 259] on input "kapper ... telescoop" at bounding box center [789, 264] width 10 height 10
radio input "true"
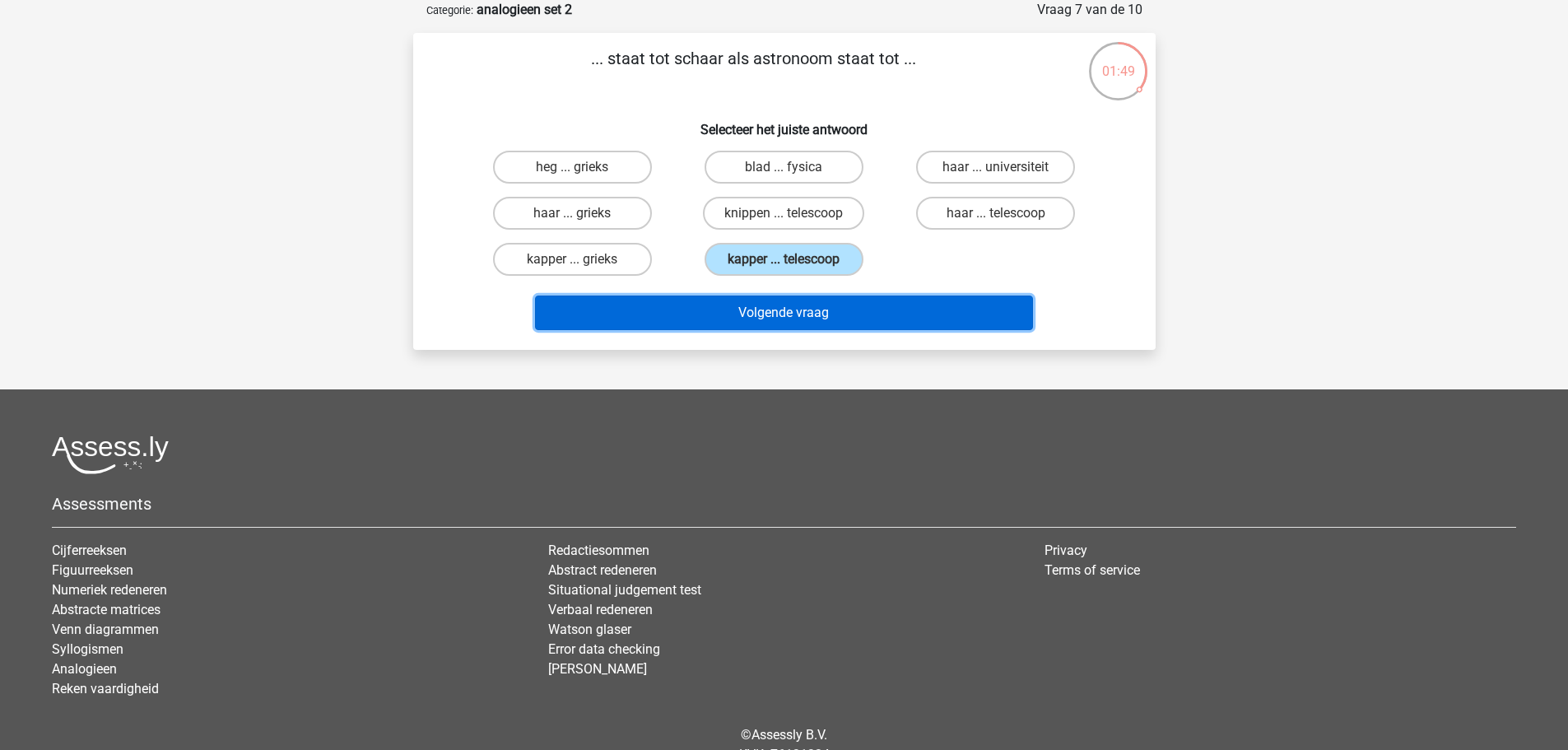
click at [790, 318] on button "Volgende vraag" at bounding box center [784, 313] width 498 height 34
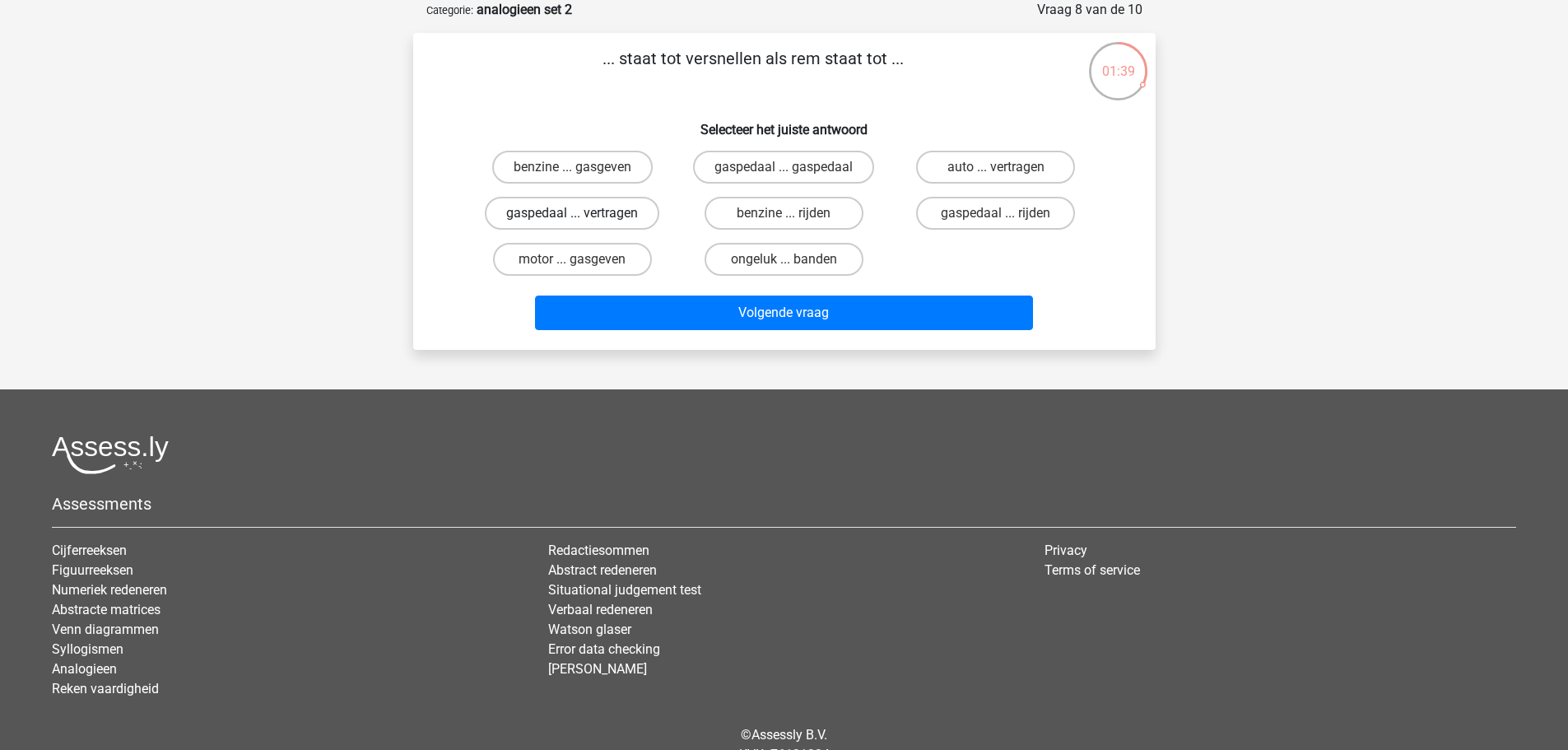
click at [585, 215] on label "gaspedaal ... vertragen" at bounding box center [573, 213] width 175 height 33
click at [583, 215] on input "gaspedaal ... vertragen" at bounding box center [577, 219] width 10 height 10
radio input "true"
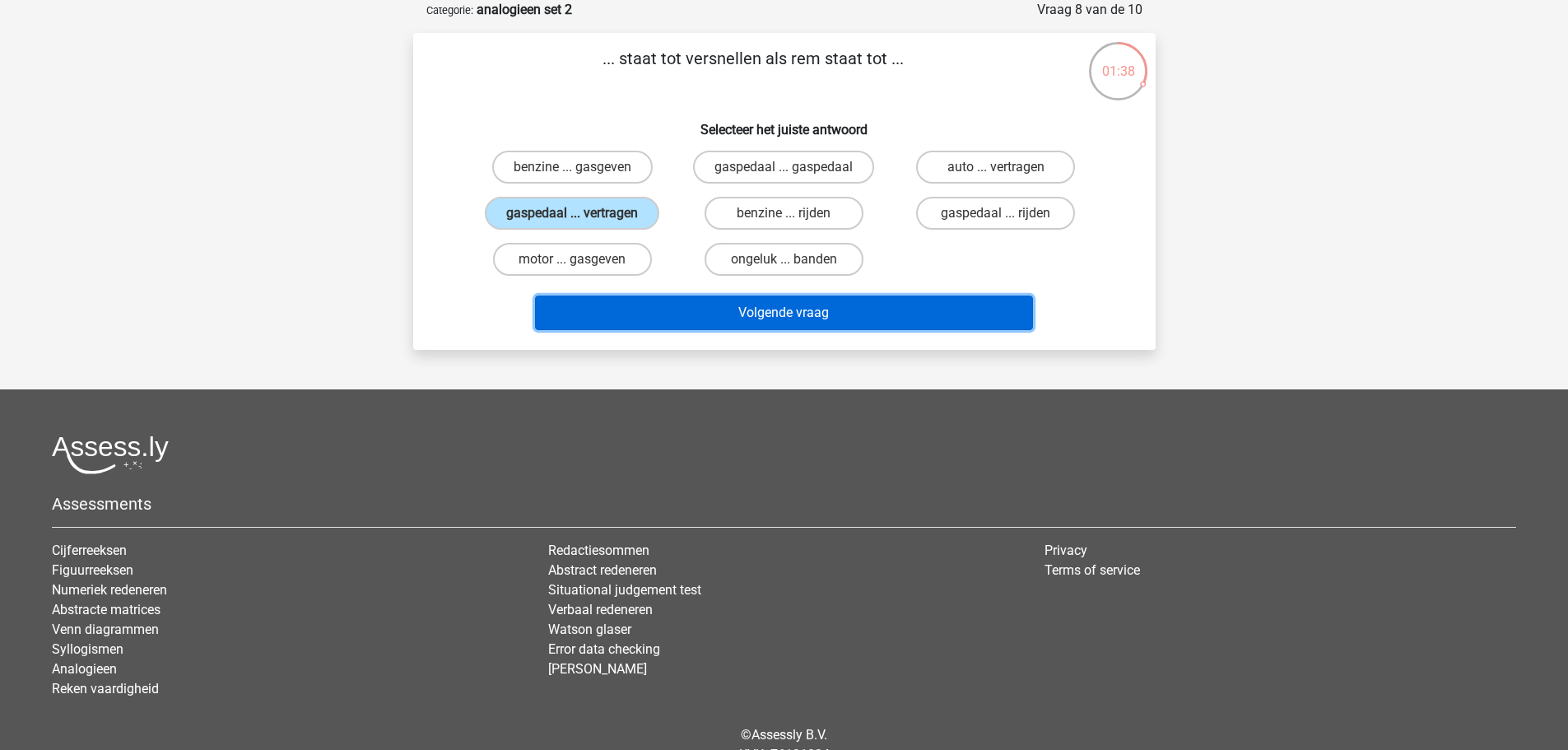
click at [723, 329] on button "Volgende vraag" at bounding box center [784, 313] width 498 height 34
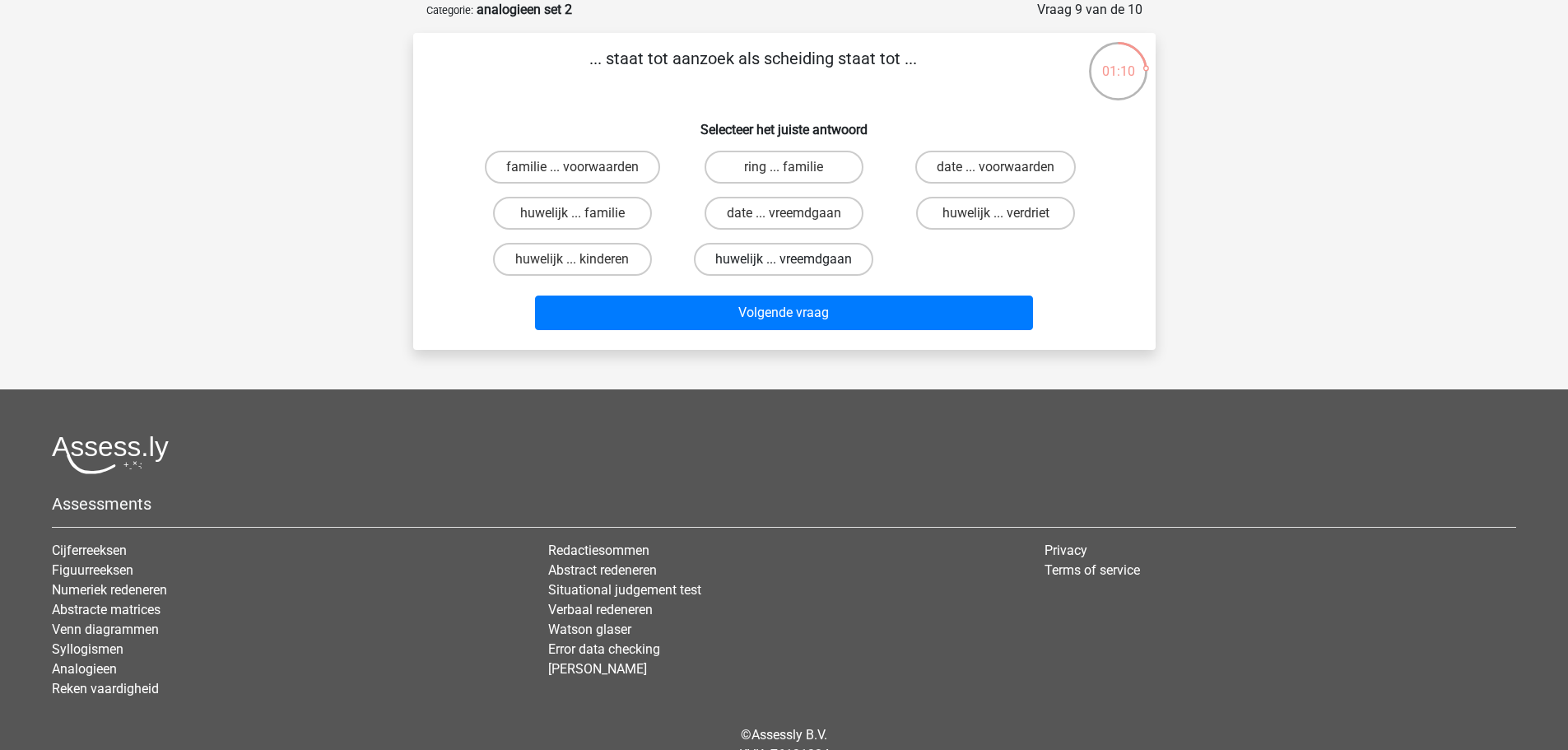
click at [806, 263] on label "huwelijk ... vreemdgaan" at bounding box center [784, 259] width 179 height 33
click at [795, 263] on input "huwelijk ... vreemdgaan" at bounding box center [789, 264] width 10 height 10
radio input "true"
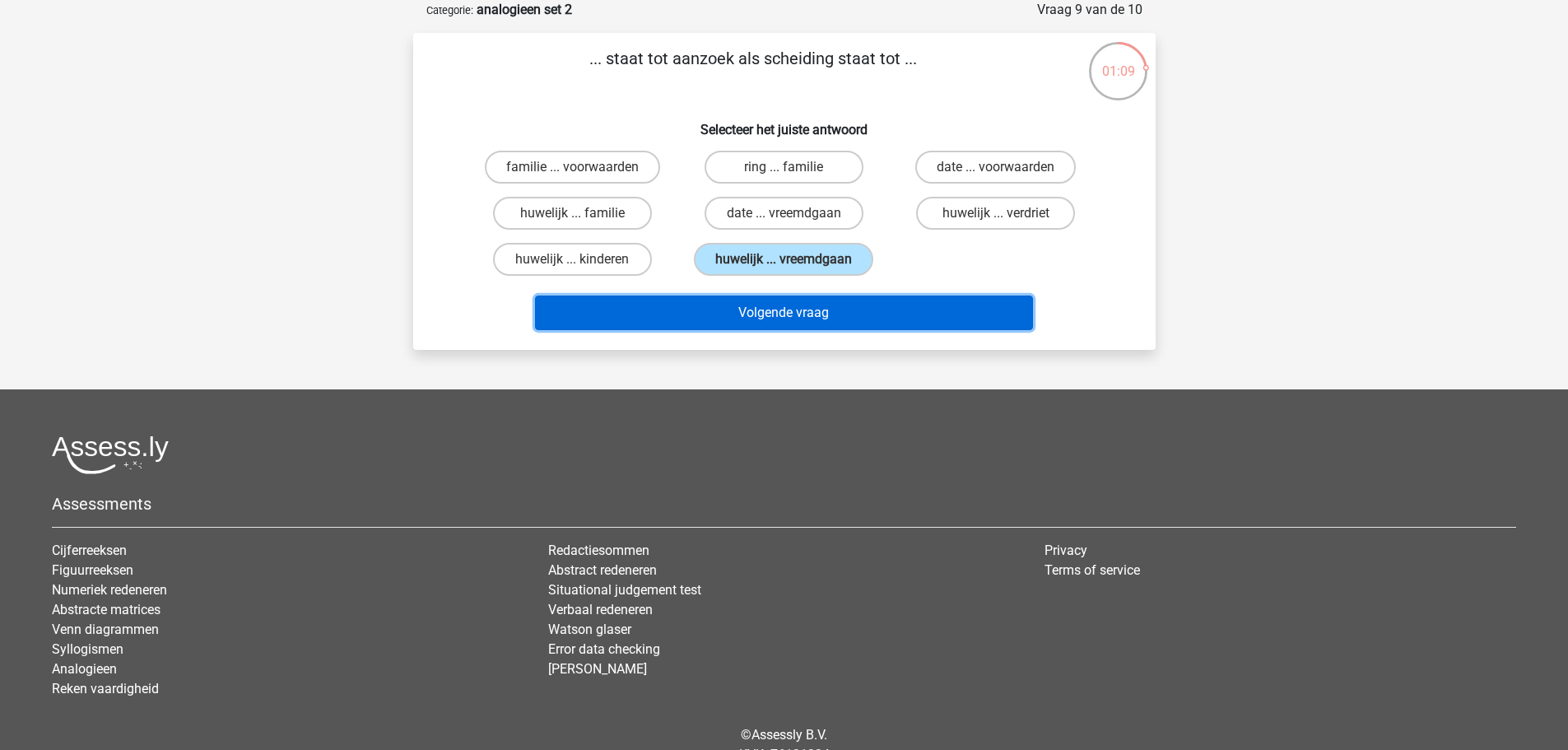
click at [797, 321] on button "Volgende vraag" at bounding box center [784, 313] width 498 height 34
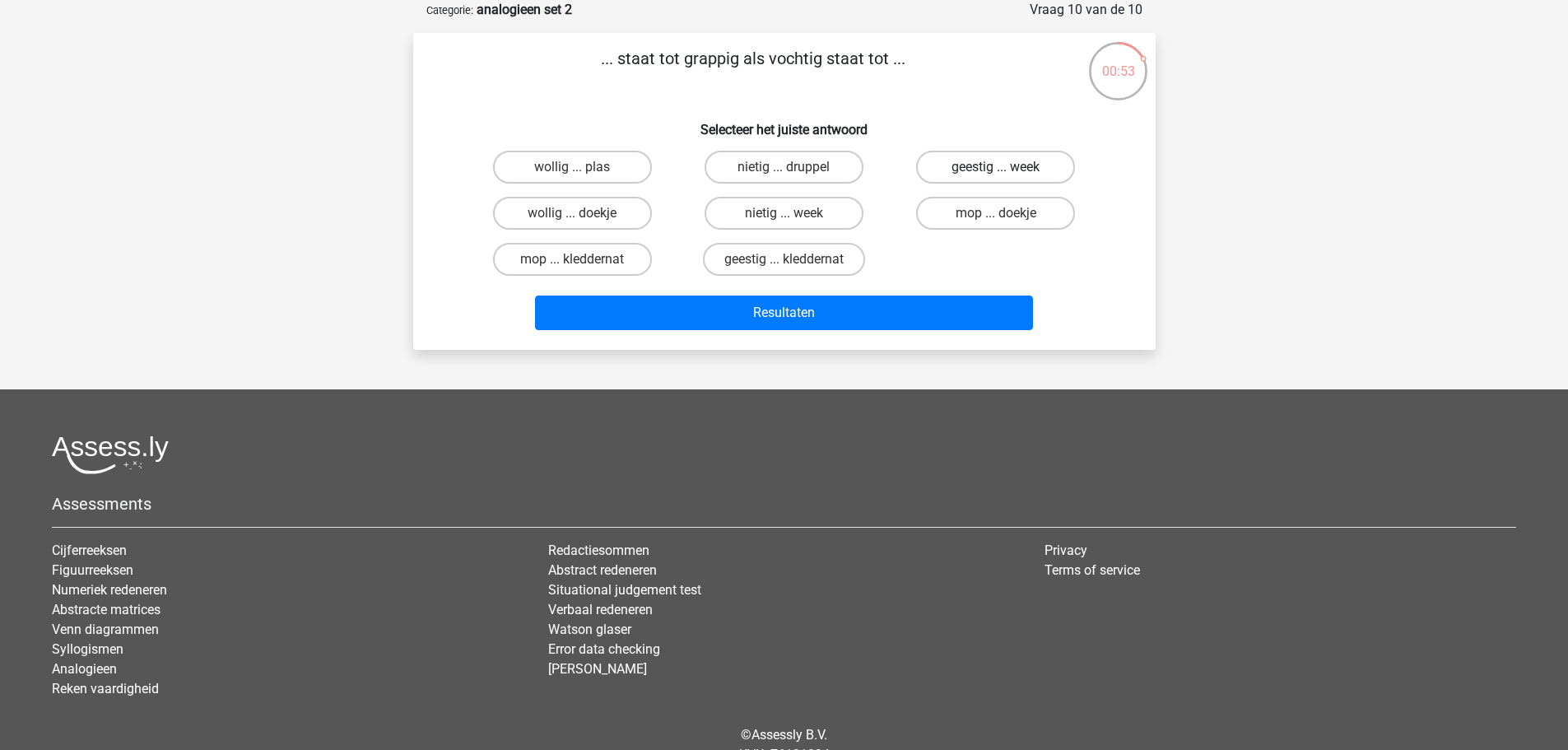
click at [1012, 160] on label "geestig ... week" at bounding box center [995, 167] width 159 height 33
click at [1006, 167] on input "geestig ... week" at bounding box center [1001, 172] width 10 height 10
radio input "true"
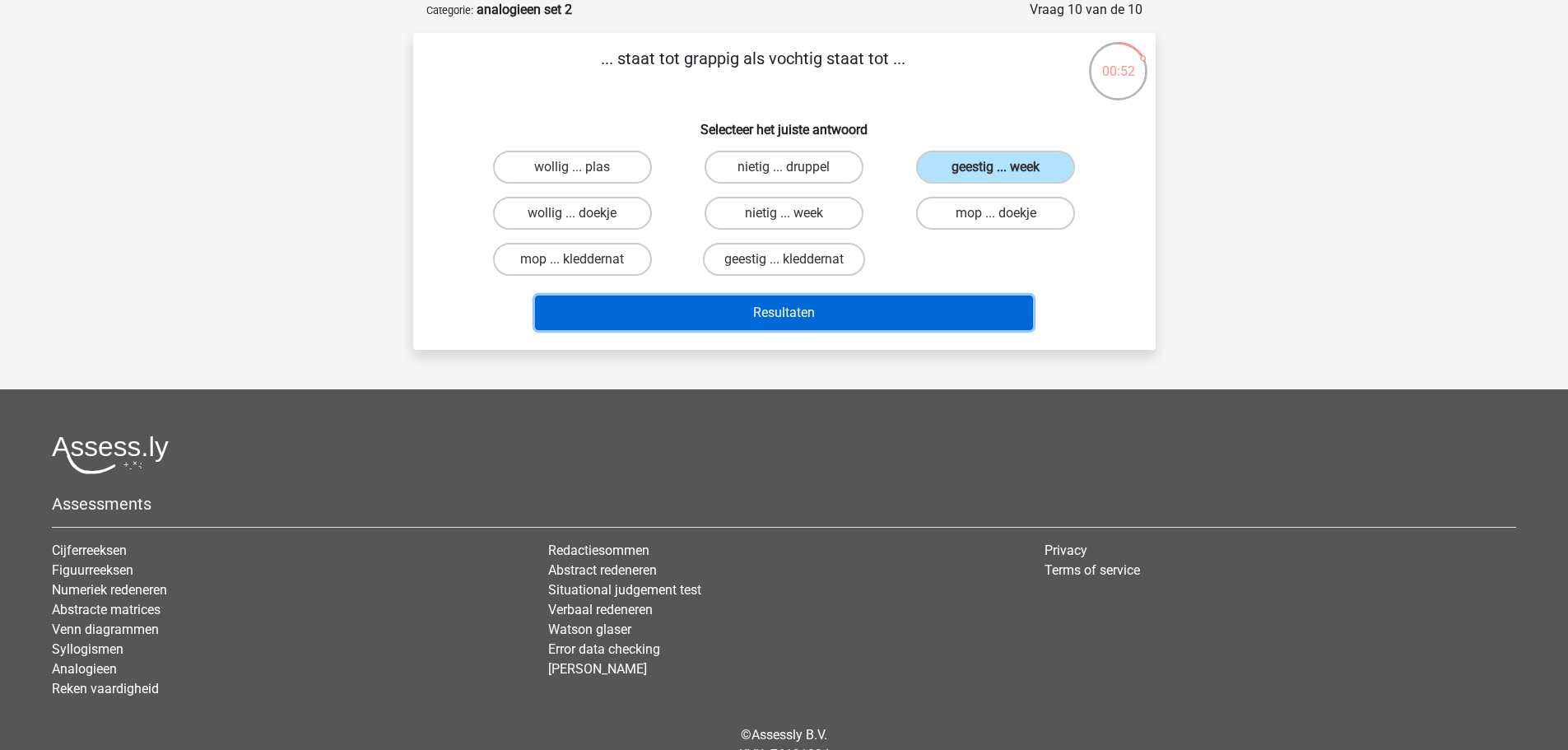
click at [874, 321] on button "Resultaten" at bounding box center [784, 313] width 498 height 34
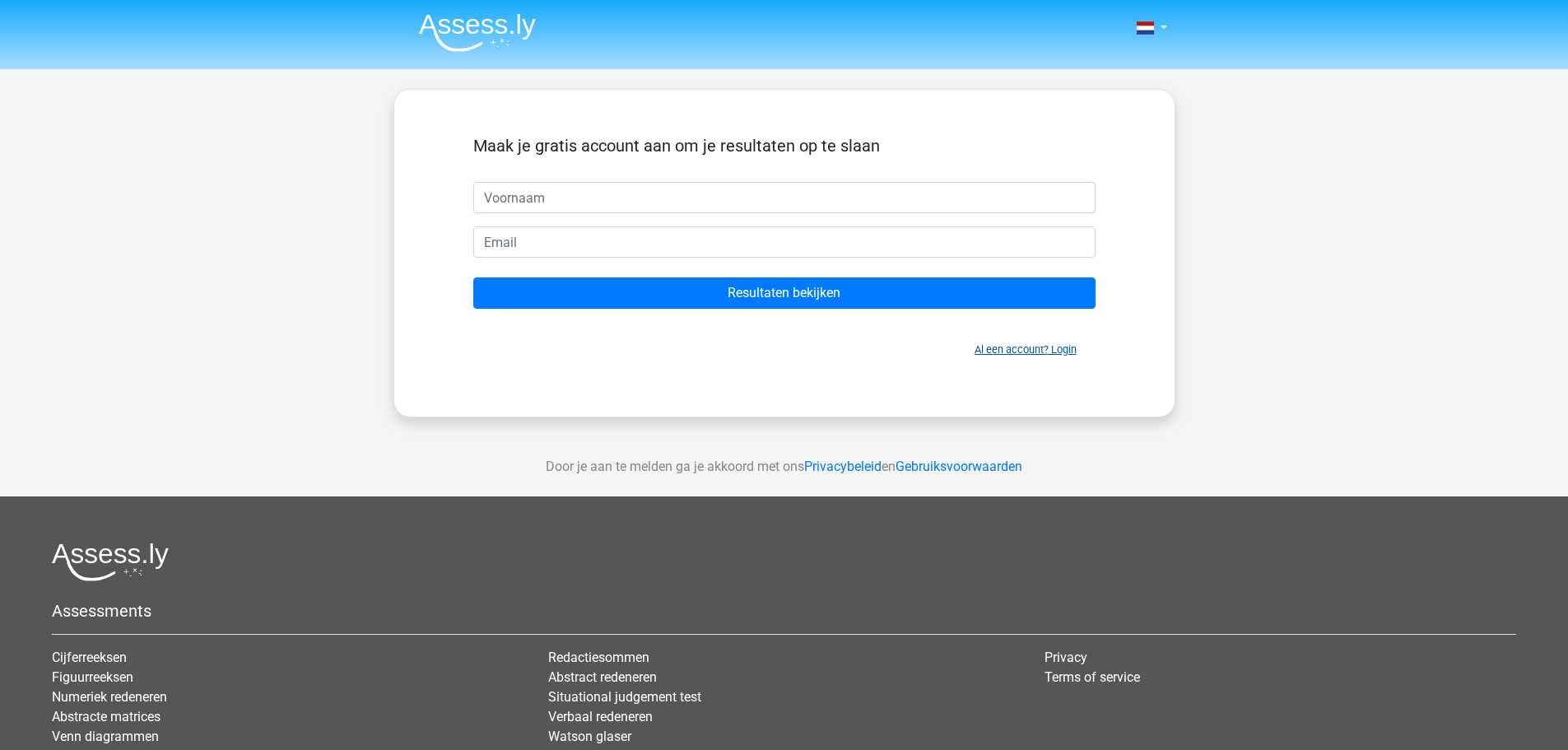
click at [1005, 348] on span "Al een account? Login" at bounding box center [784, 350] width 610 height 15
click at [1005, 348] on link "Al een account? Login" at bounding box center [1025, 349] width 102 height 12
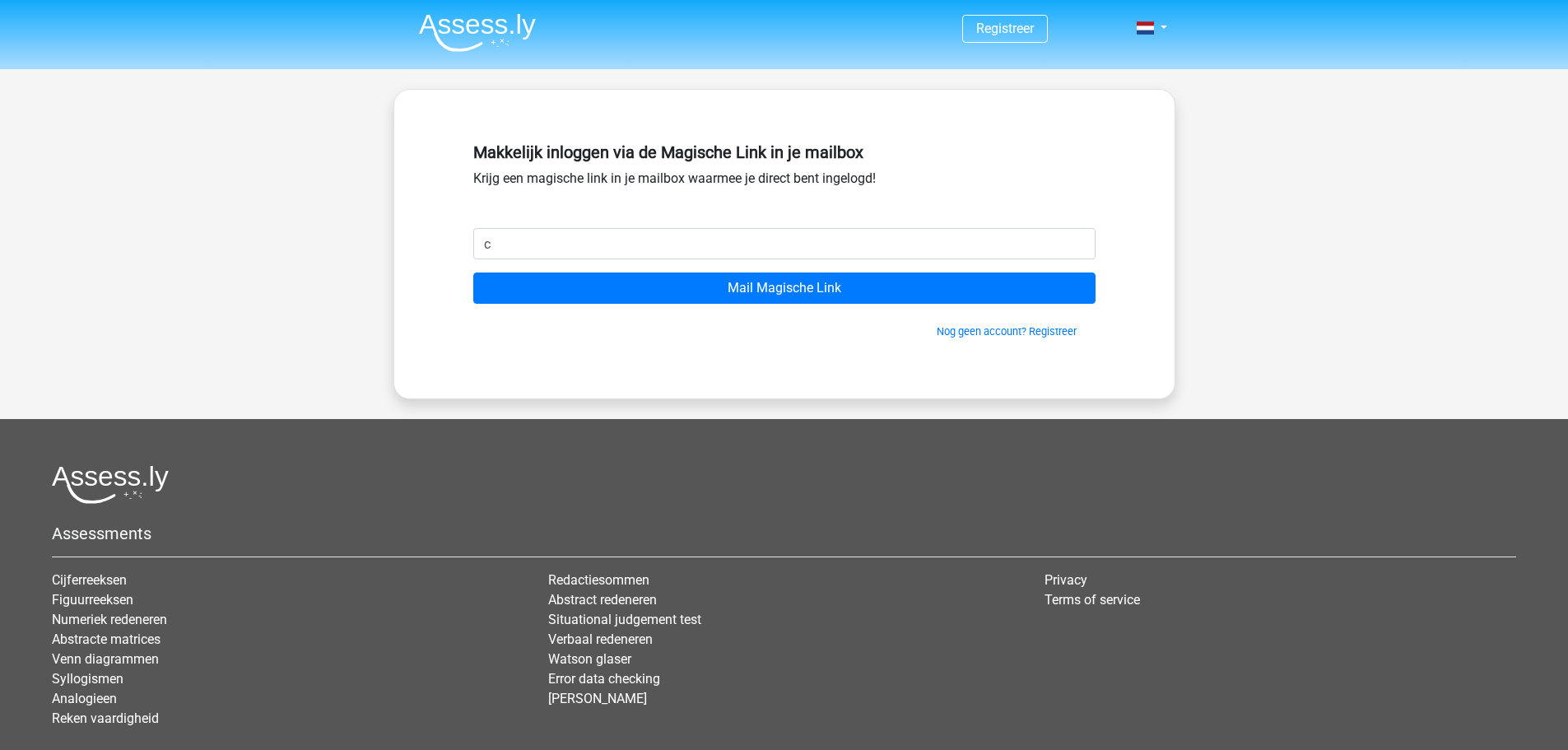
type input "[EMAIL_ADDRESS][DOMAIN_NAME]"
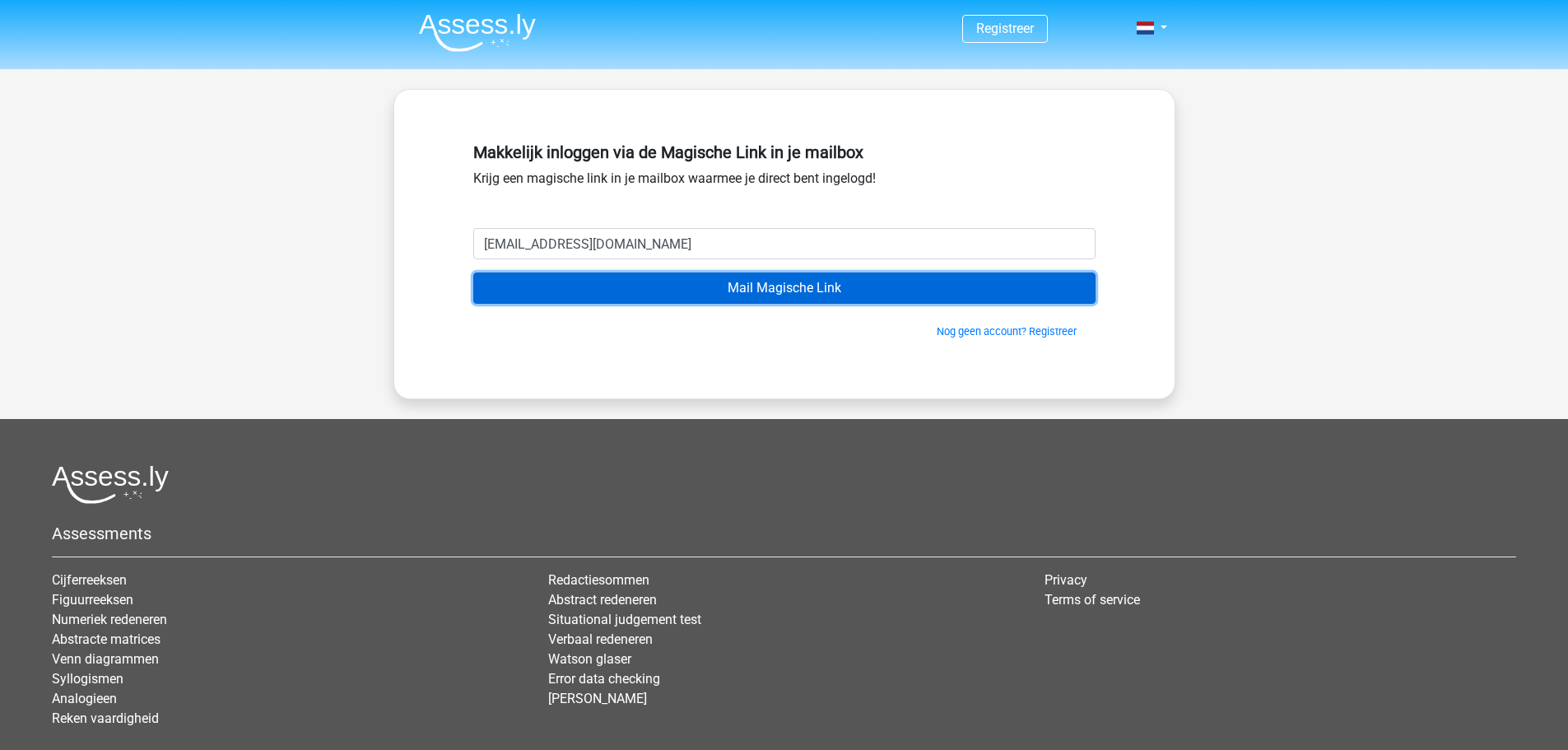
click at [770, 296] on input "Mail Magische Link" at bounding box center [784, 288] width 622 height 31
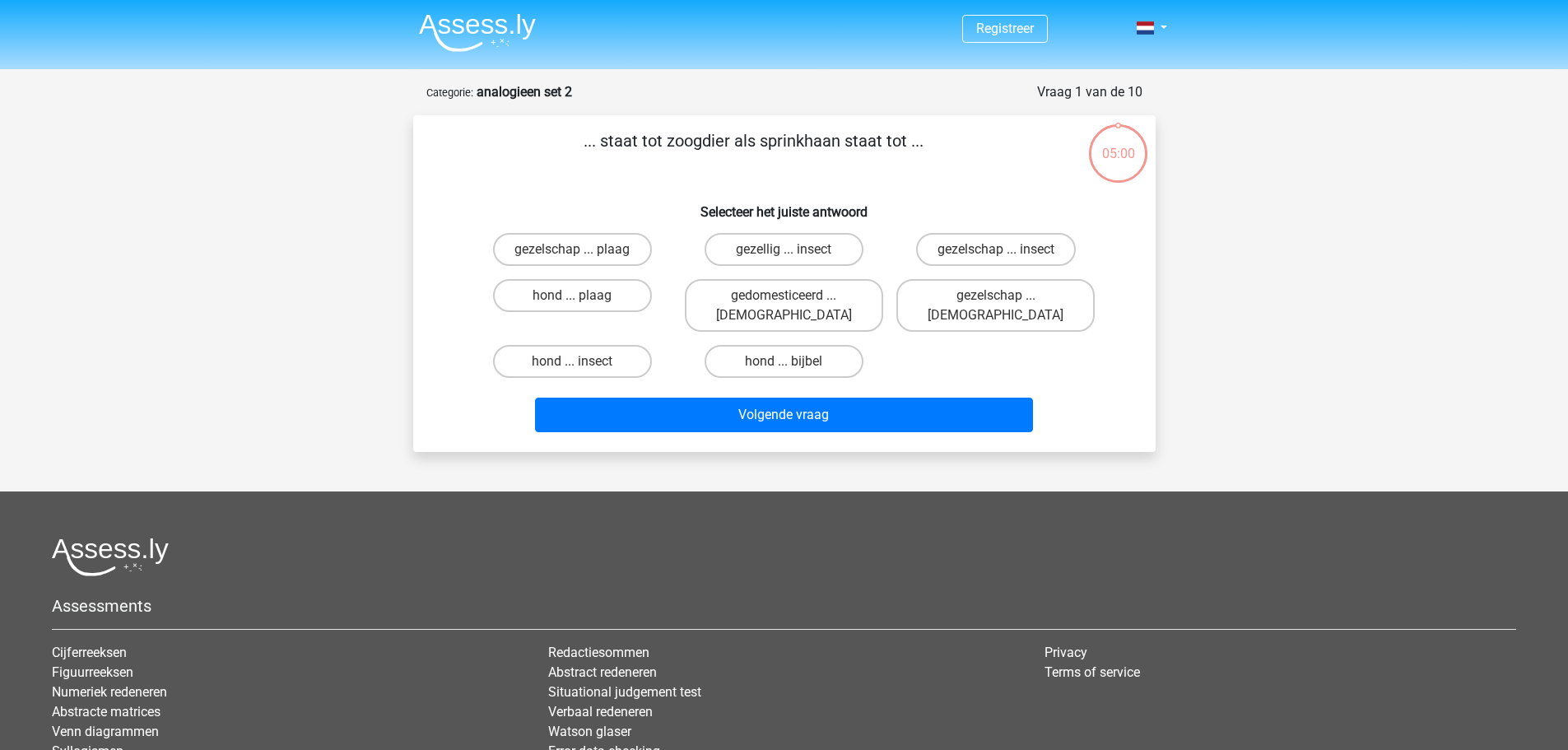
scroll to position [82, 0]
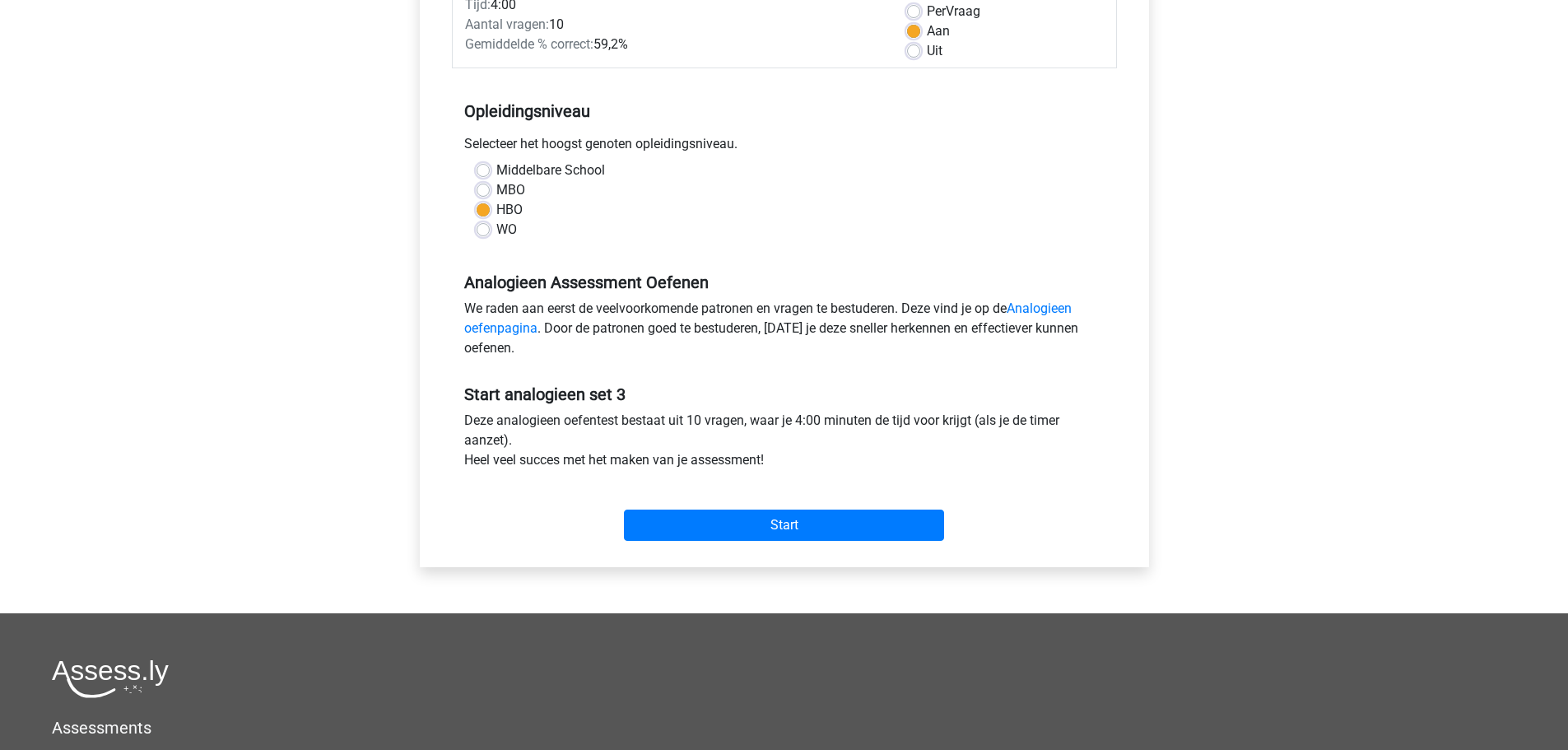
scroll to position [254, 0]
click at [769, 521] on input "Start" at bounding box center [784, 524] width 321 height 31
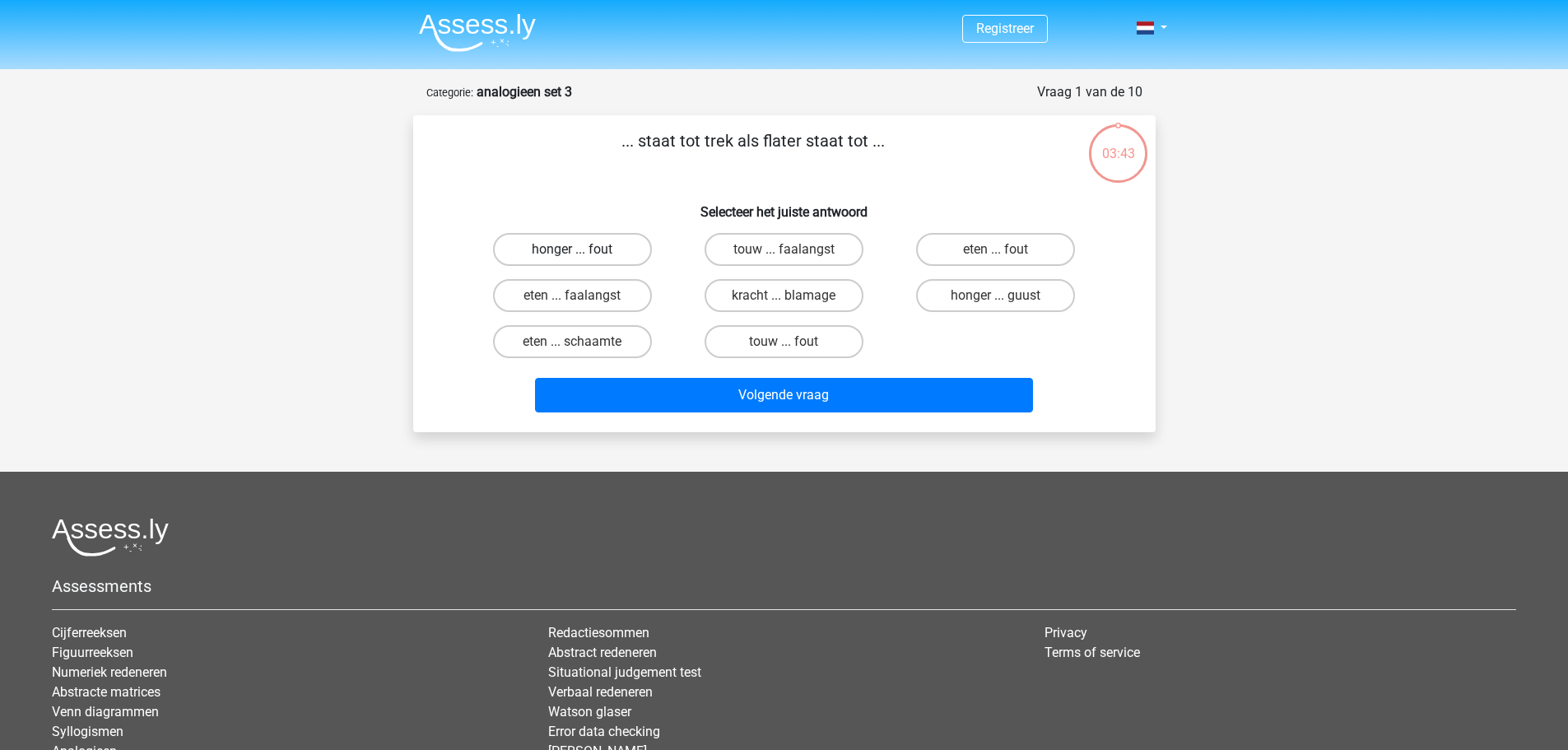
click at [624, 247] on label "honger ... fout" at bounding box center [572, 249] width 159 height 33
click at [583, 249] on input "honger ... fout" at bounding box center [577, 255] width 10 height 10
radio input "true"
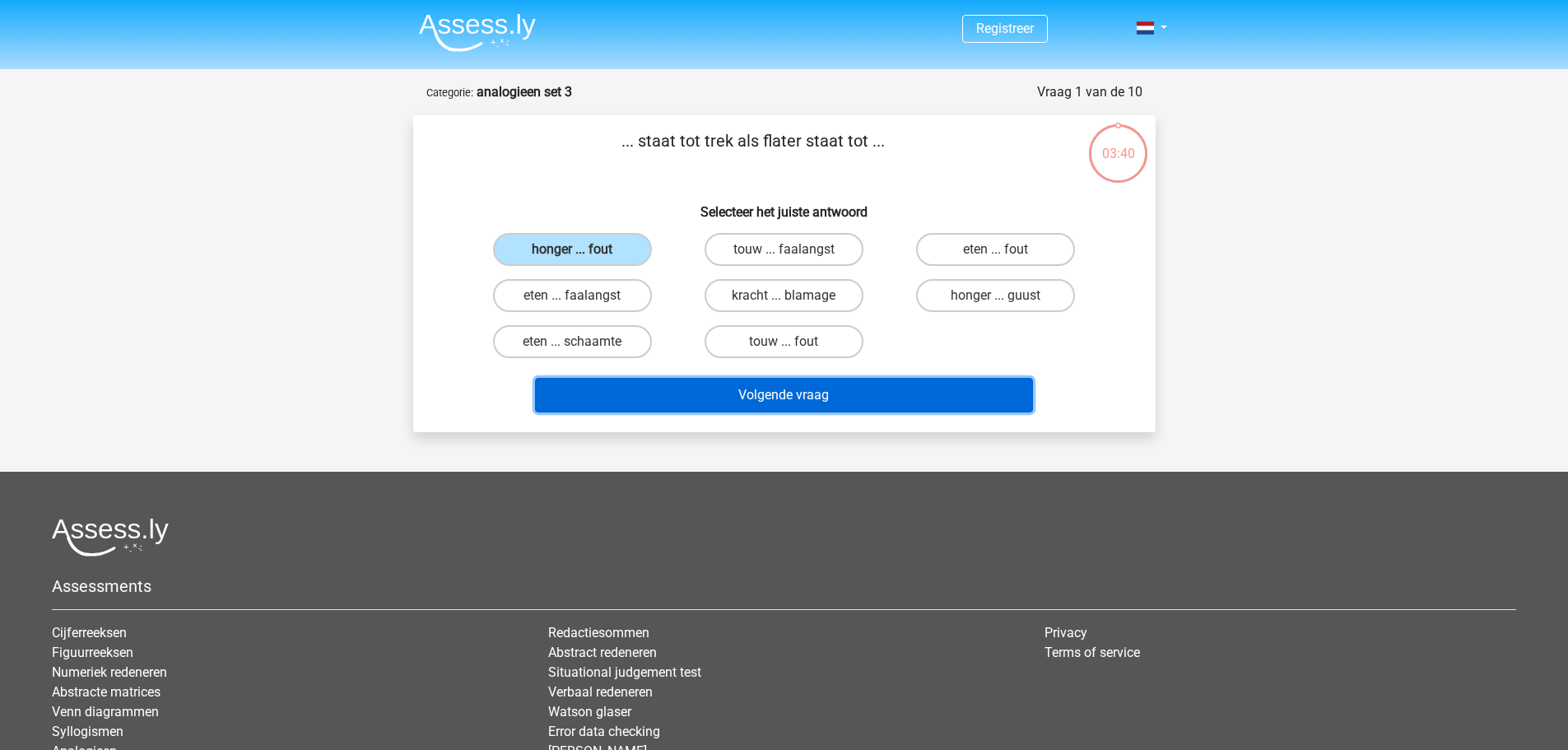
click at [757, 393] on button "Volgende vraag" at bounding box center [784, 395] width 498 height 34
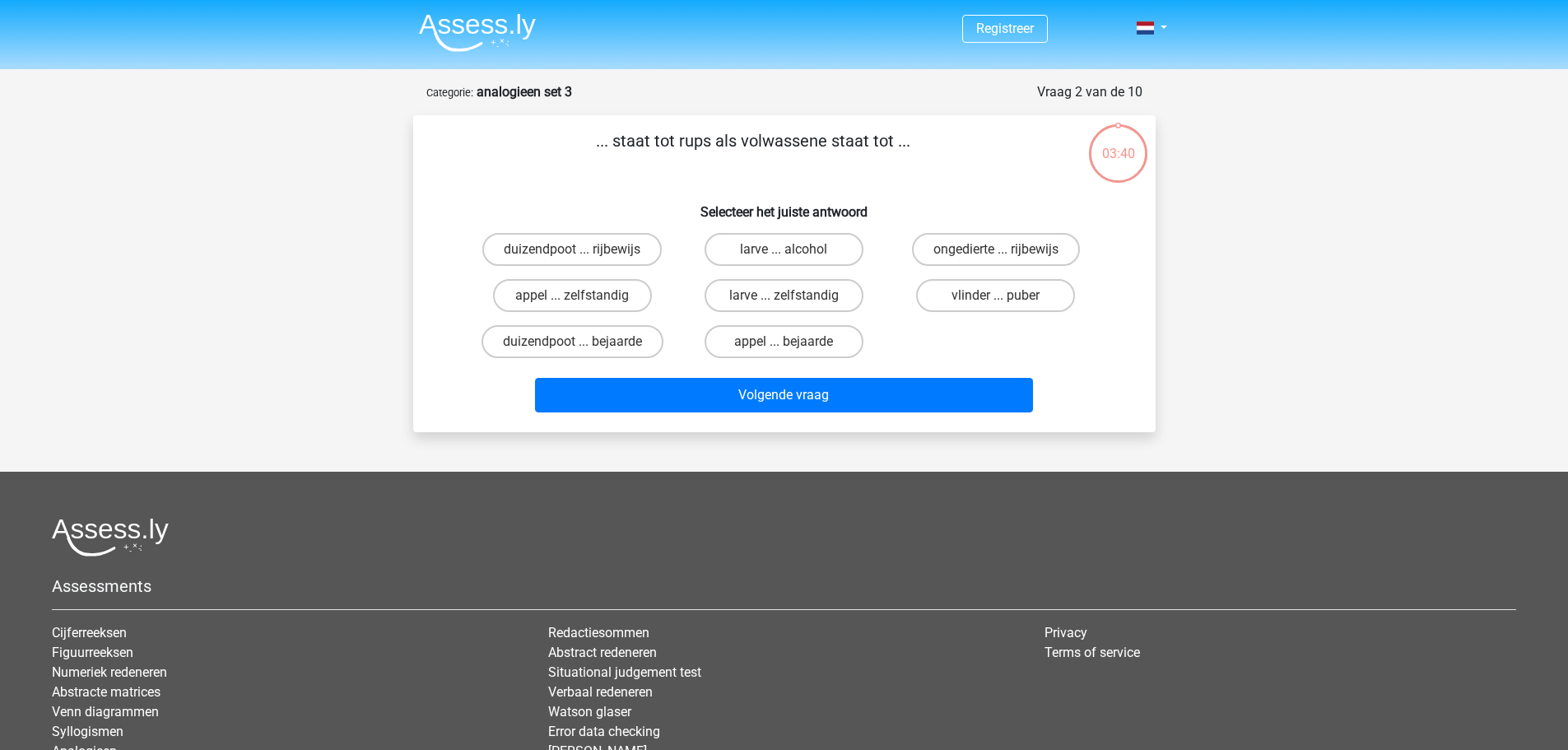
scroll to position [82, 0]
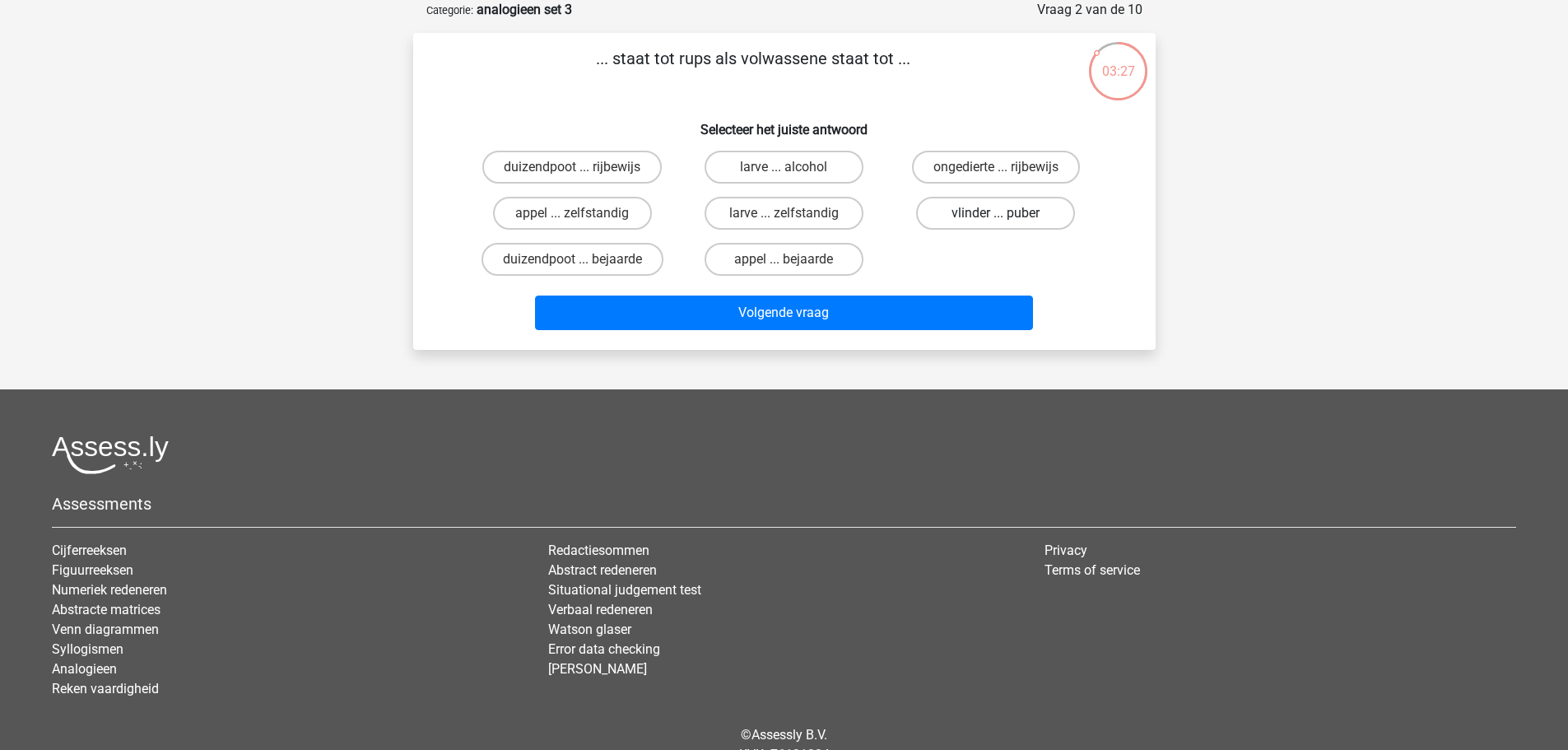
click at [1016, 213] on label "vlinder ... puber" at bounding box center [995, 213] width 159 height 33
click at [1006, 213] on input "vlinder ... puber" at bounding box center [1001, 219] width 10 height 10
radio input "true"
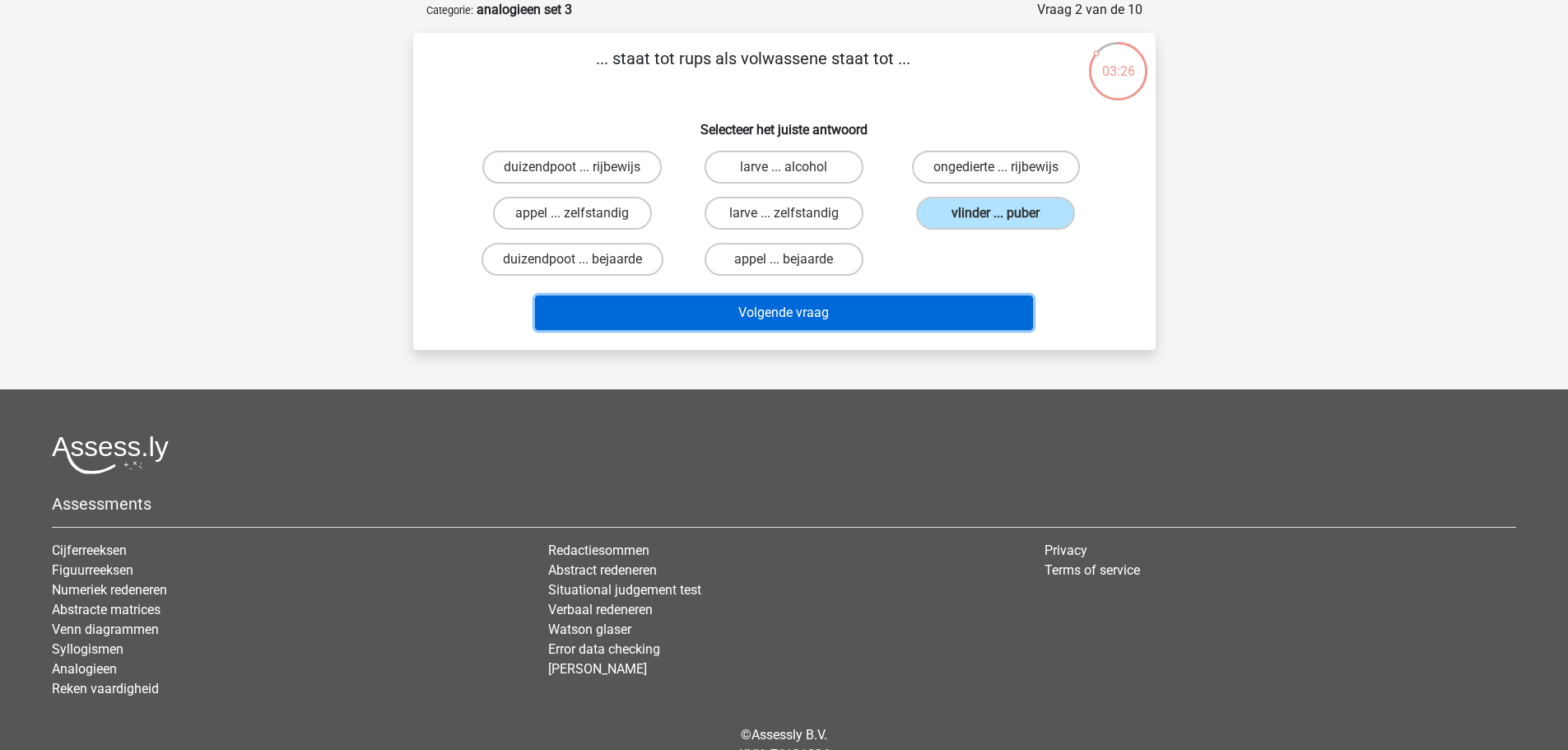
click at [913, 308] on button "Volgende vraag" at bounding box center [784, 313] width 498 height 34
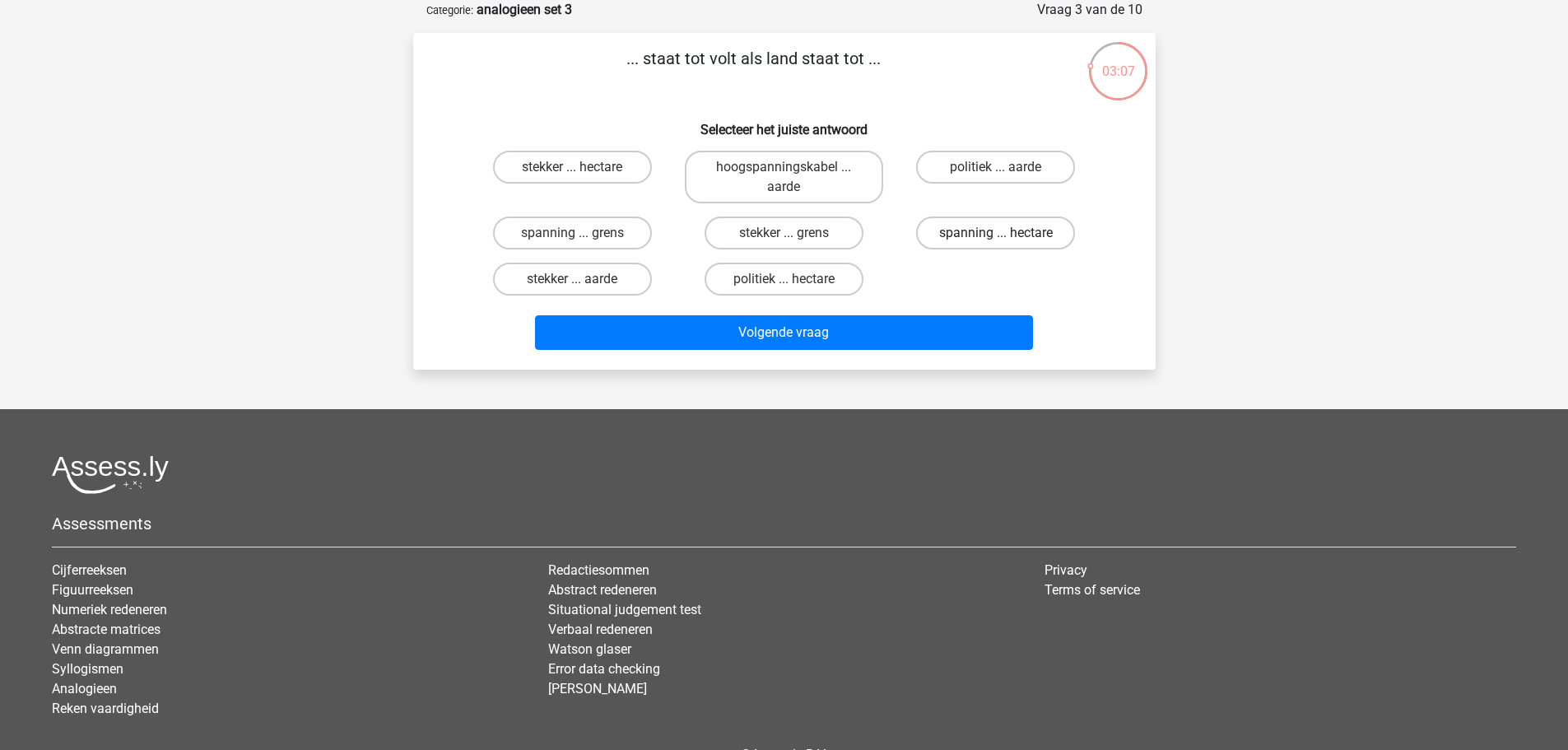
click at [1044, 219] on label "spanning ... hectare" at bounding box center [995, 233] width 159 height 33
click at [1006, 233] on input "spanning ... hectare" at bounding box center [1001, 238] width 10 height 10
radio input "true"
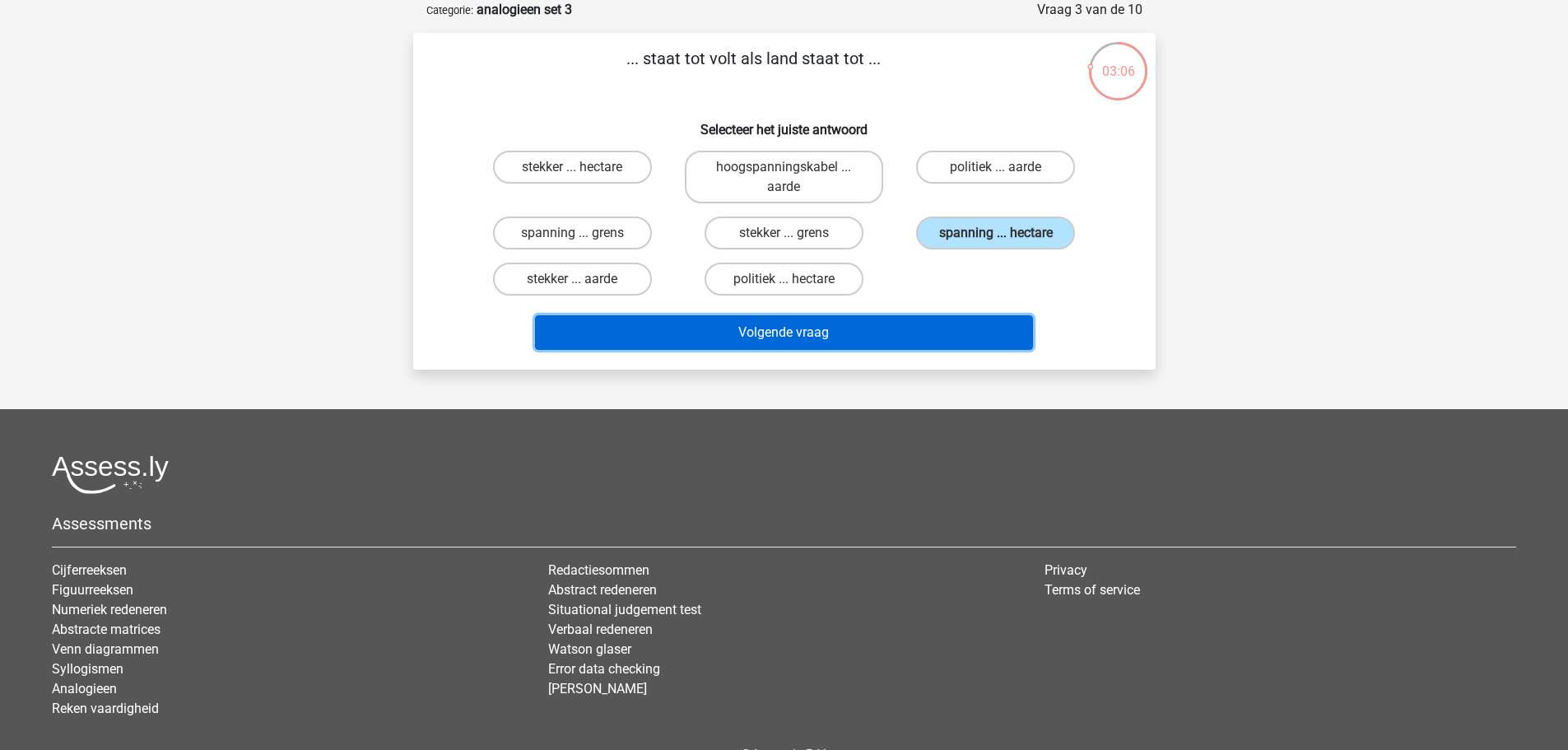
click at [907, 320] on button "Volgende vraag" at bounding box center [784, 333] width 498 height 34
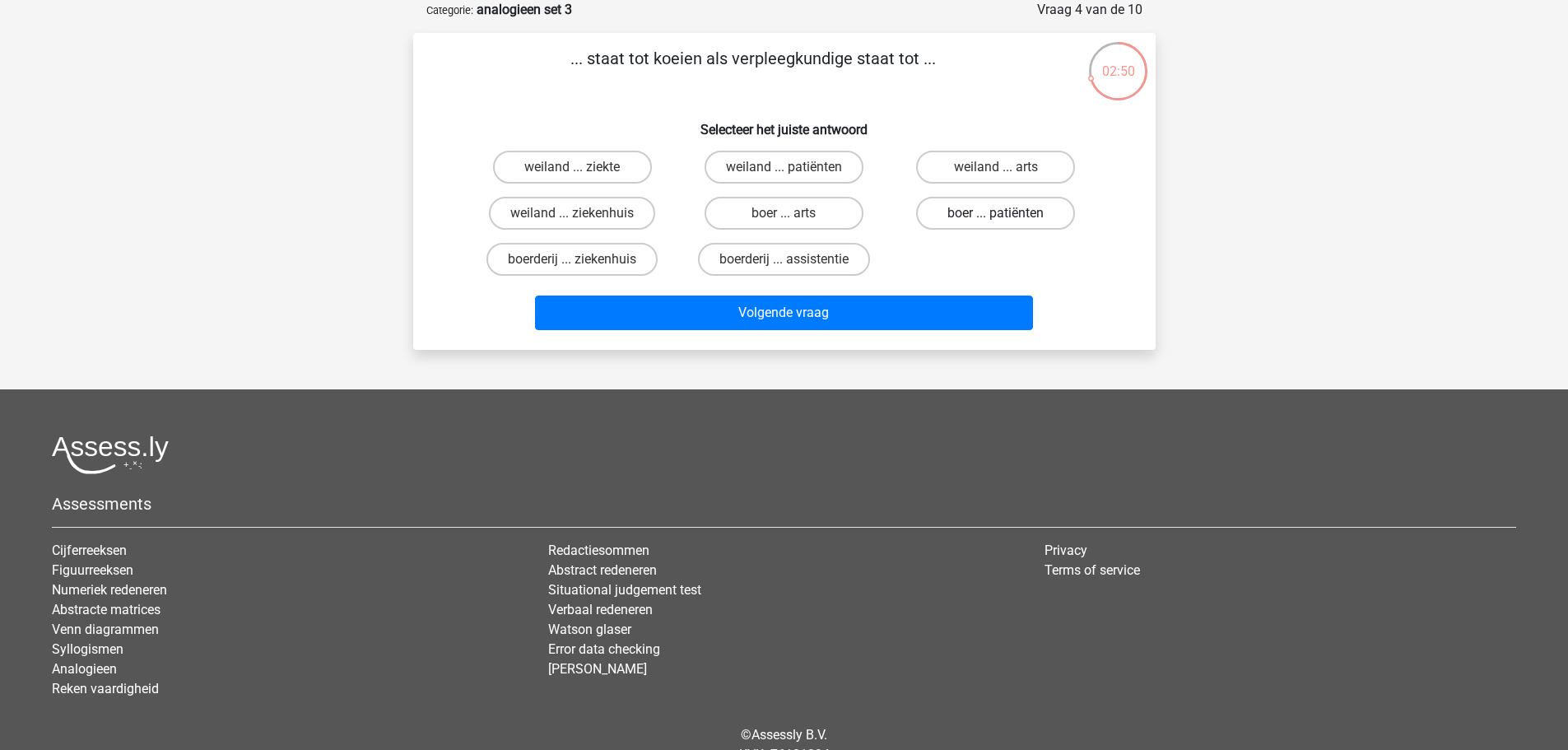
click at [1043, 209] on label "boer ... patiënten" at bounding box center [995, 213] width 159 height 33
click at [1006, 213] on input "boer ... patiënten" at bounding box center [1001, 219] width 10 height 10
radio input "true"
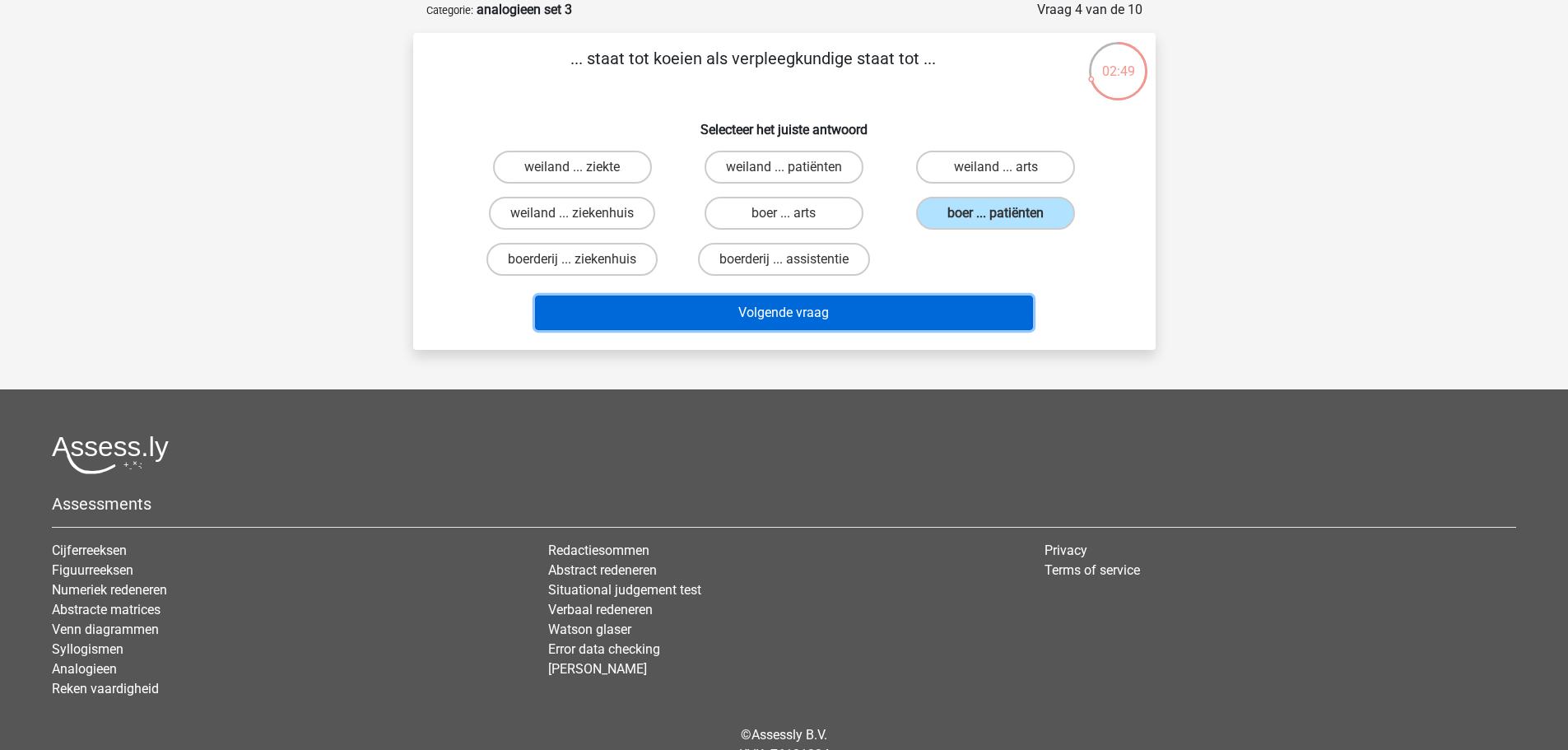
click at [853, 312] on button "Volgende vraag" at bounding box center [784, 313] width 498 height 34
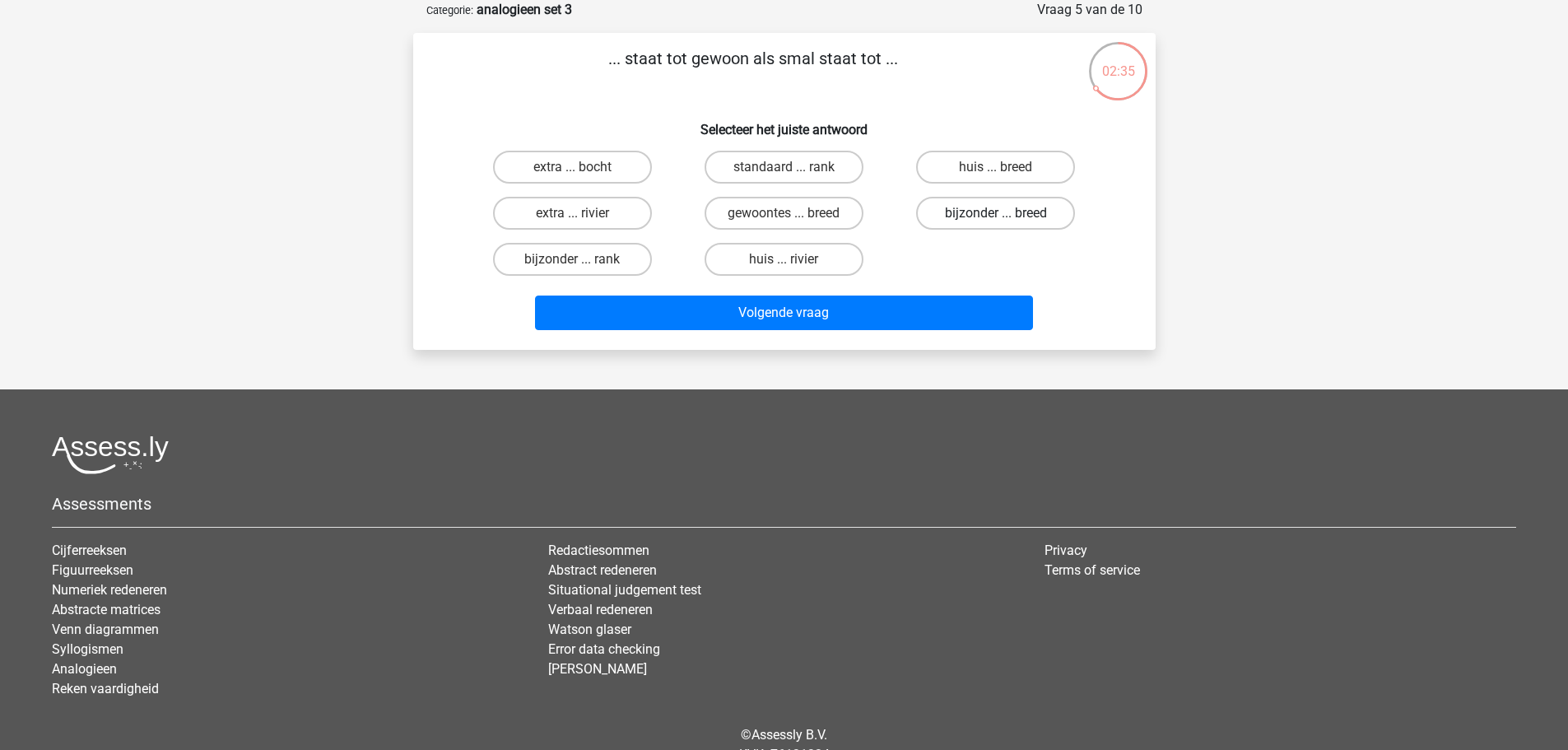
click at [1036, 216] on label "bijzonder ... breed" at bounding box center [995, 213] width 159 height 33
click at [1006, 216] on input "bijzonder ... breed" at bounding box center [1001, 219] width 10 height 10
radio input "true"
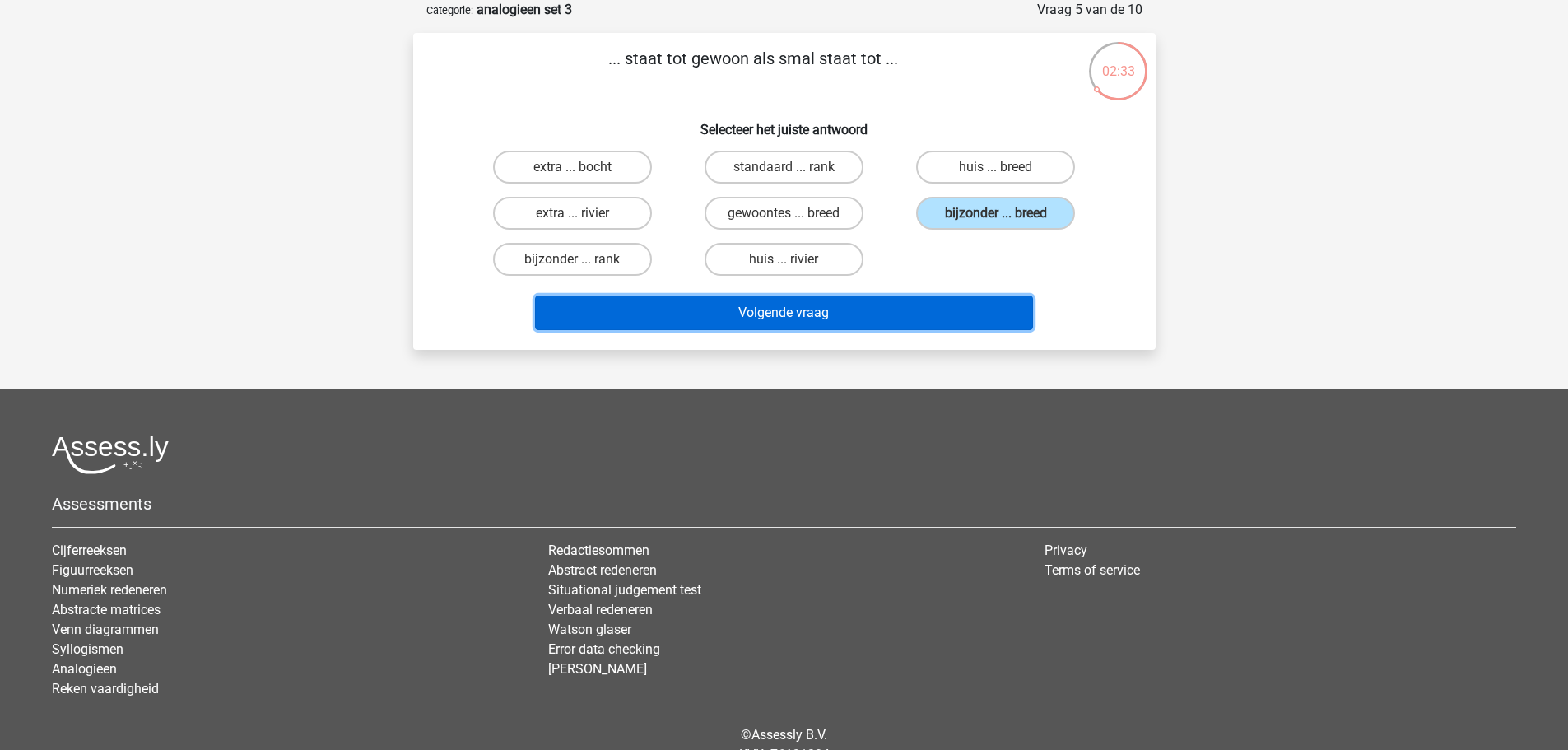
click at [931, 317] on button "Volgende vraag" at bounding box center [784, 313] width 498 height 34
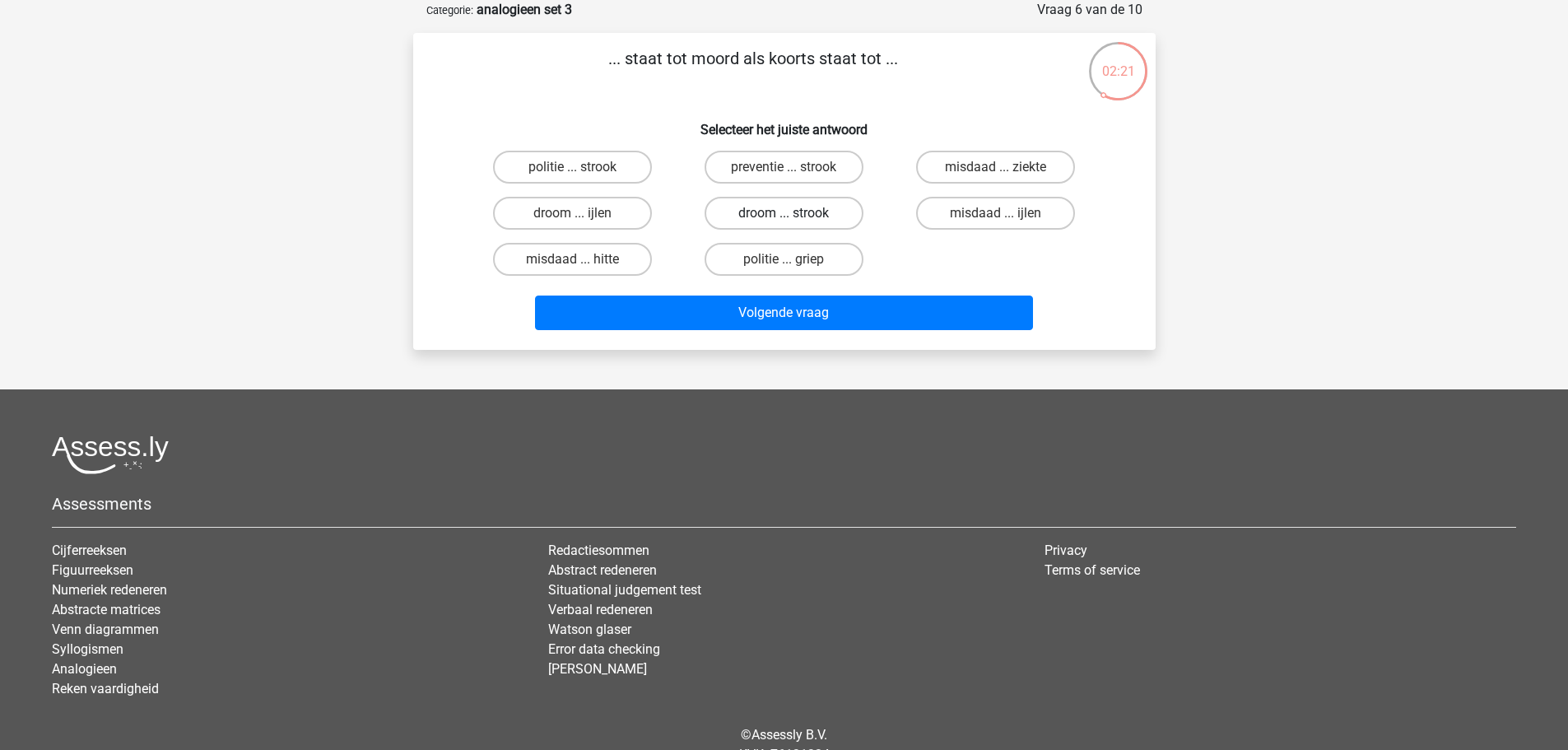
click at [839, 206] on label "droom ... strook" at bounding box center [784, 213] width 159 height 33
click at [795, 213] on input "droom ... strook" at bounding box center [789, 219] width 10 height 10
radio input "true"
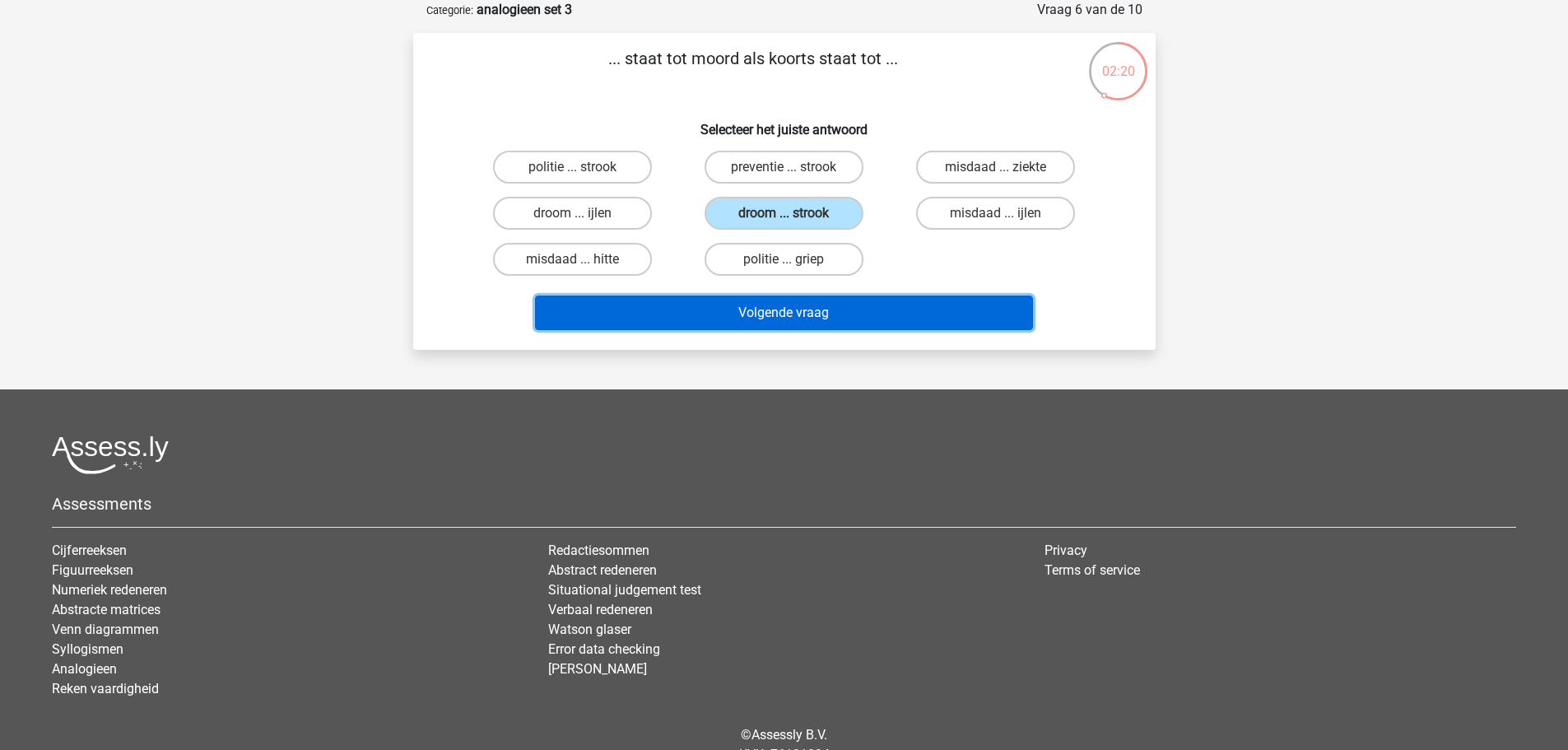
click at [874, 305] on button "Volgende vraag" at bounding box center [784, 313] width 498 height 34
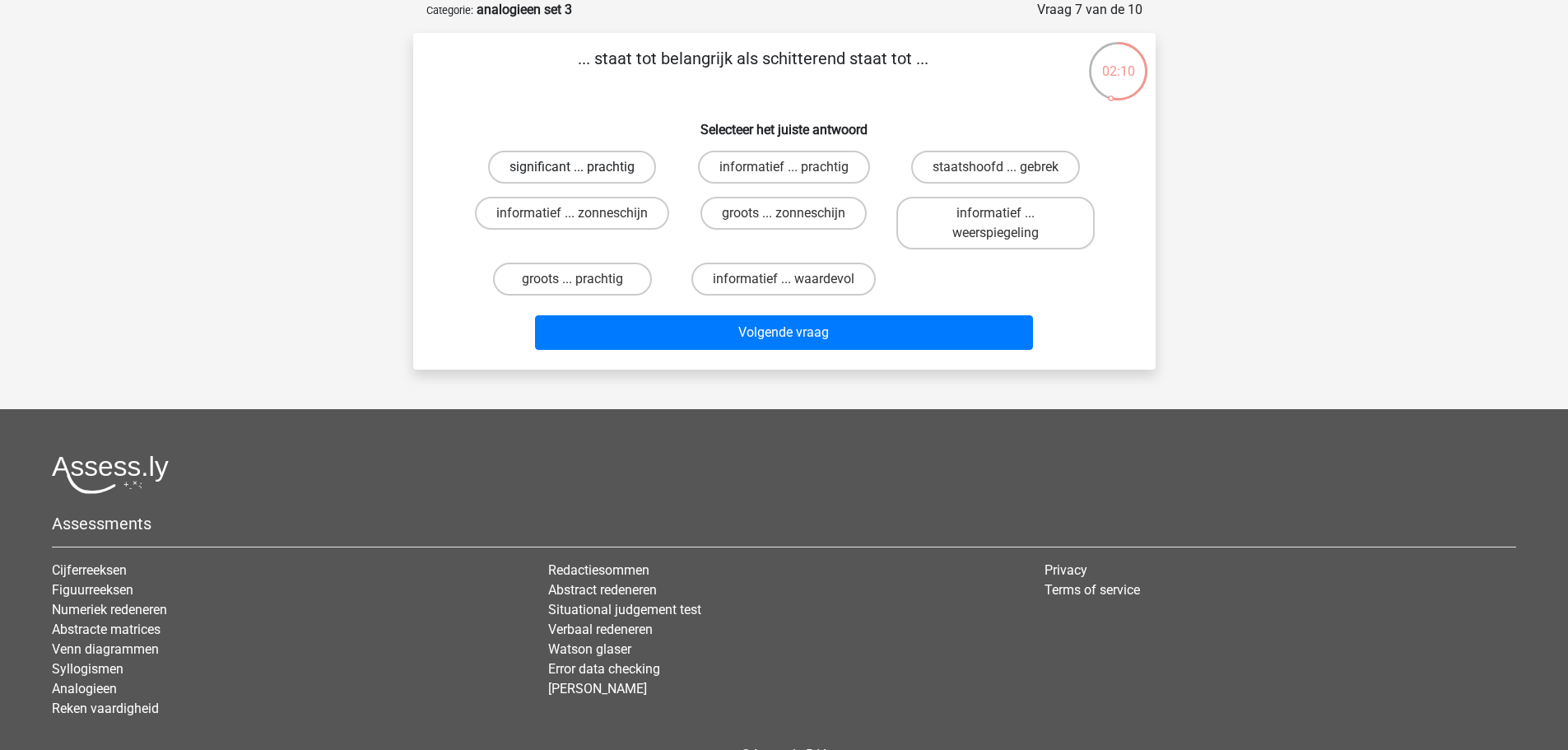
click at [619, 171] on label "significant ... prachtig" at bounding box center [572, 167] width 168 height 33
click at [583, 171] on input "significant ... prachtig" at bounding box center [577, 172] width 10 height 10
radio input "true"
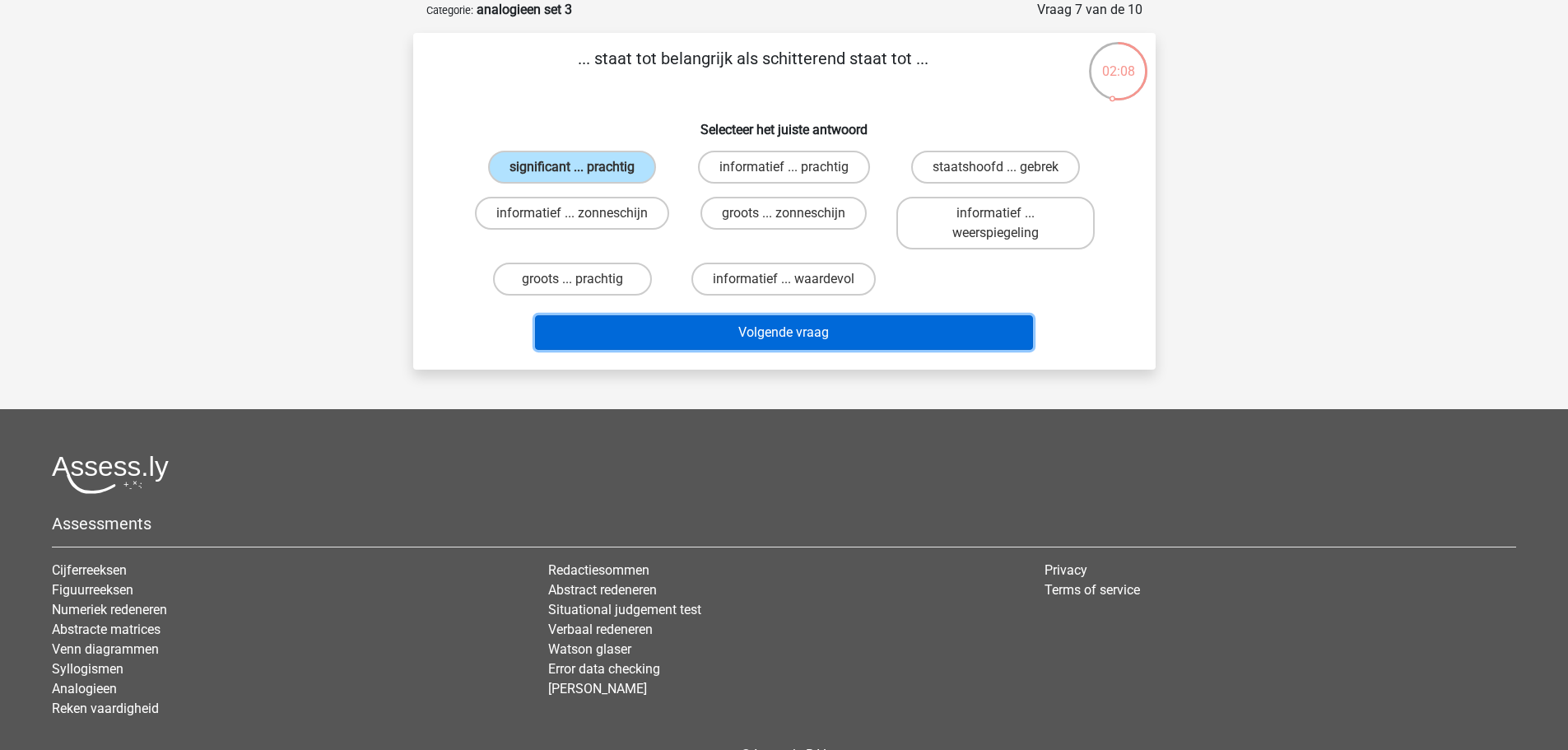
click at [786, 330] on button "Volgende vraag" at bounding box center [784, 333] width 498 height 34
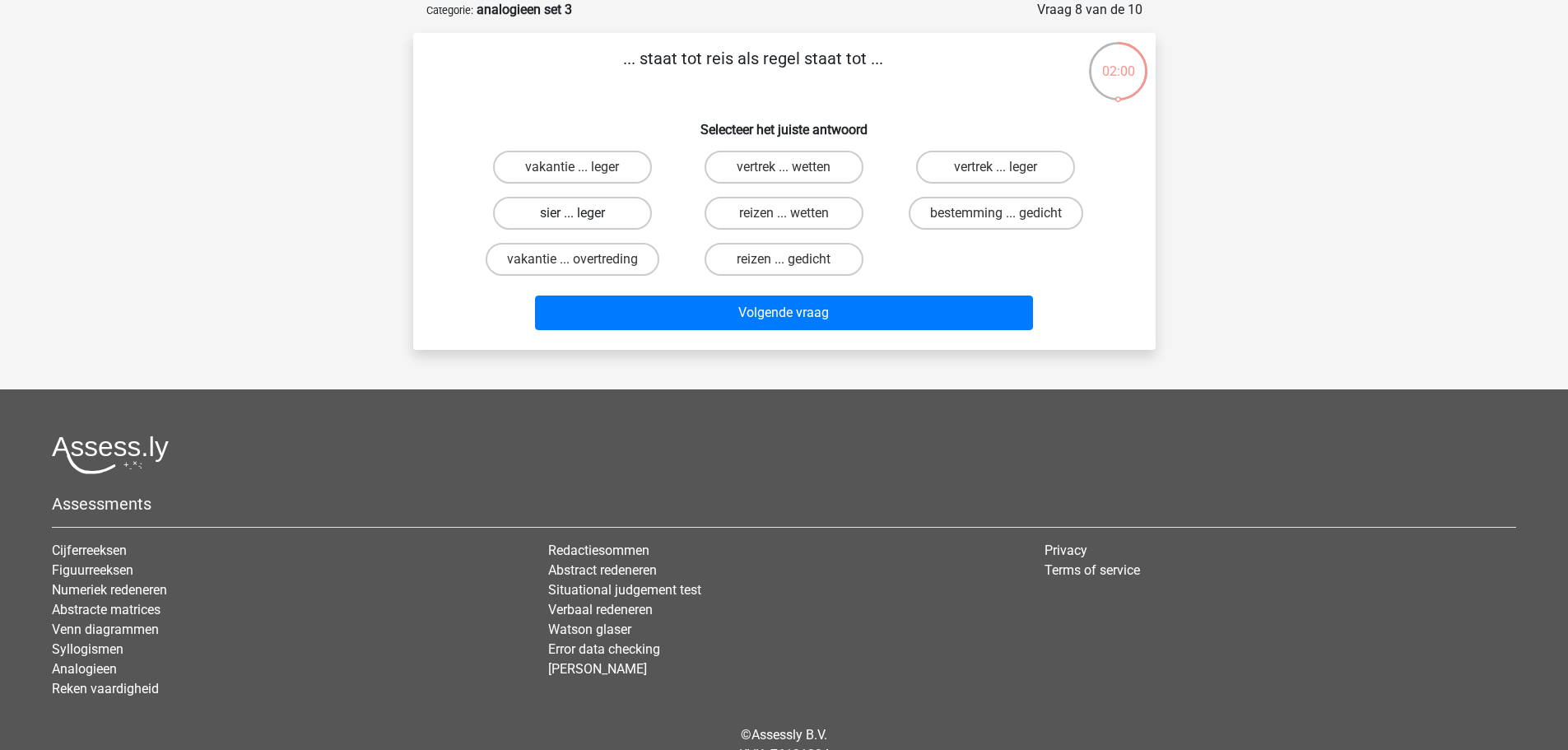
click at [555, 207] on label "sier ... leger" at bounding box center [572, 213] width 159 height 33
click at [572, 213] on input "sier ... leger" at bounding box center [577, 219] width 10 height 10
radio input "true"
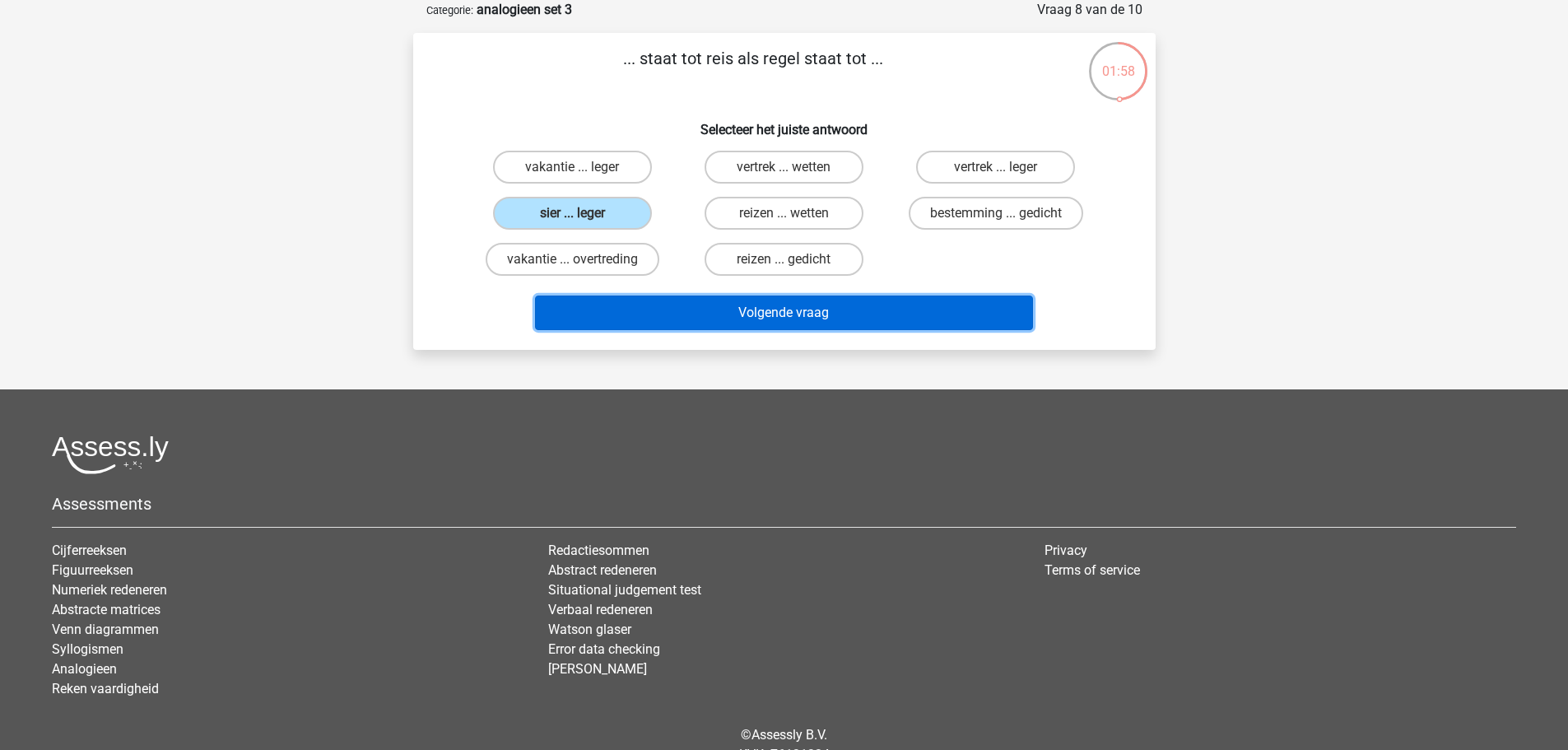
click at [918, 321] on button "Volgende vraag" at bounding box center [784, 313] width 498 height 34
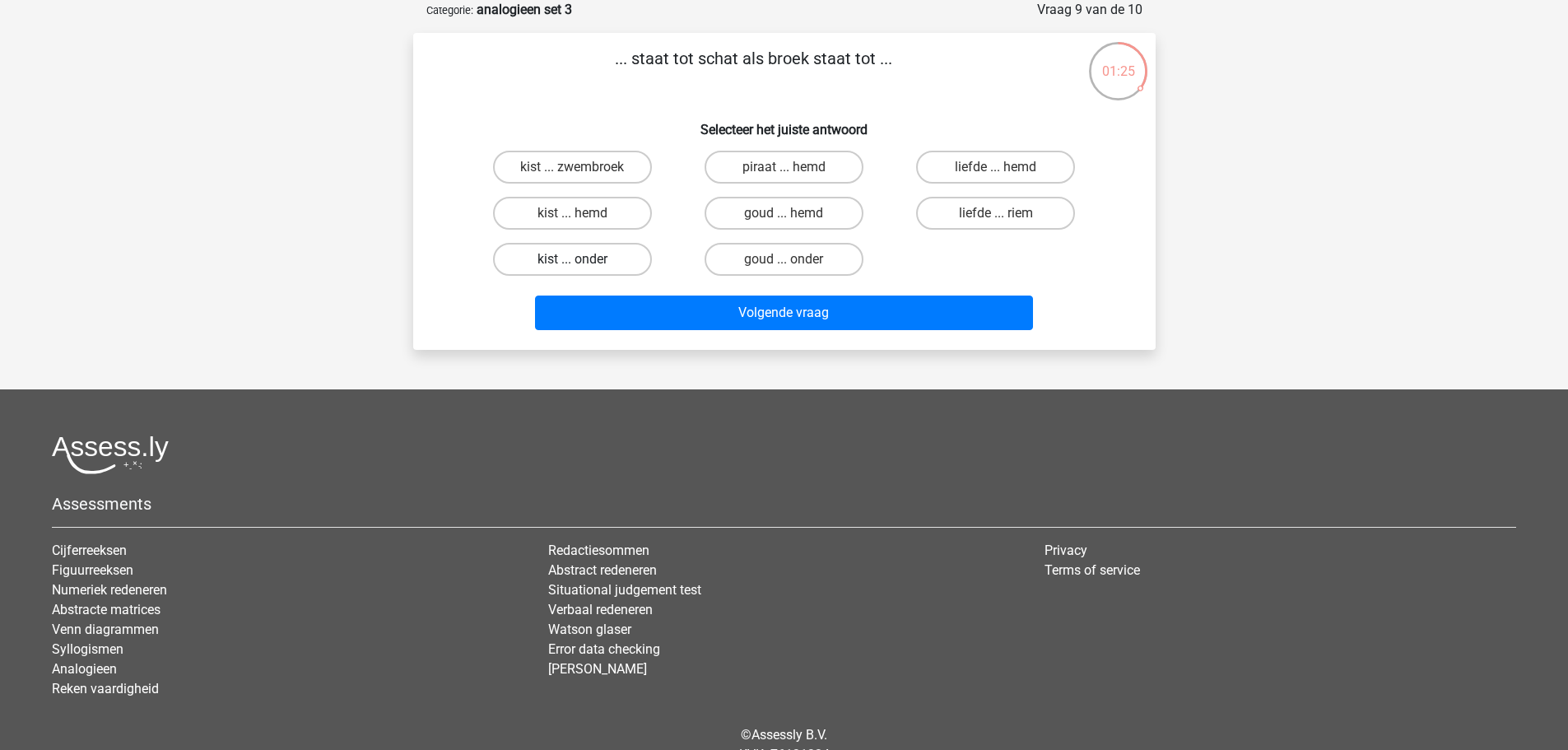
click at [610, 261] on label "kist ... onder" at bounding box center [572, 259] width 159 height 33
click at [583, 261] on input "kist ... onder" at bounding box center [577, 264] width 10 height 10
radio input "true"
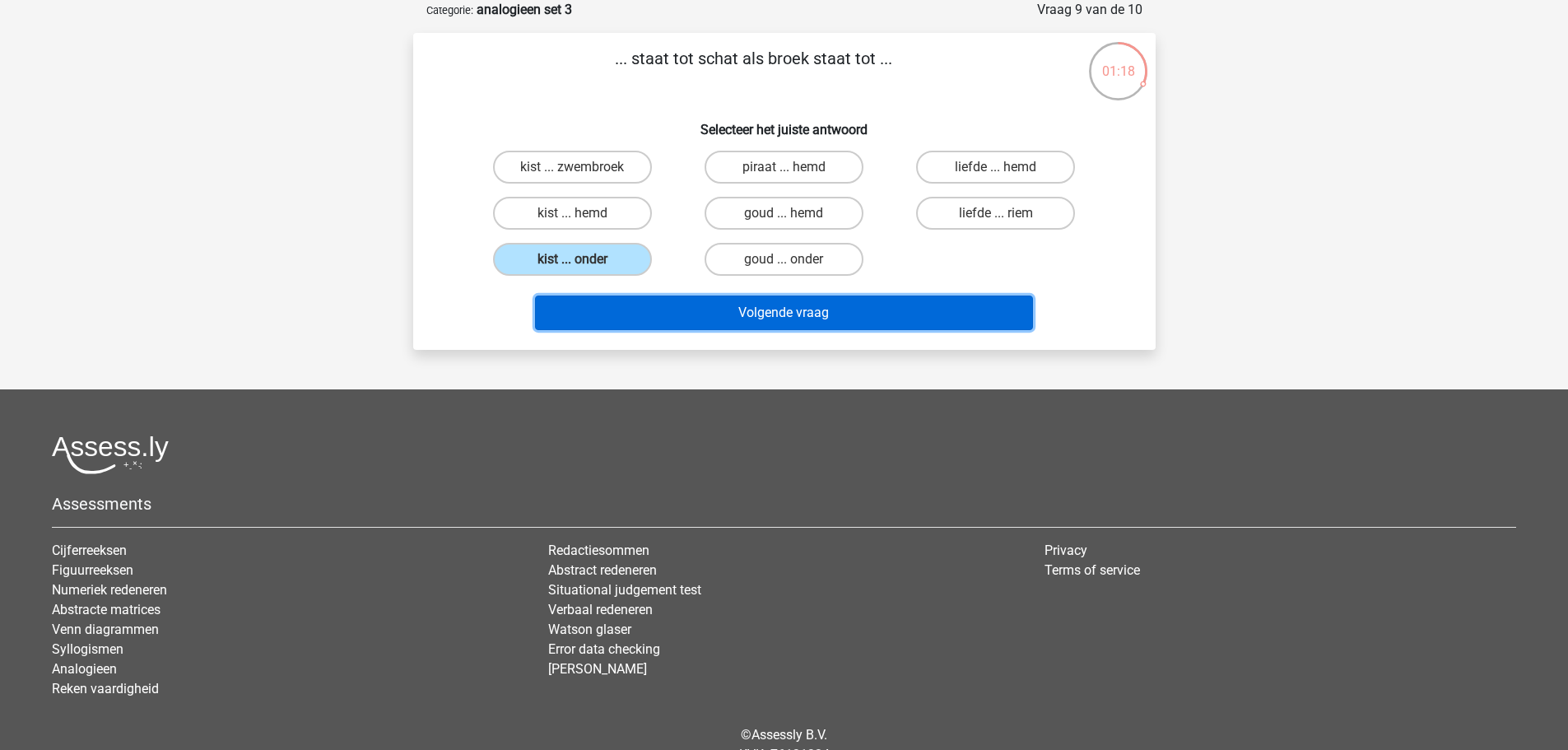
click at [790, 310] on button "Volgende vraag" at bounding box center [784, 313] width 498 height 34
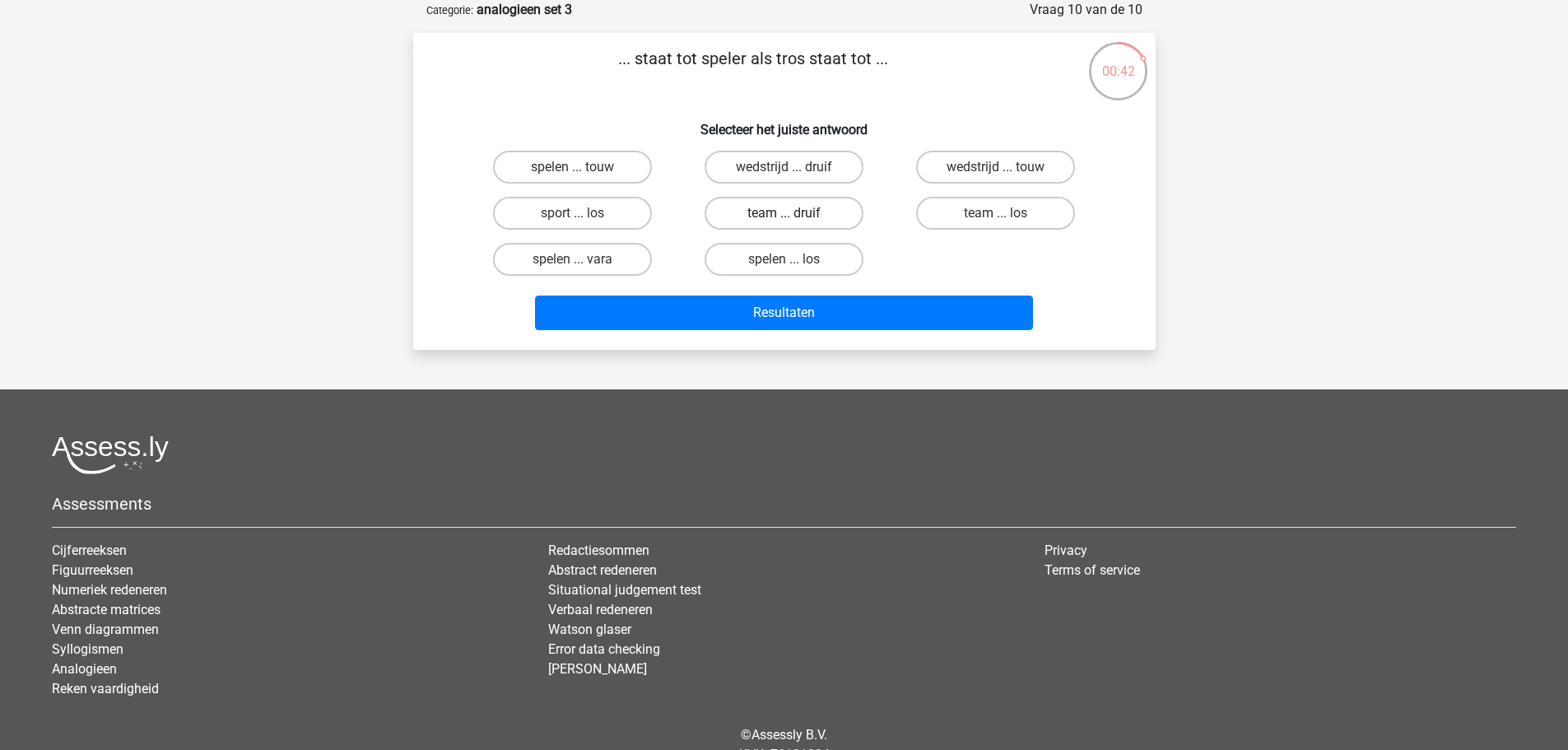
click at [820, 207] on label "team ... druif" at bounding box center [784, 213] width 159 height 33
click at [795, 213] on input "team ... druif" at bounding box center [789, 219] width 10 height 10
radio input "true"
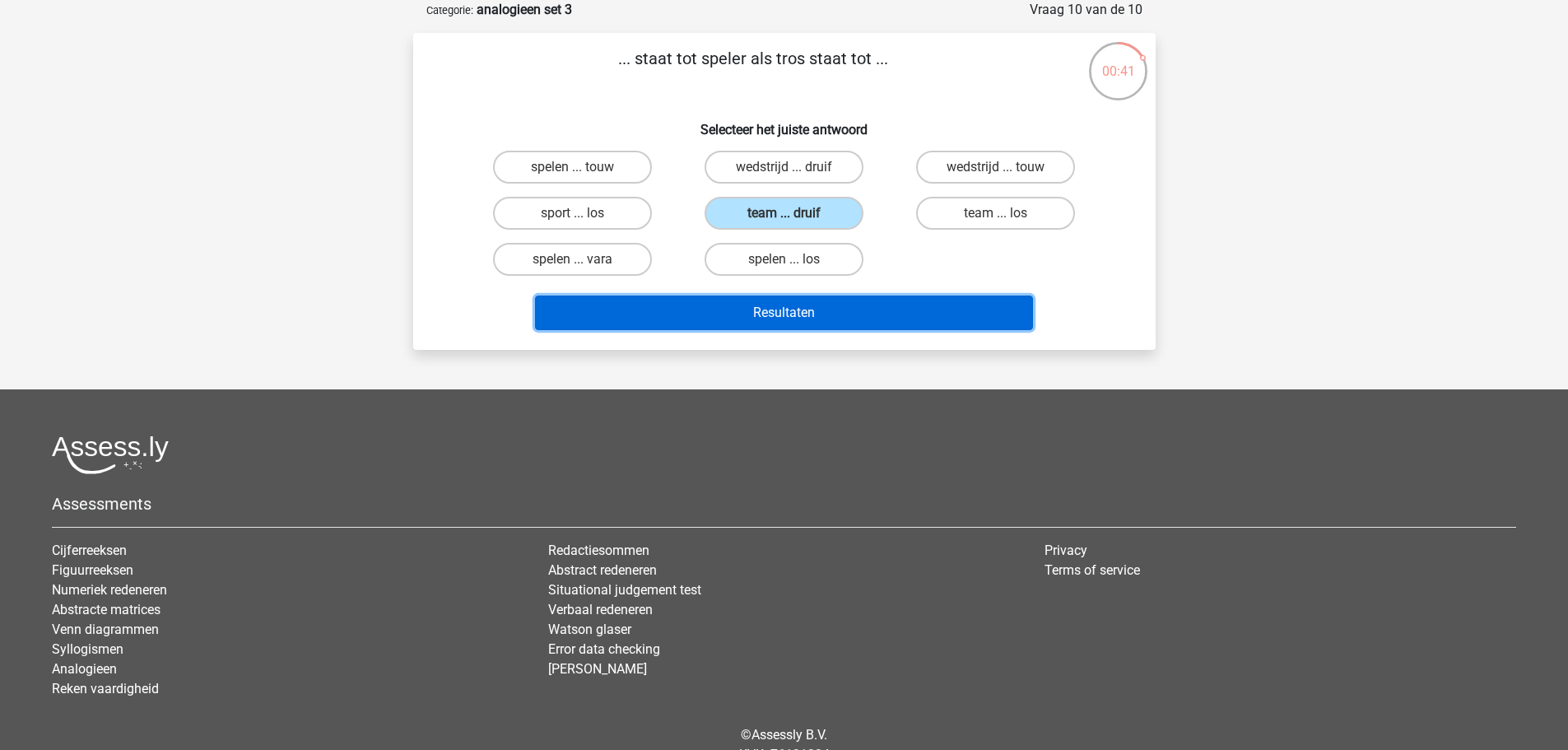
click at [837, 305] on button "Resultaten" at bounding box center [784, 313] width 498 height 34
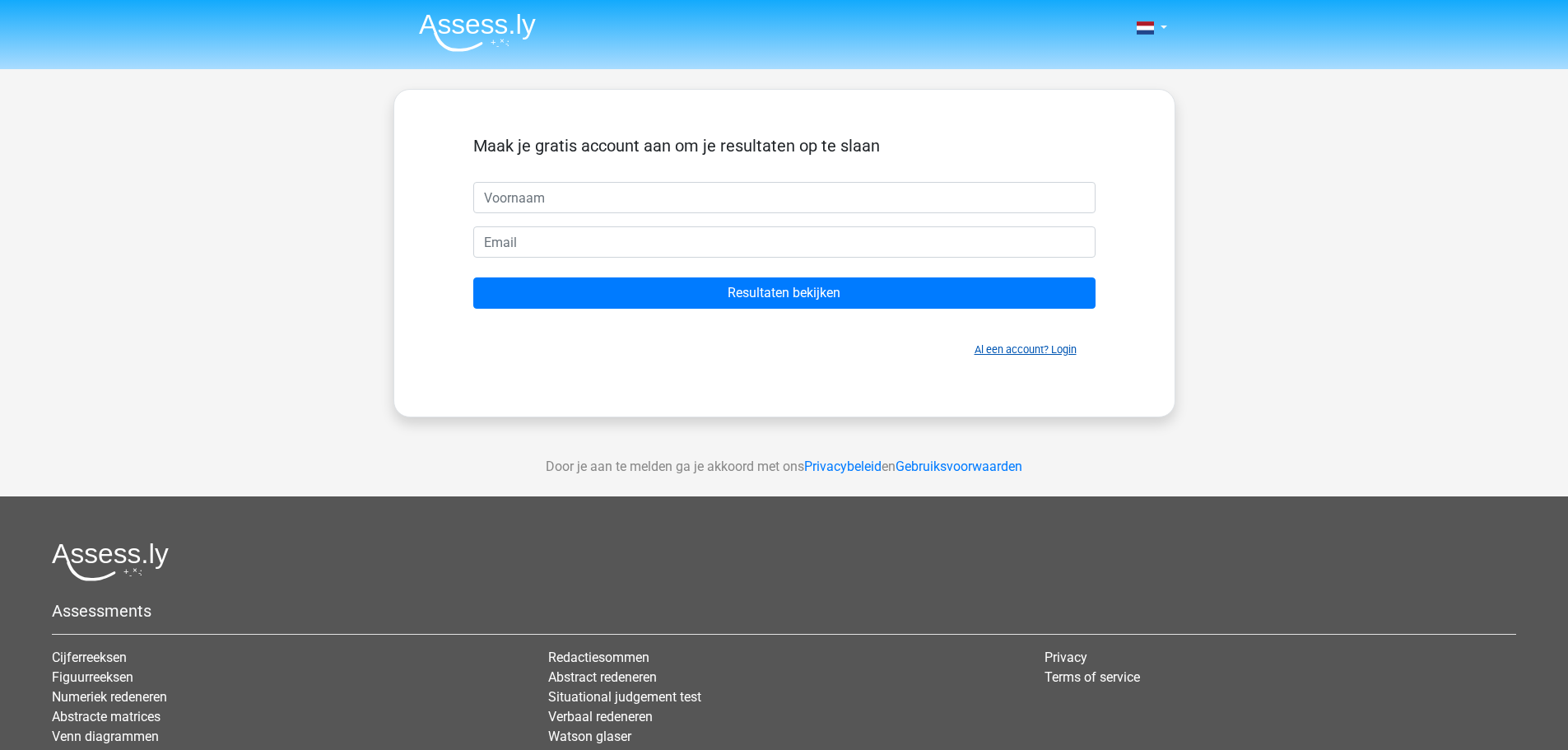
click at [1012, 351] on link "Al een account? Login" at bounding box center [1025, 349] width 102 height 12
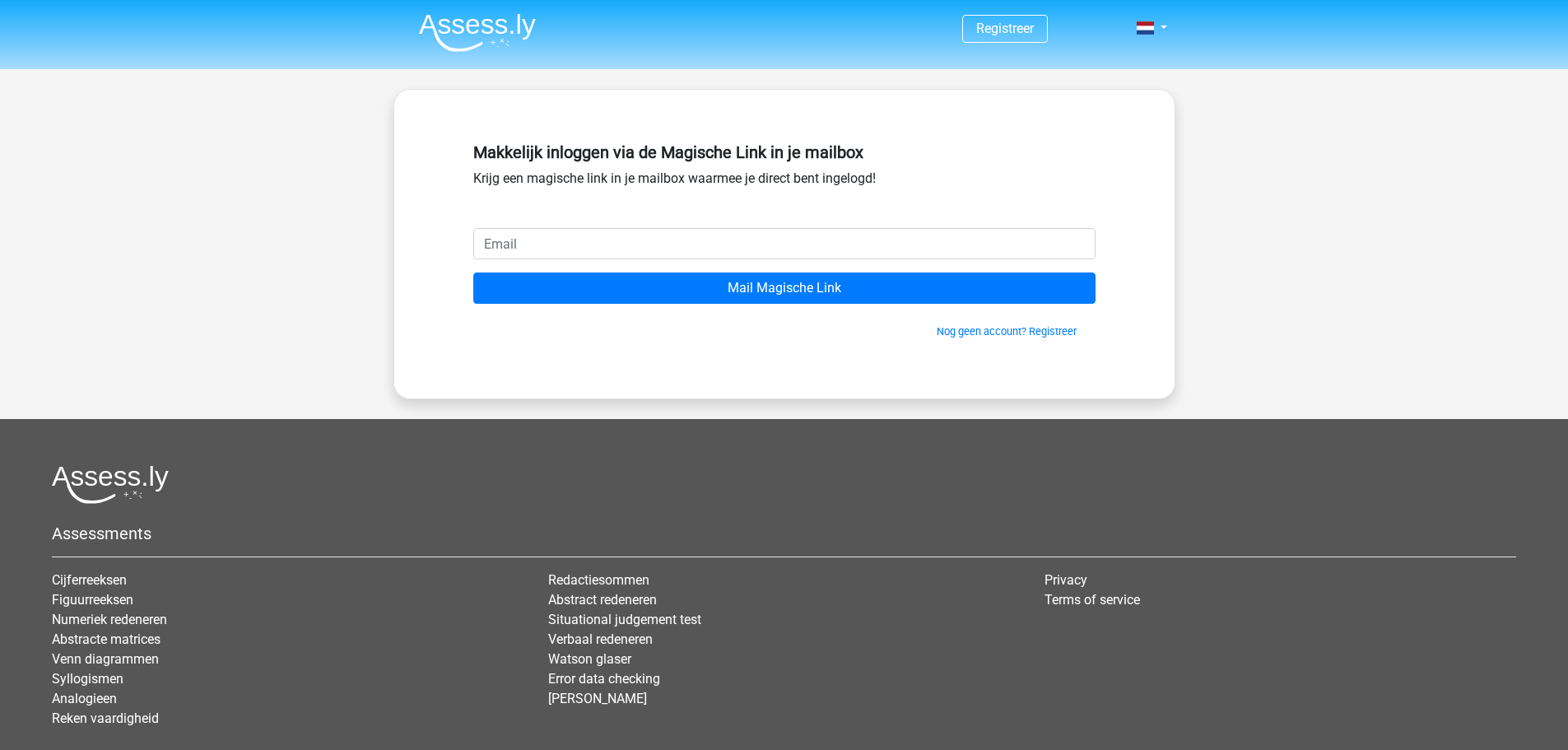
click at [783, 242] on input "email" at bounding box center [784, 243] width 622 height 31
type input "[EMAIL_ADDRESS][DOMAIN_NAME]"
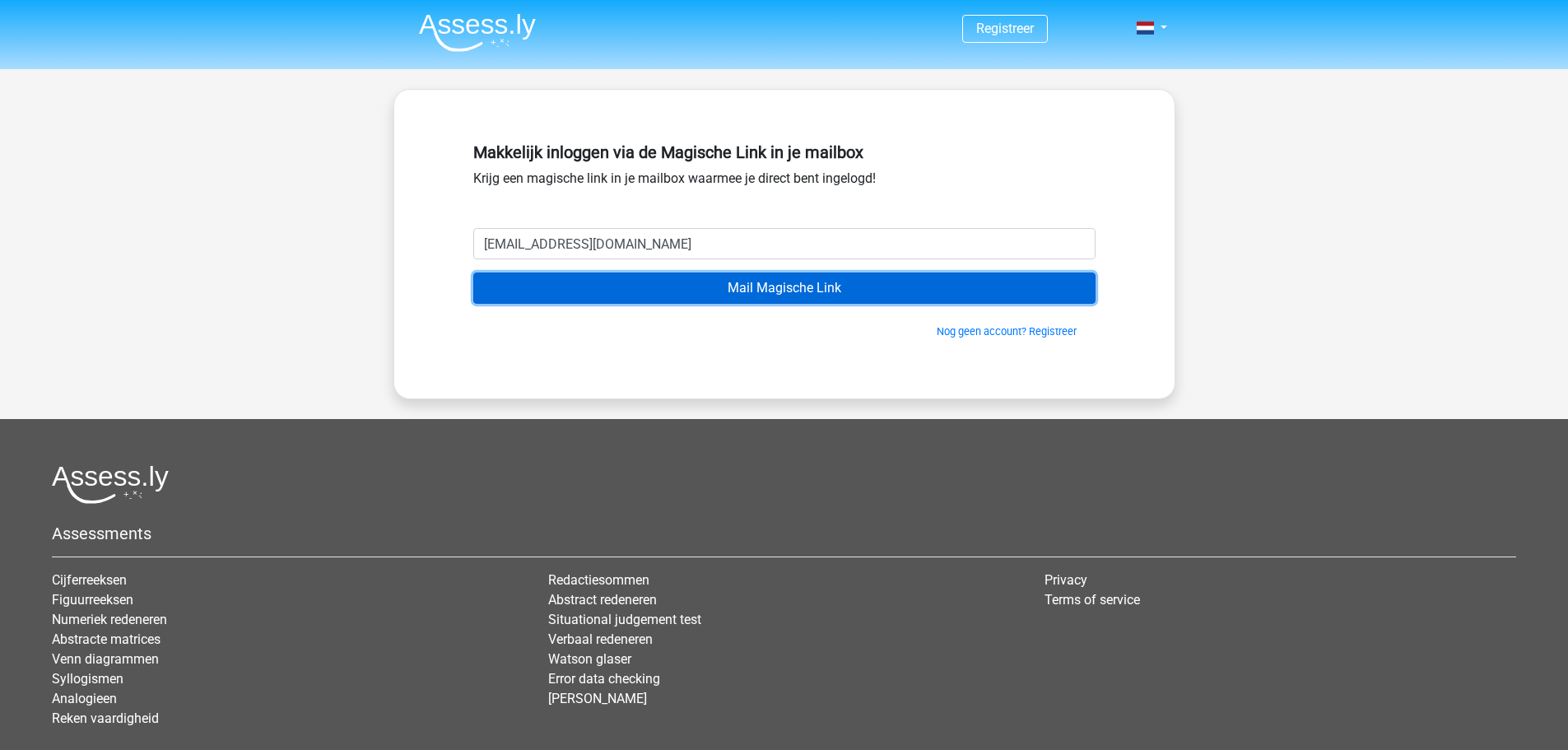
click at [746, 279] on input "Mail Magische Link" at bounding box center [784, 288] width 622 height 31
